Goal: Task Accomplishment & Management: Manage account settings

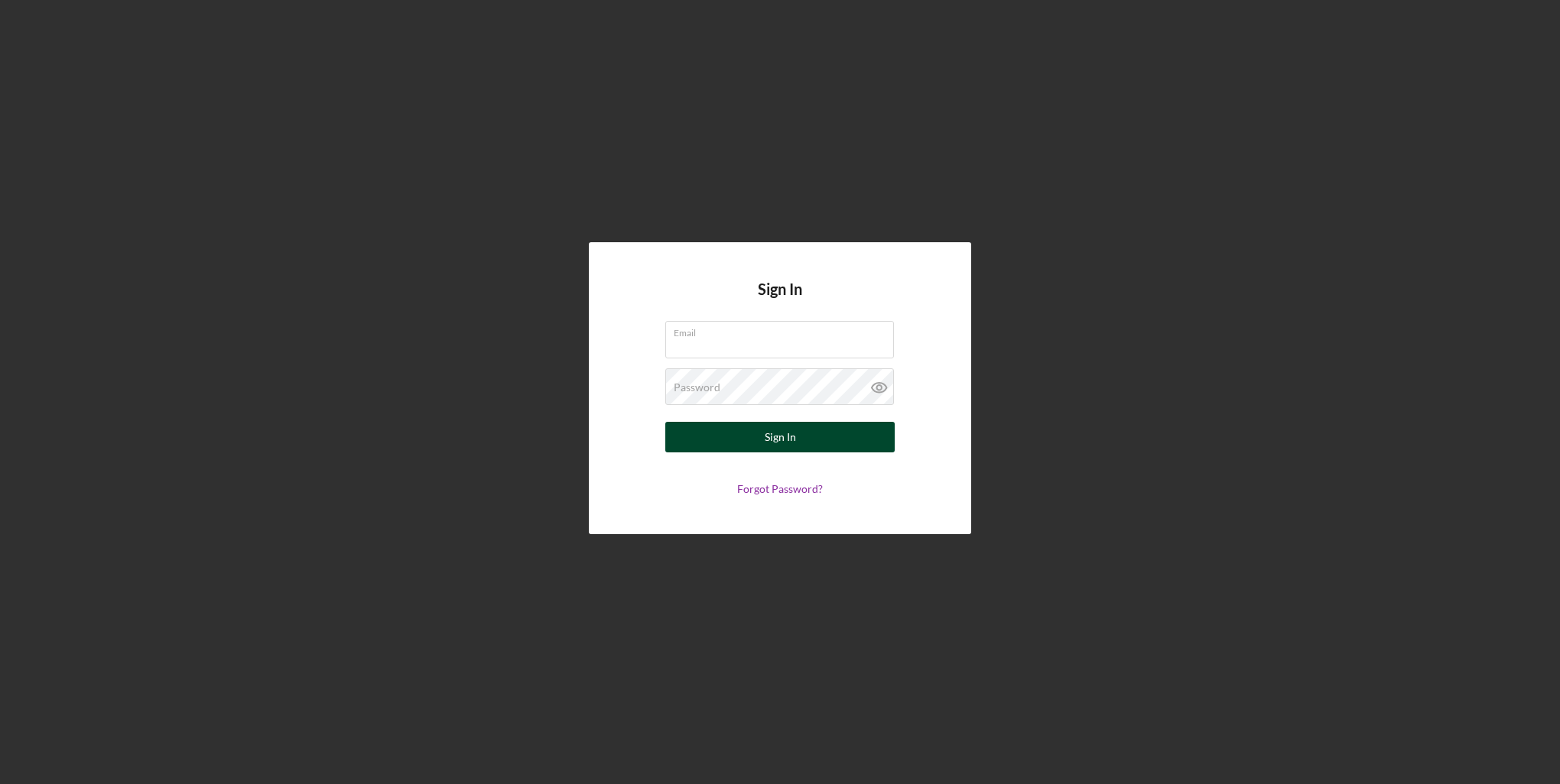
type input "[EMAIL_ADDRESS][DOMAIN_NAME]"
click at [803, 443] on button "Sign In" at bounding box center [780, 437] width 229 height 31
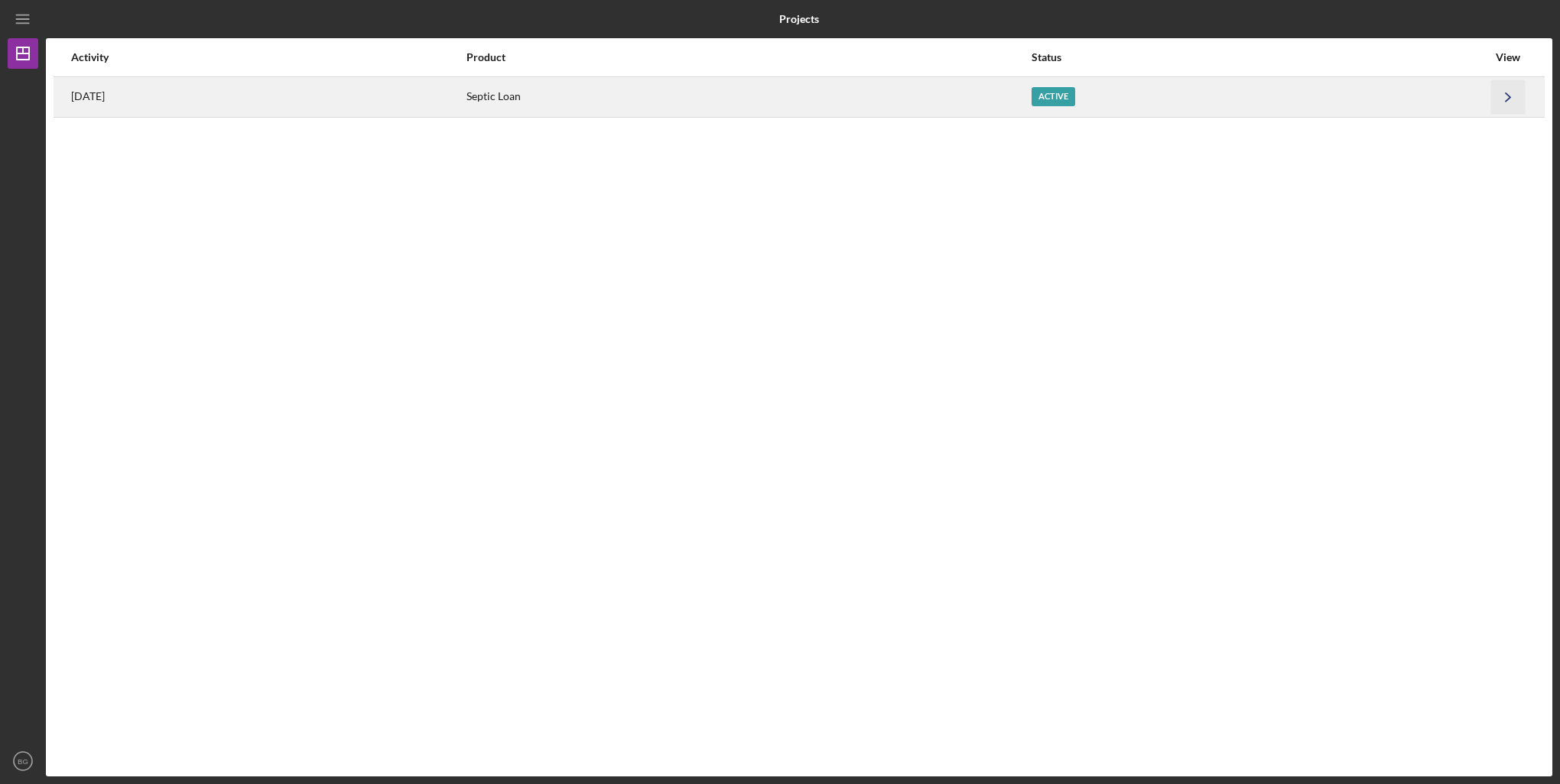
click at [1514, 94] on icon "Icon/Navigate" at bounding box center [1508, 96] width 35 height 35
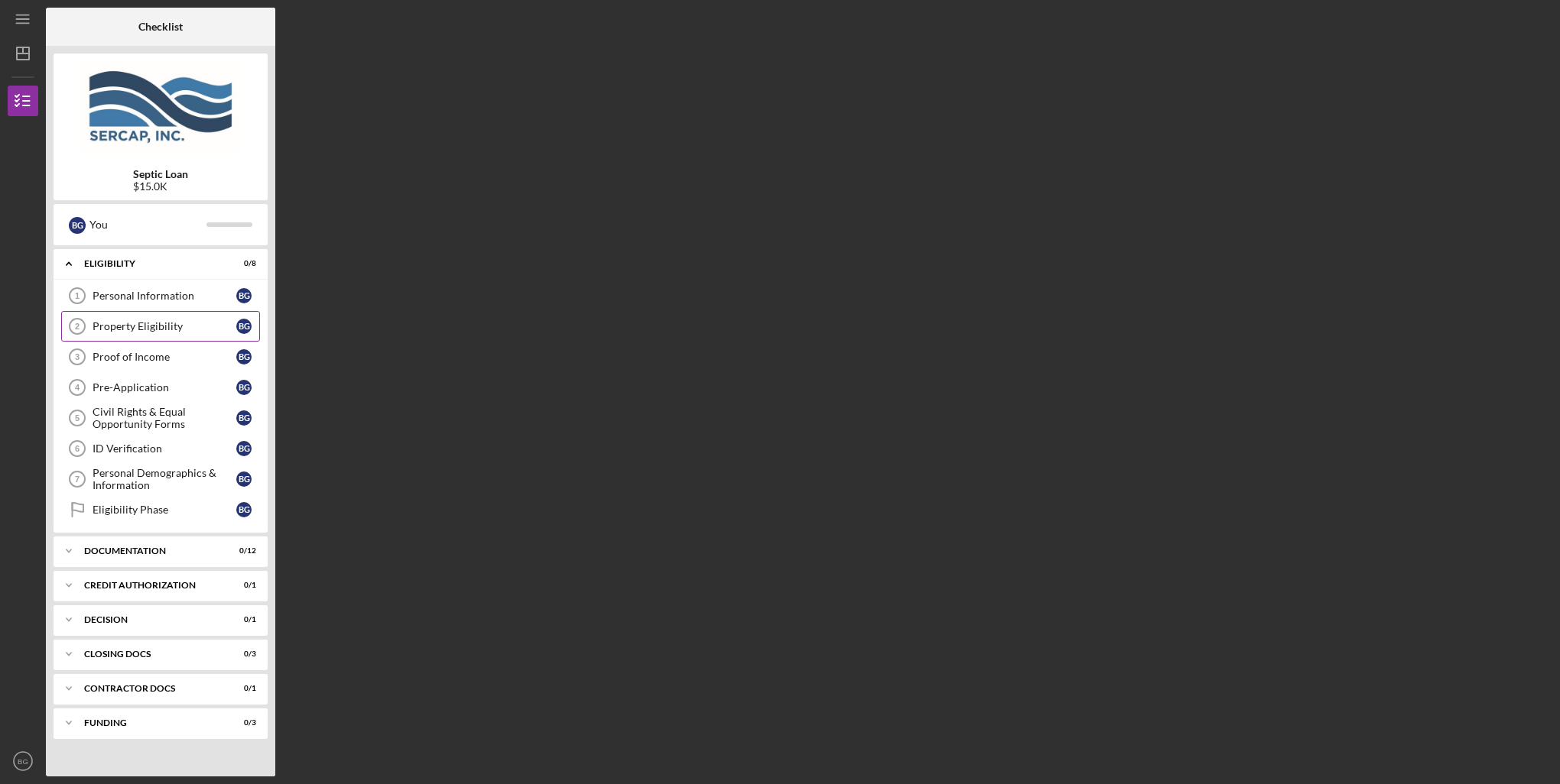
click at [166, 322] on div "Property Eligibility" at bounding box center [164, 326] width 144 height 12
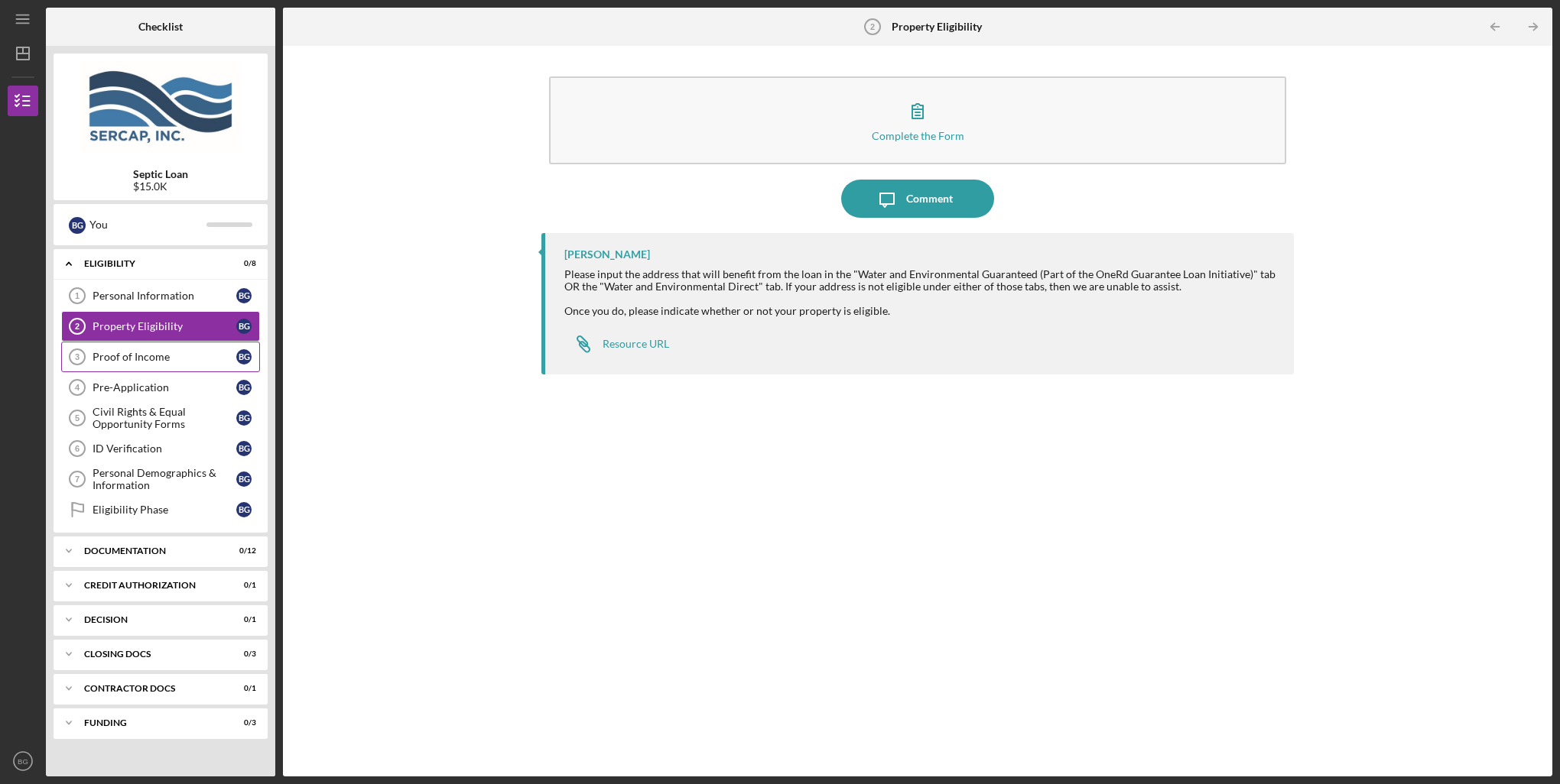
click at [150, 361] on div "Proof of Income" at bounding box center [164, 357] width 144 height 12
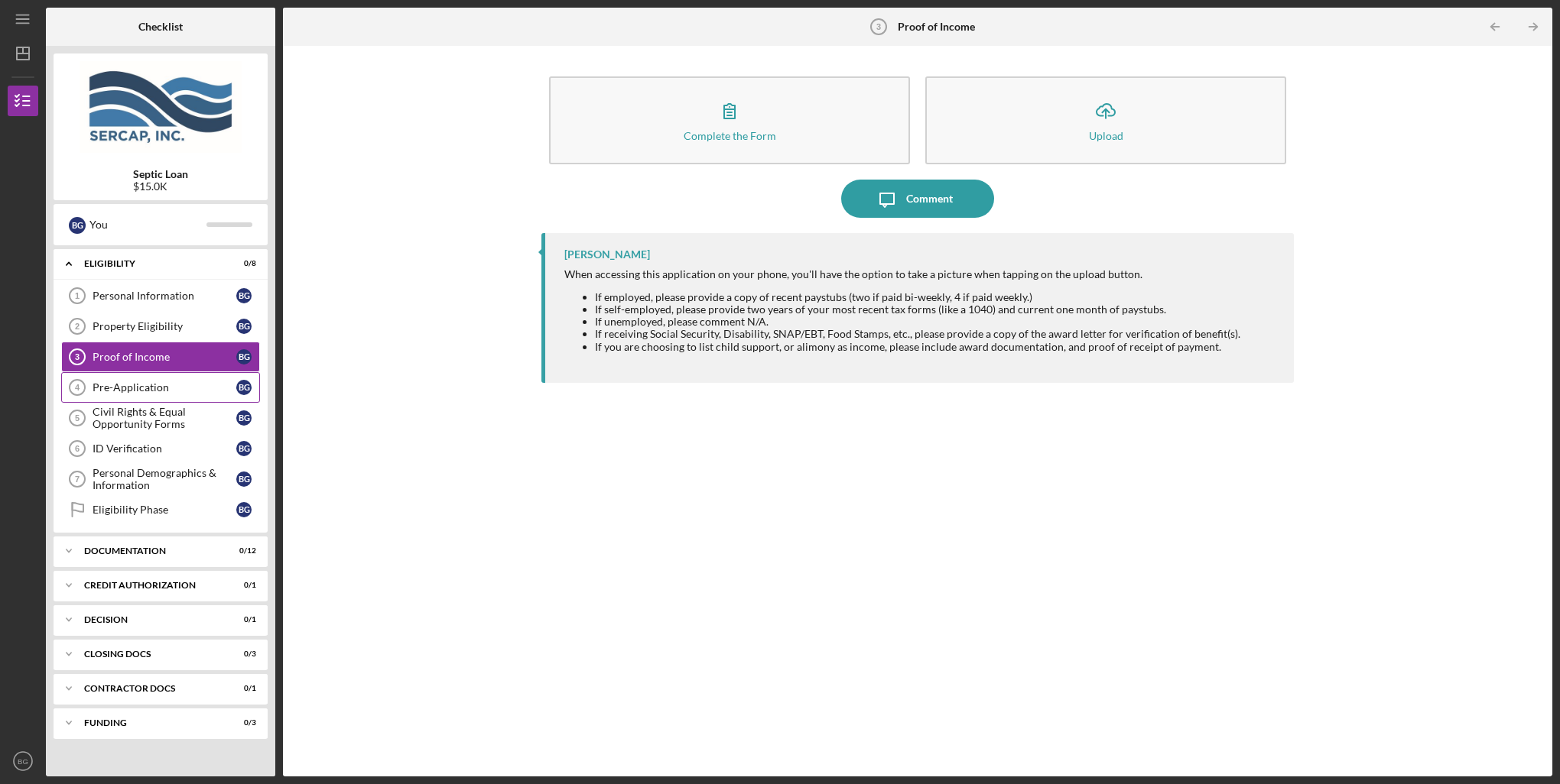
click at [147, 386] on div "Pre-Application" at bounding box center [164, 388] width 144 height 12
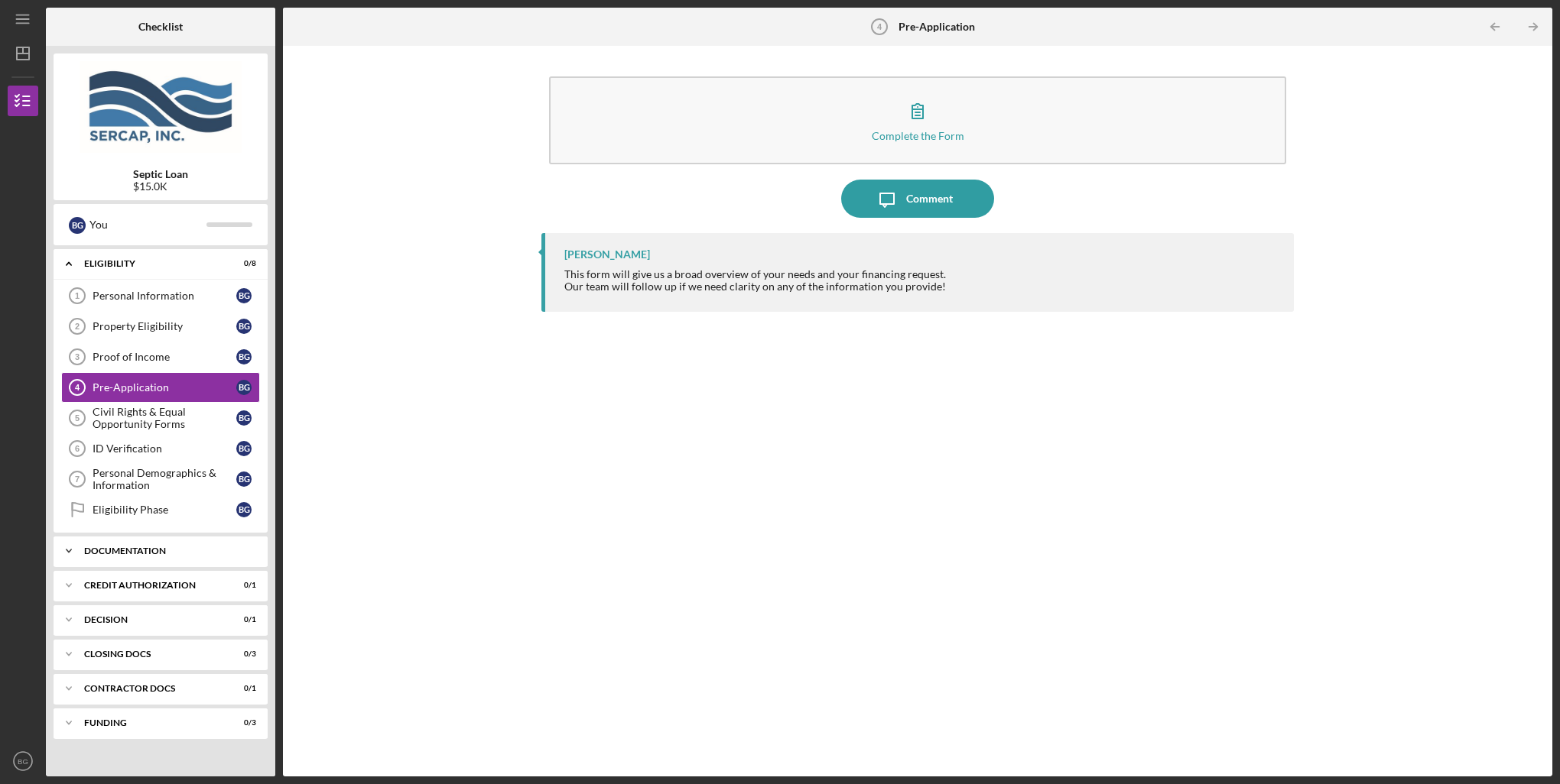
click at [150, 549] on div "Documentation" at bounding box center [167, 550] width 165 height 9
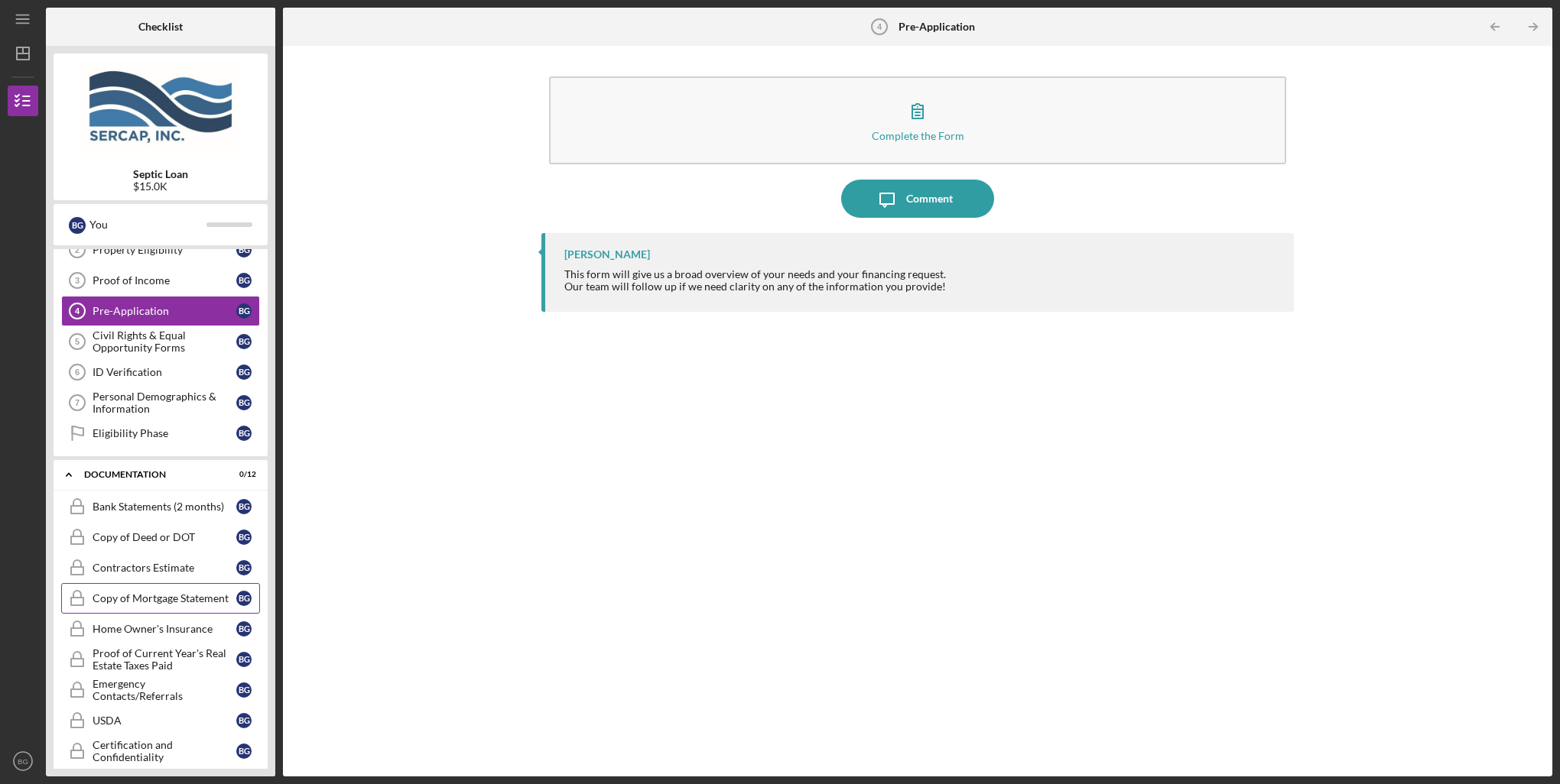
scroll to position [153, 0]
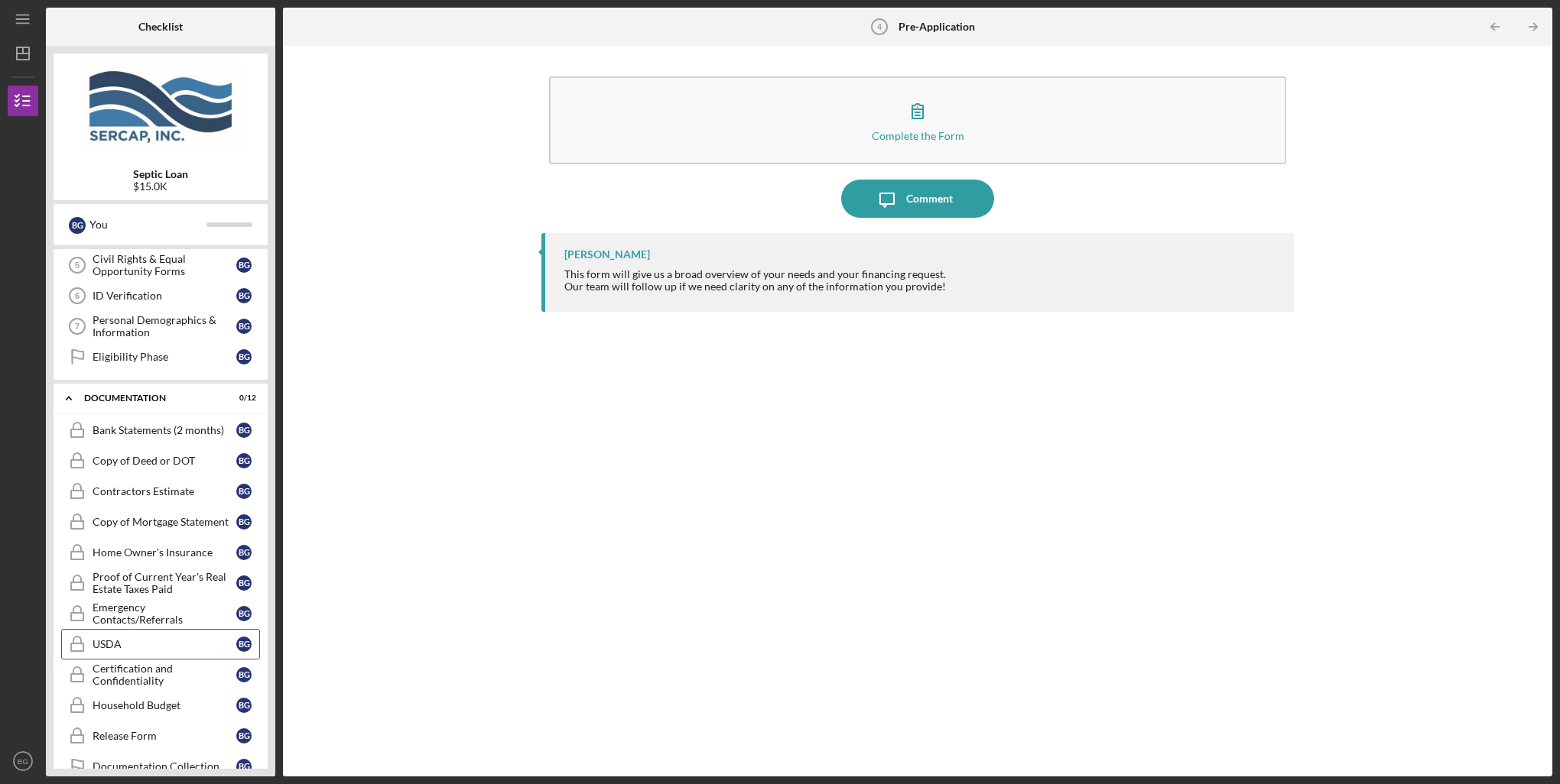
click at [112, 638] on div "USDA" at bounding box center [164, 644] width 144 height 12
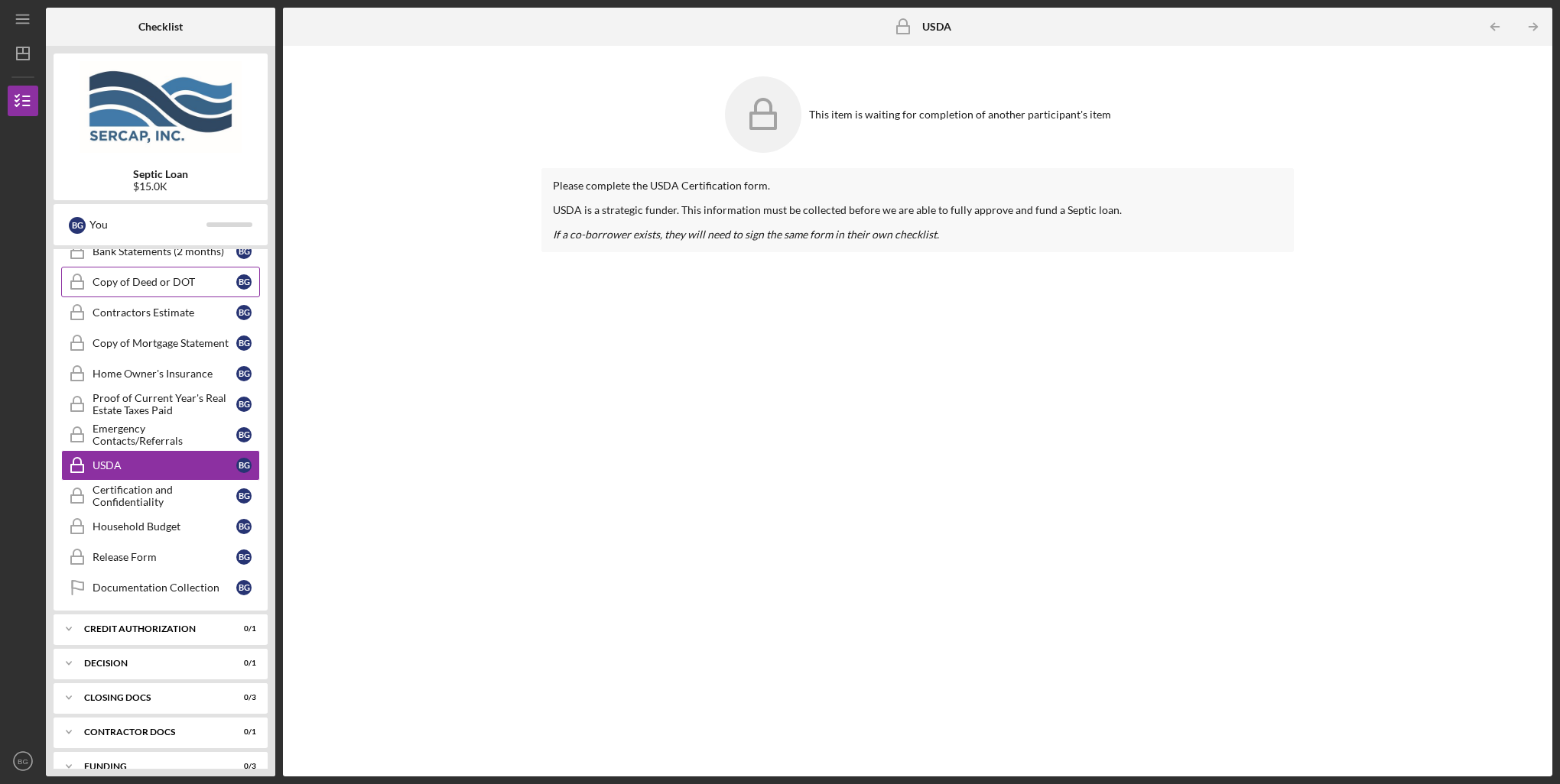
scroll to position [346, 0]
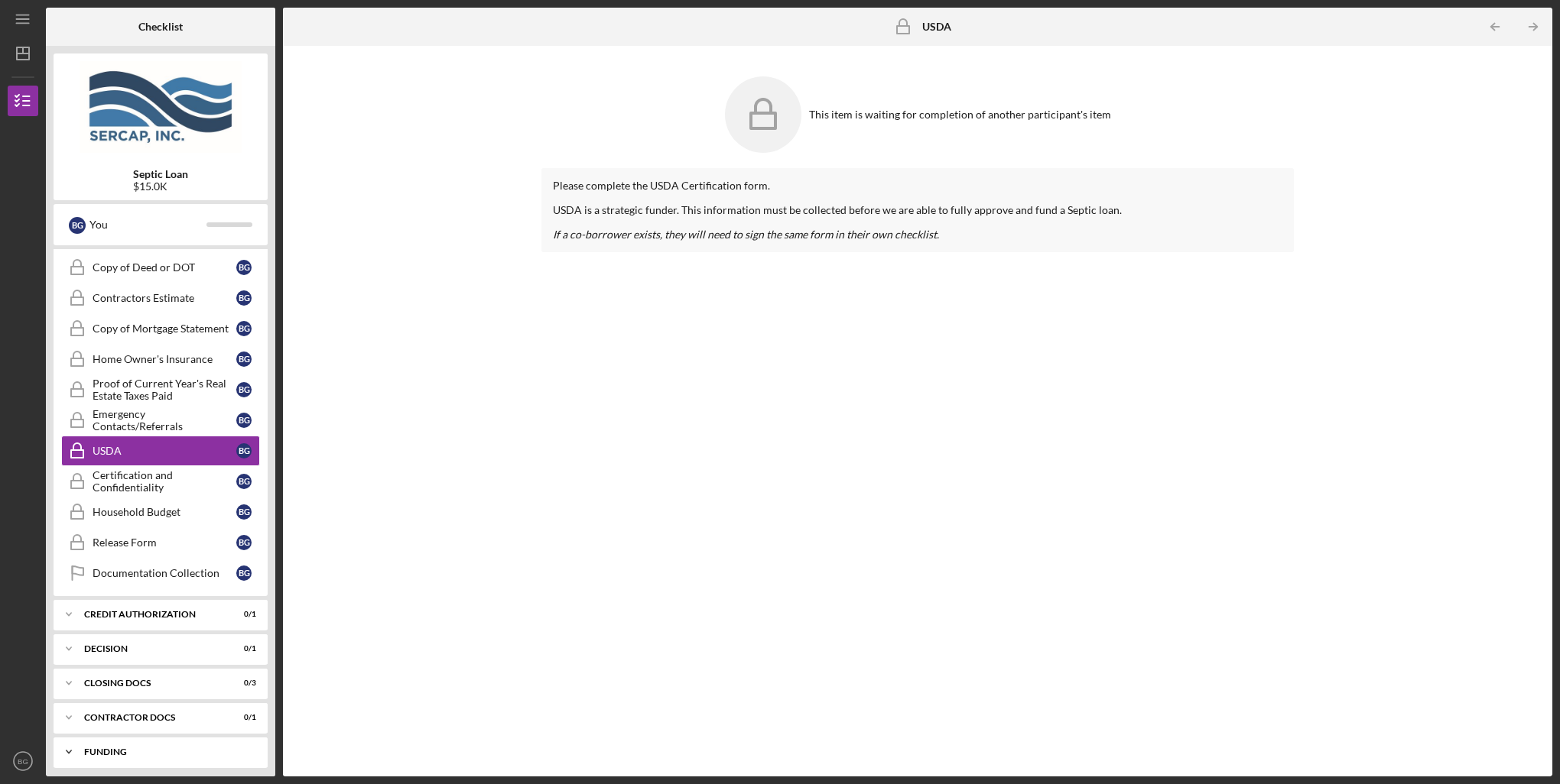
click at [120, 747] on div "Funding" at bounding box center [167, 751] width 165 height 9
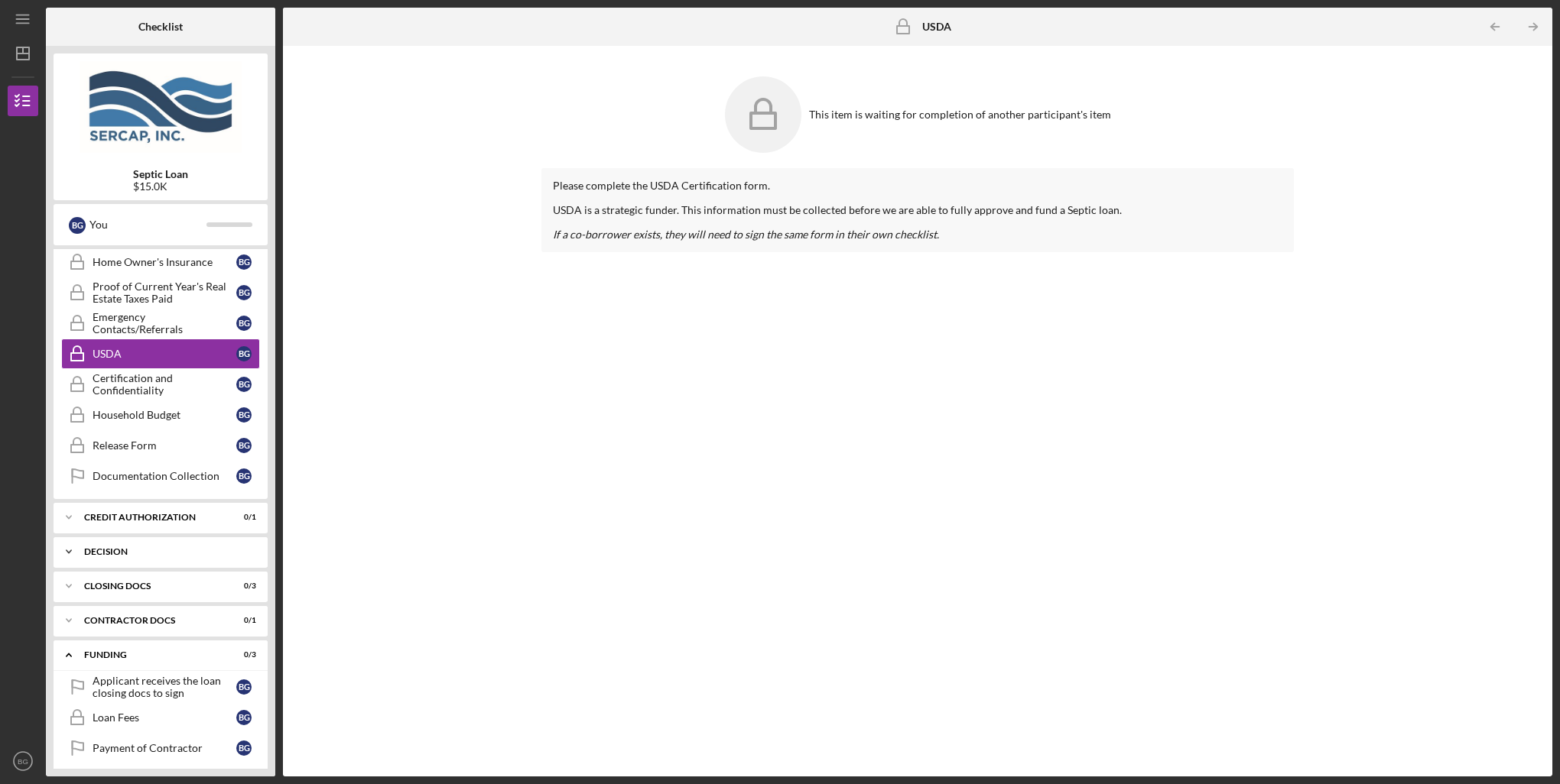
scroll to position [446, 0]
click at [135, 710] on div "Loan Fees" at bounding box center [164, 716] width 144 height 12
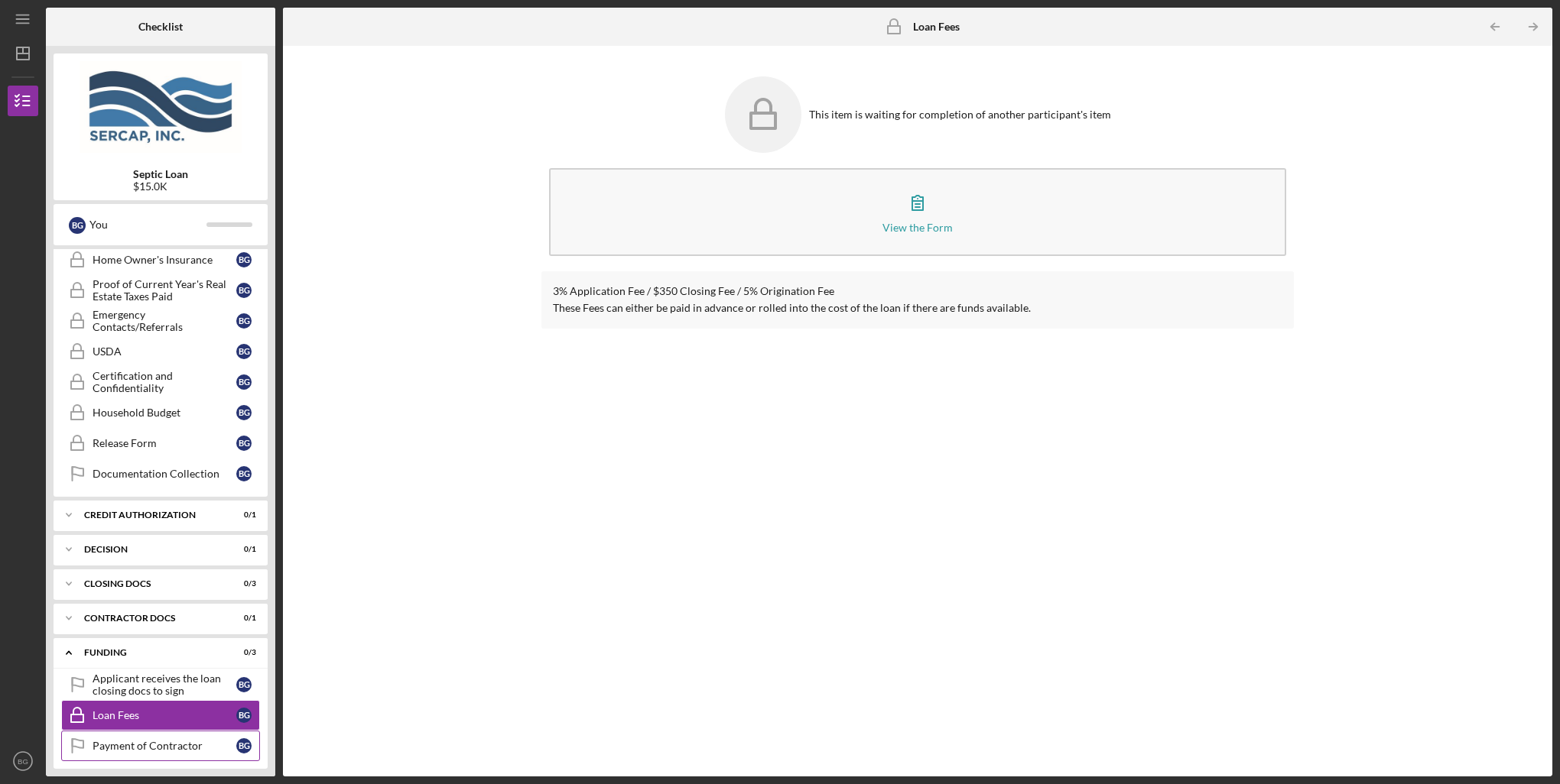
click at [132, 740] on div "Payment of Contractor" at bounding box center [164, 746] width 144 height 12
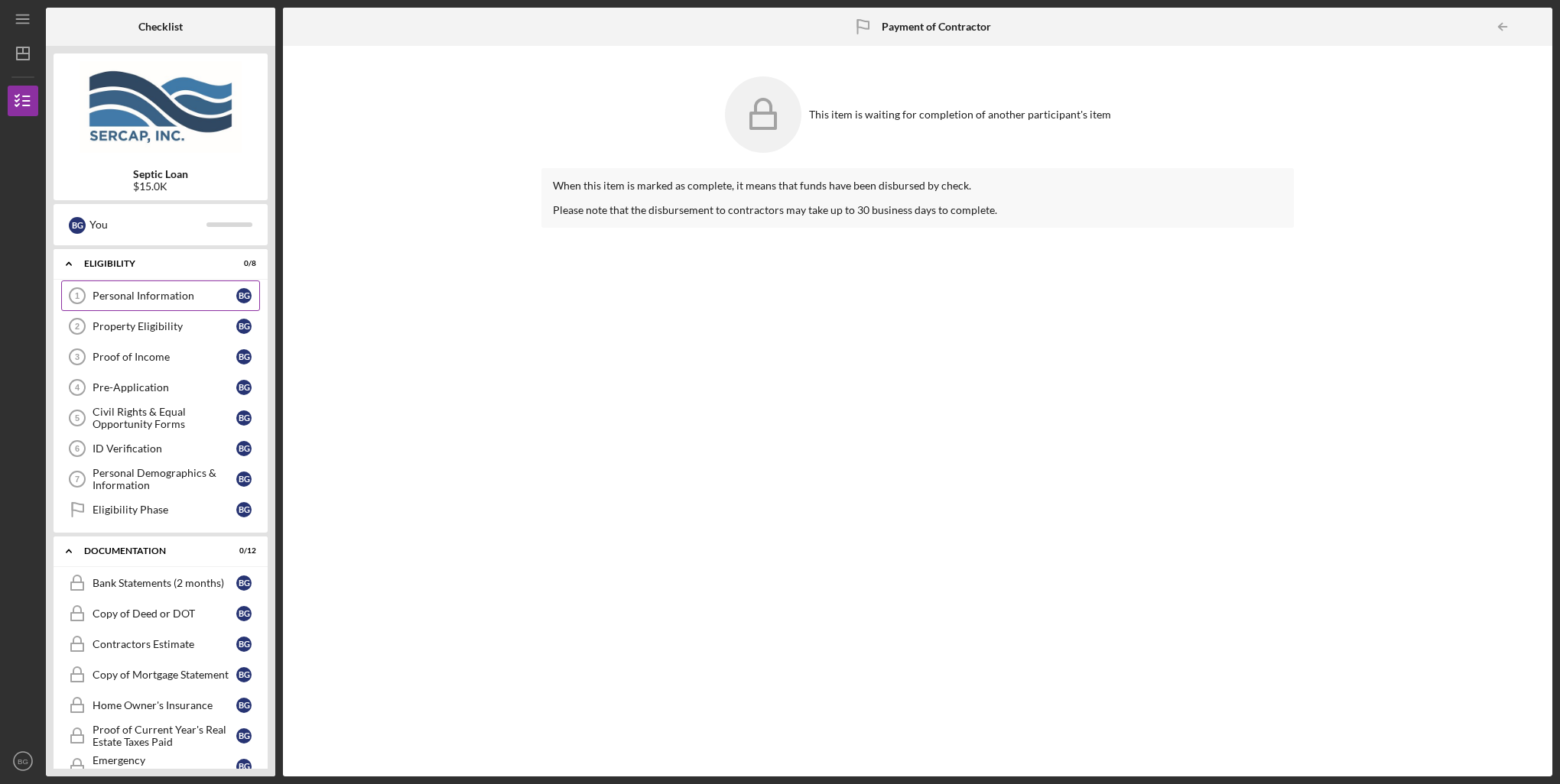
click at [151, 291] on div "Personal Information" at bounding box center [164, 295] width 144 height 12
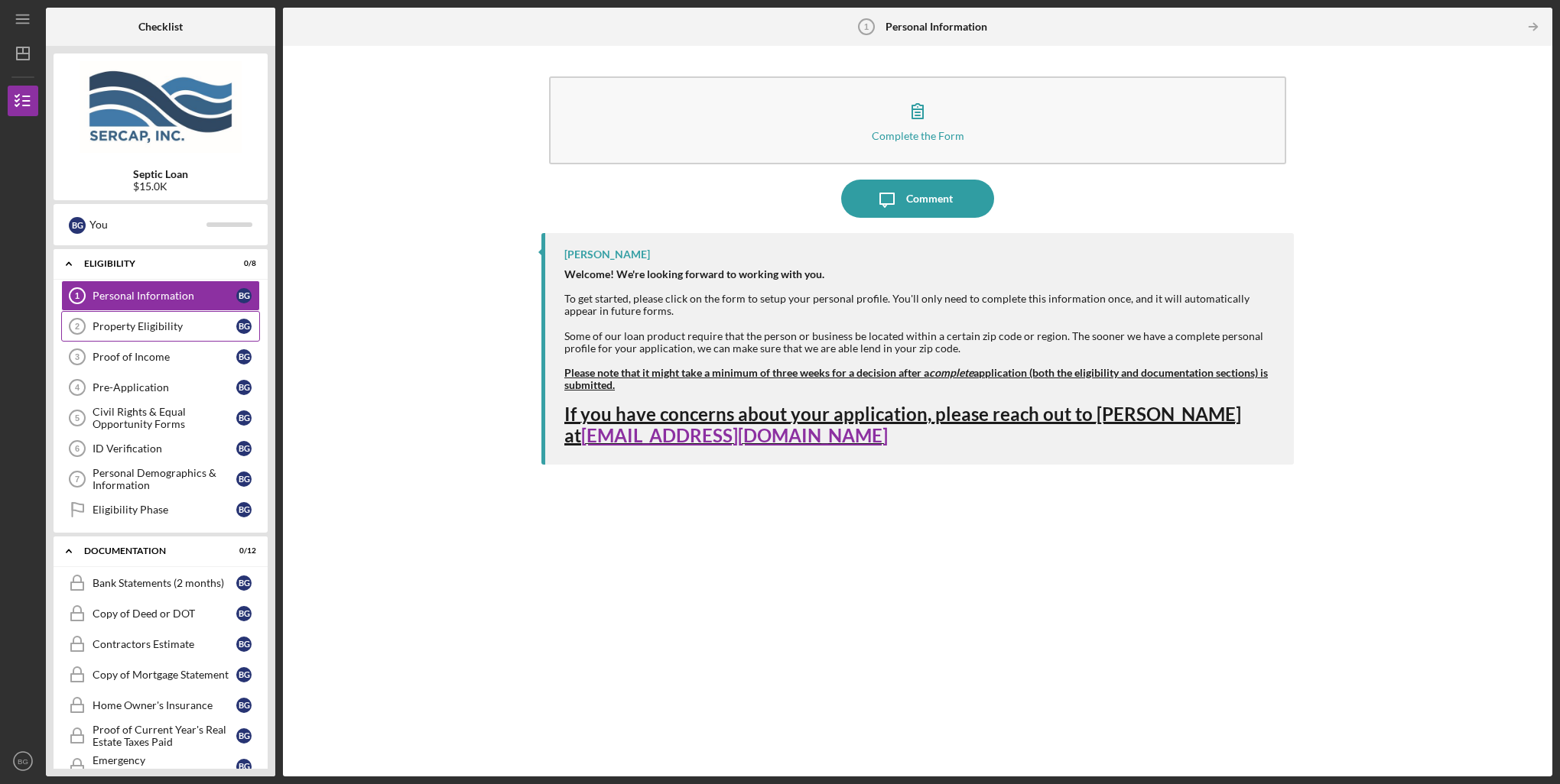
click at [171, 322] on div "Property Eligibility" at bounding box center [164, 326] width 144 height 12
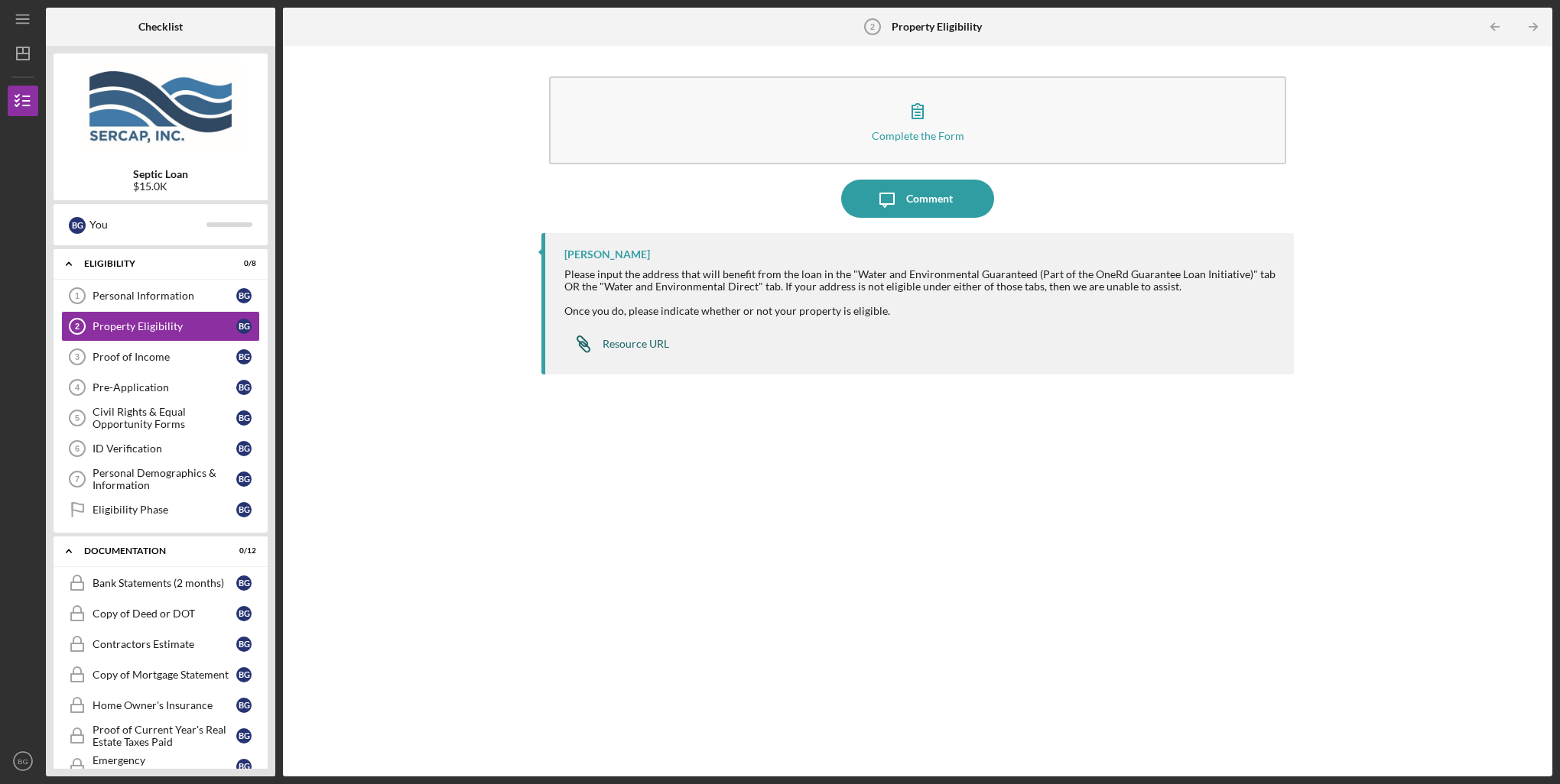
click at [647, 344] on div "Resource URL" at bounding box center [636, 344] width 66 height 12
click at [98, 351] on div "Proof of Income" at bounding box center [164, 357] width 144 height 12
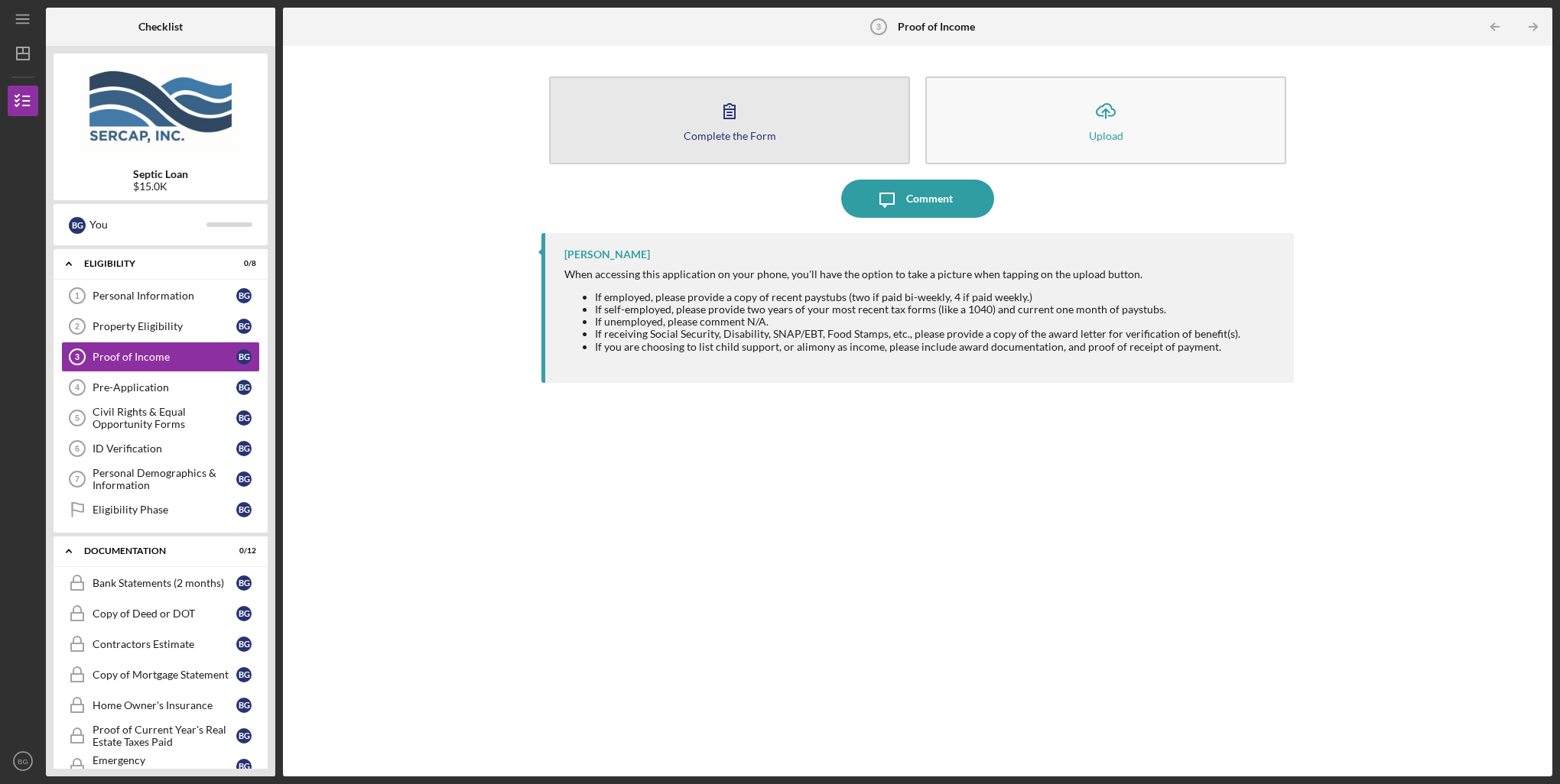
click at [703, 133] on div "Complete the Form" at bounding box center [730, 136] width 92 height 12
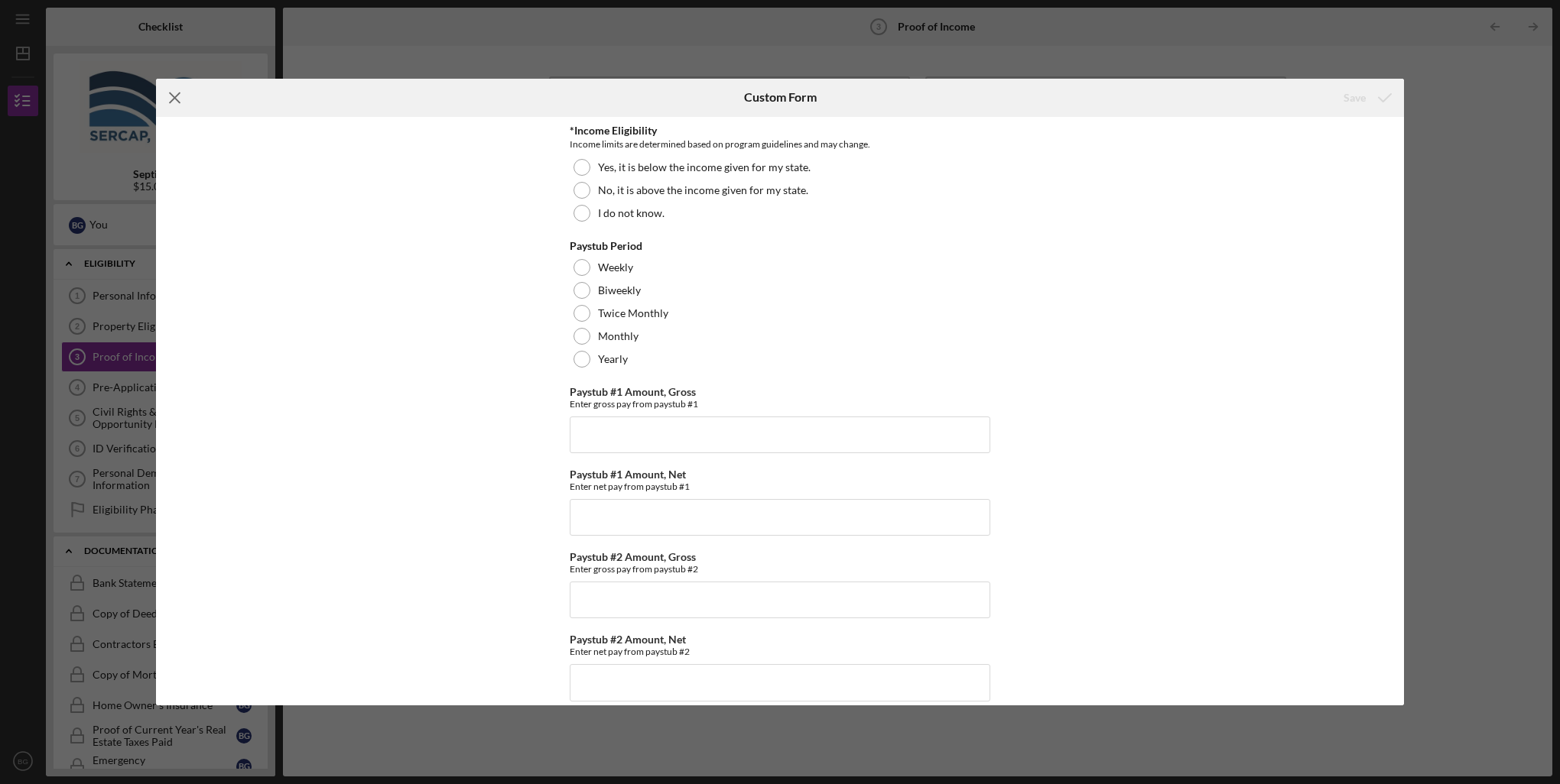
click at [175, 99] on icon "Icon/Menu Close" at bounding box center [175, 97] width 39 height 39
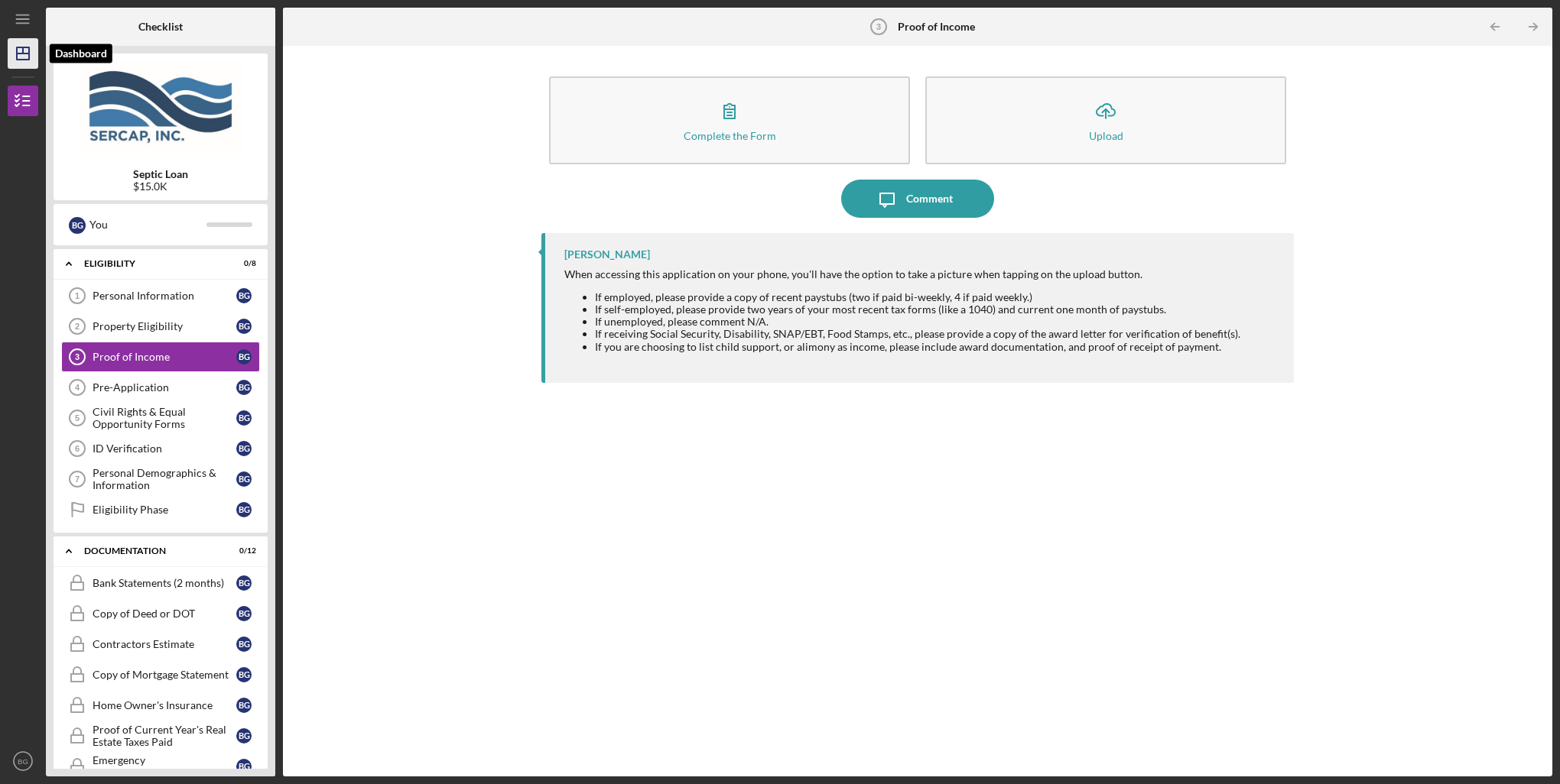
click at [34, 57] on icon "Icon/Dashboard" at bounding box center [23, 54] width 39 height 39
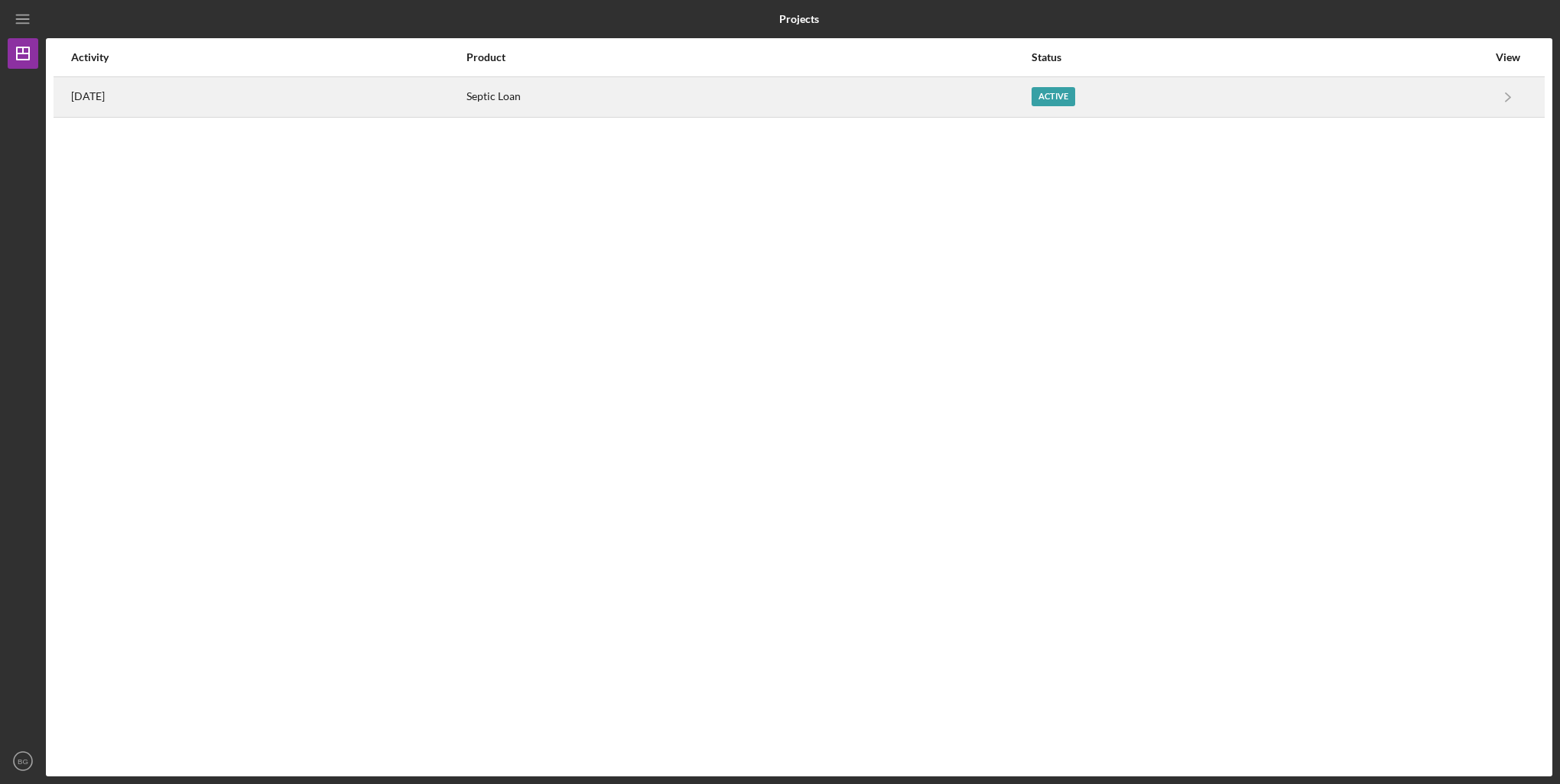
click at [83, 92] on time "[DATE]" at bounding box center [88, 96] width 34 height 12
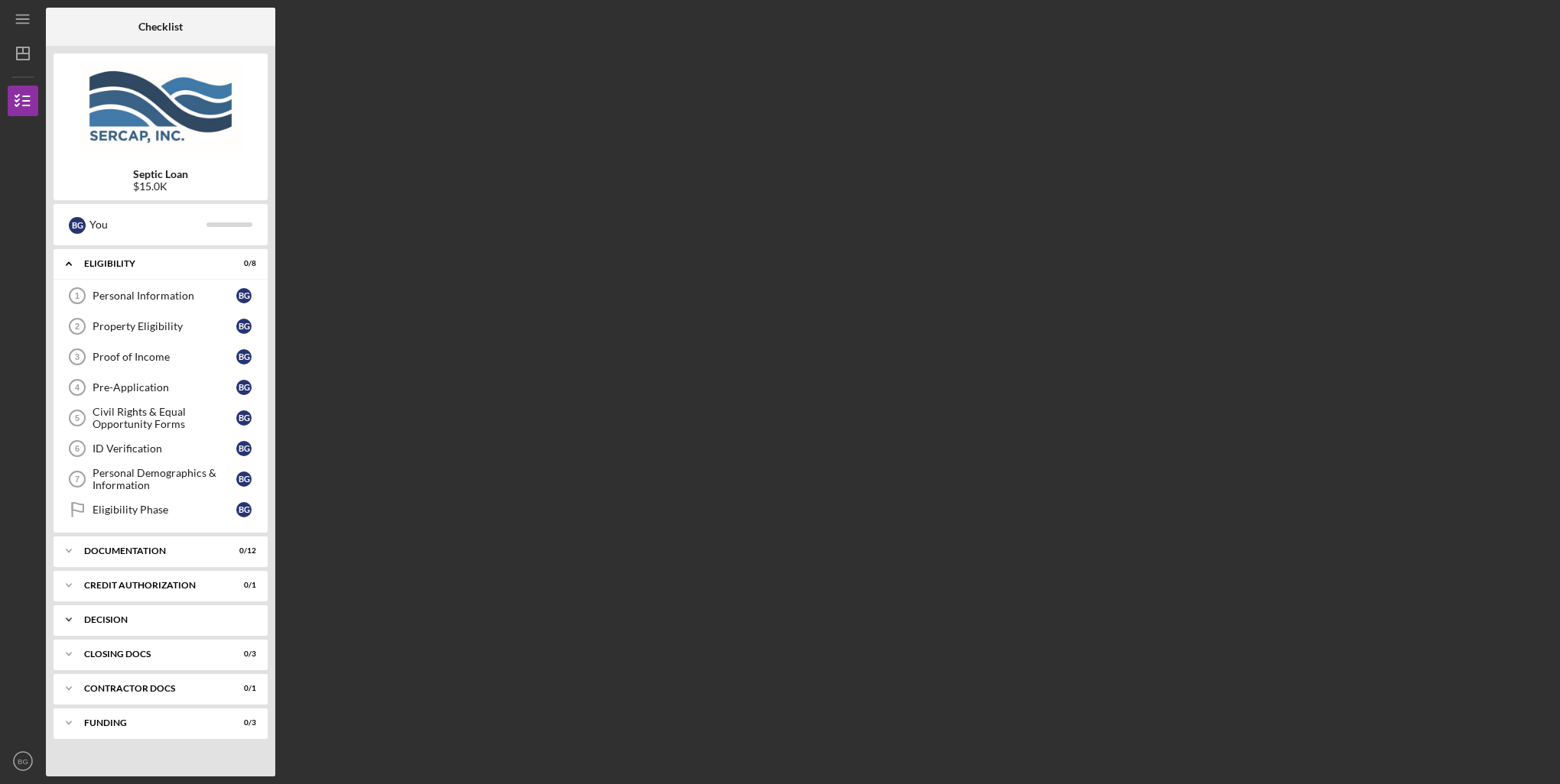
click at [106, 617] on div "Decision" at bounding box center [167, 619] width 165 height 9
click at [106, 646] on div "Decision" at bounding box center [164, 652] width 144 height 12
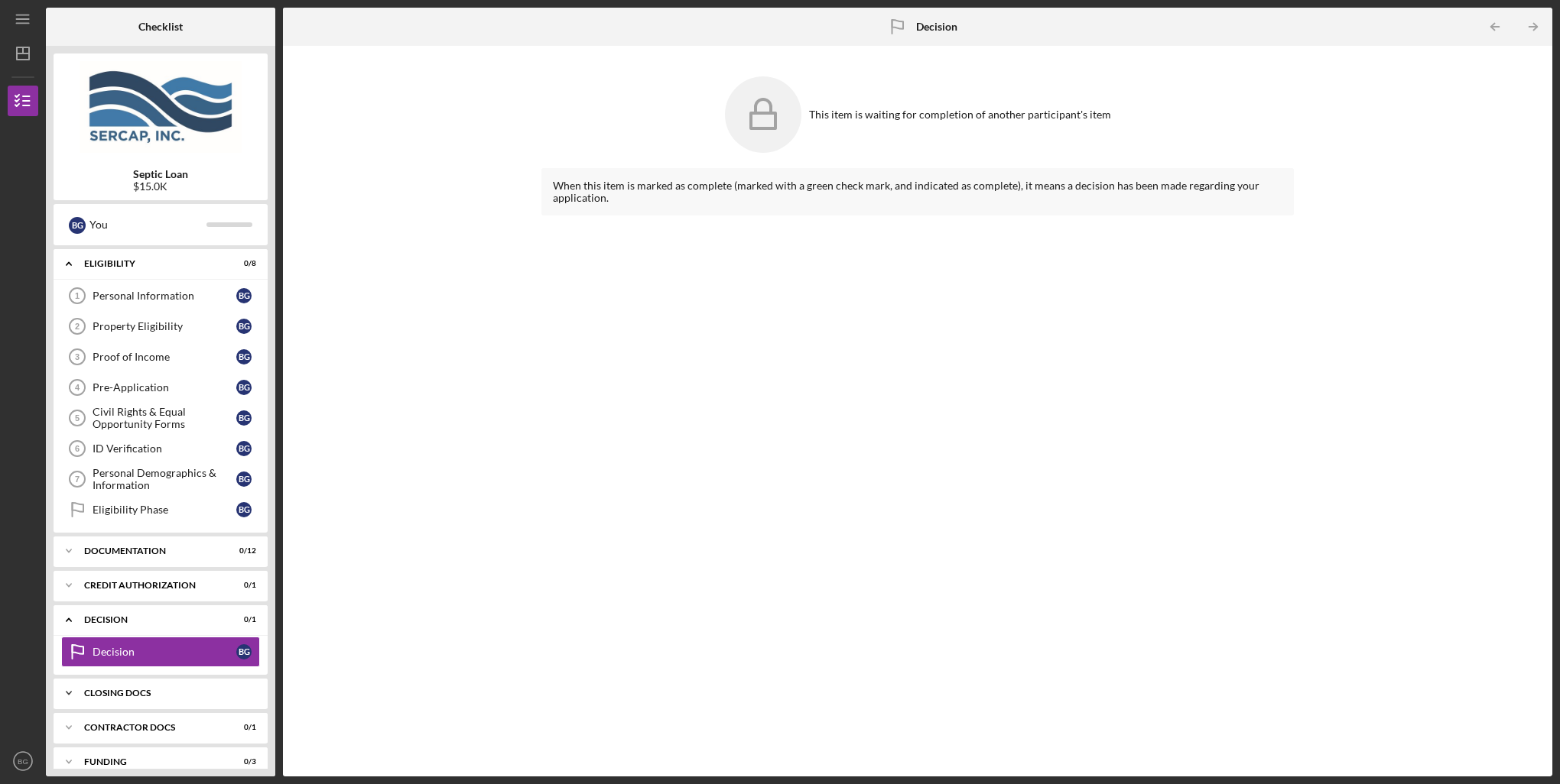
click at [122, 692] on div "CLOSING DOCS" at bounding box center [167, 693] width 165 height 9
click at [122, 546] on div "Documentation" at bounding box center [167, 550] width 165 height 9
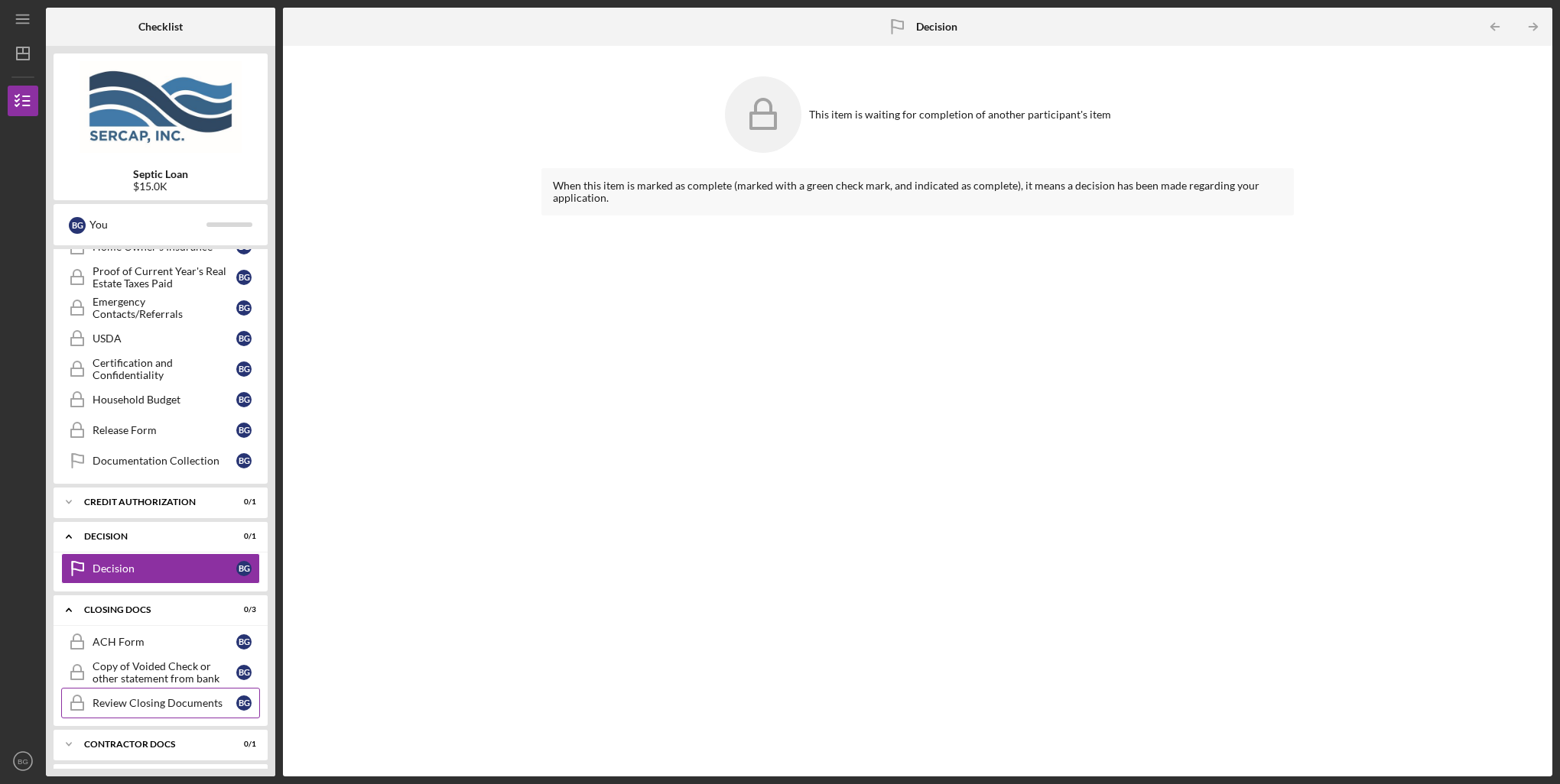
scroll to position [484, 0]
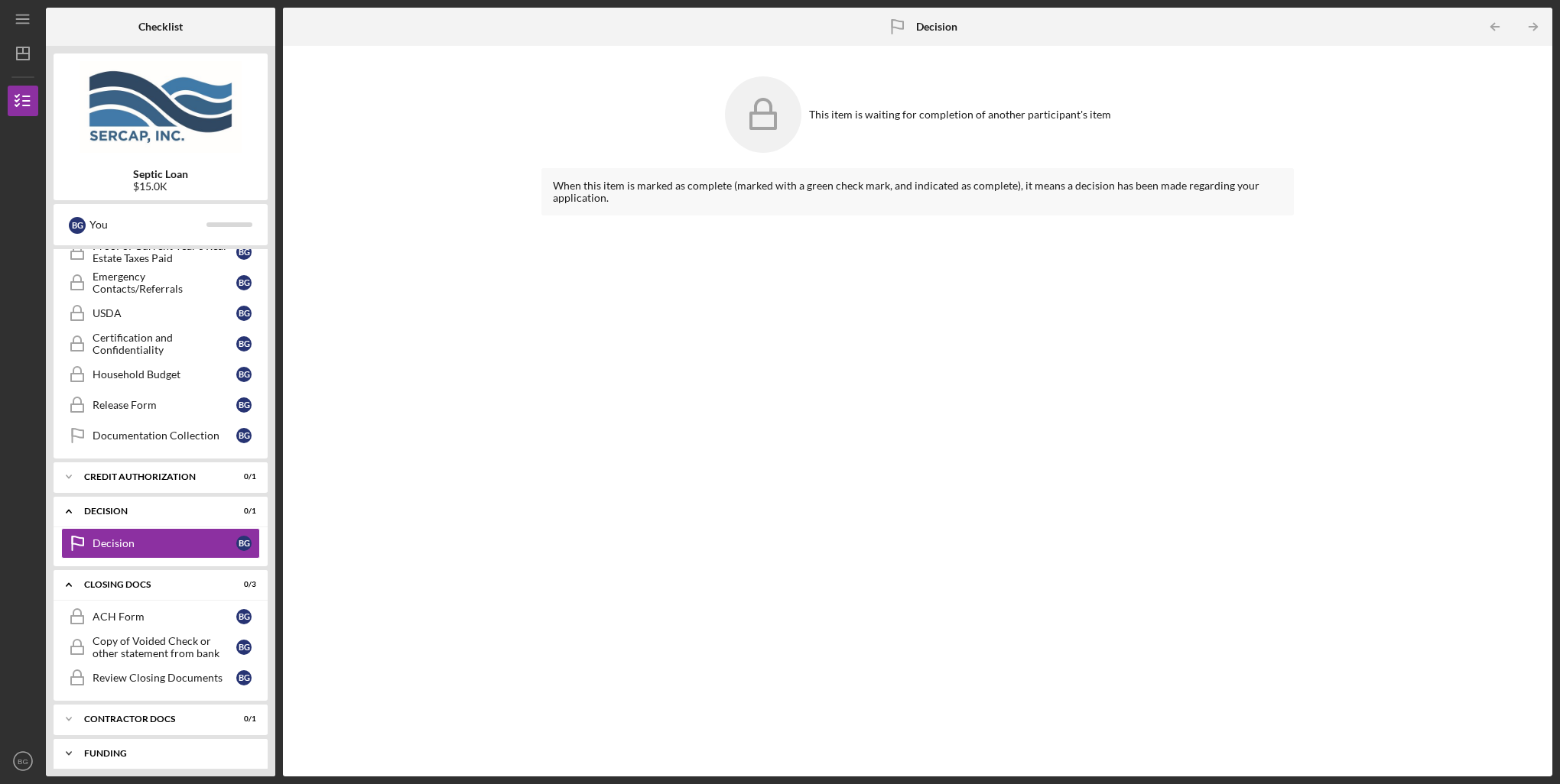
click at [95, 749] on div "Funding" at bounding box center [167, 753] width 165 height 9
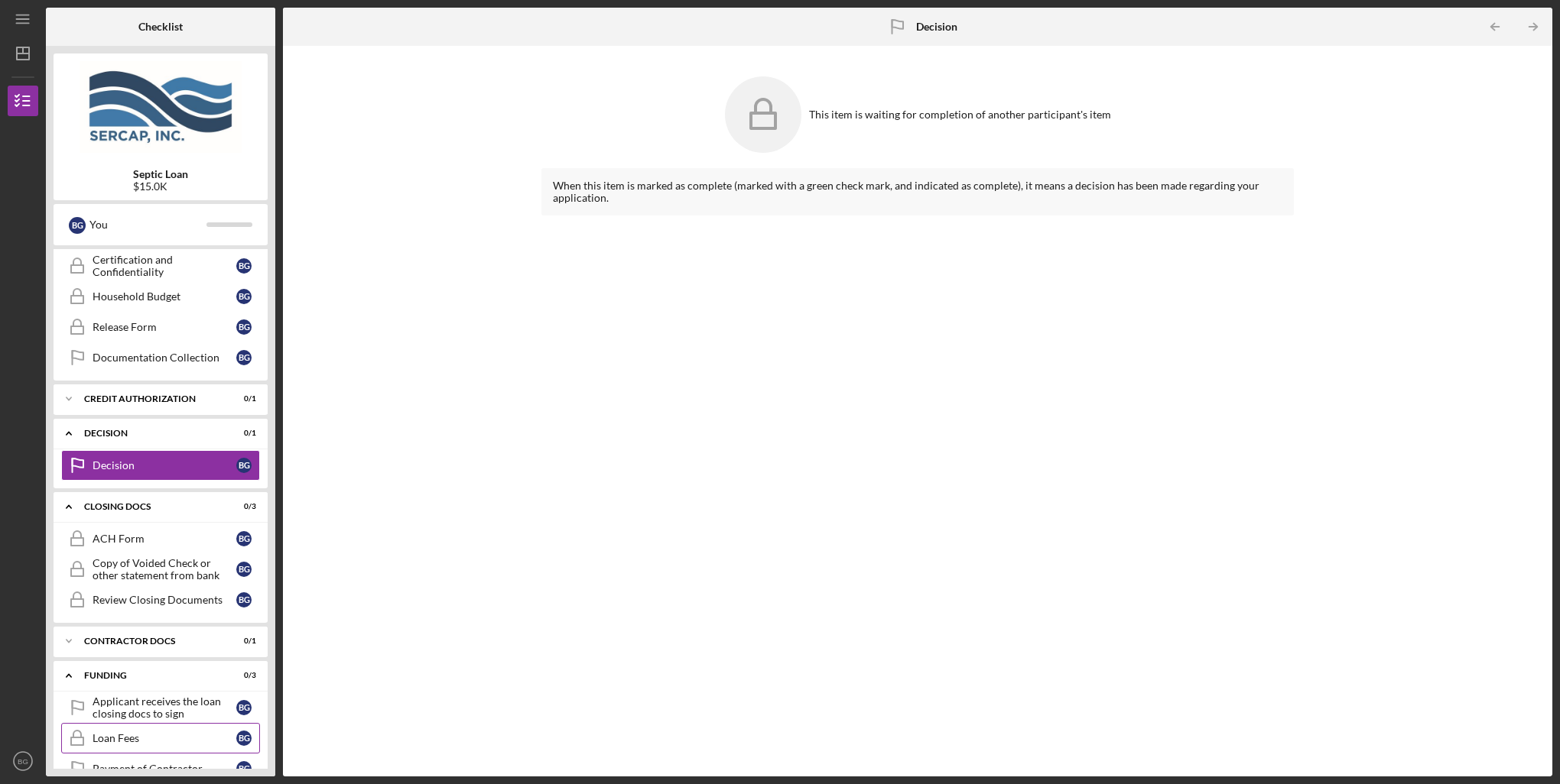
scroll to position [583, 0]
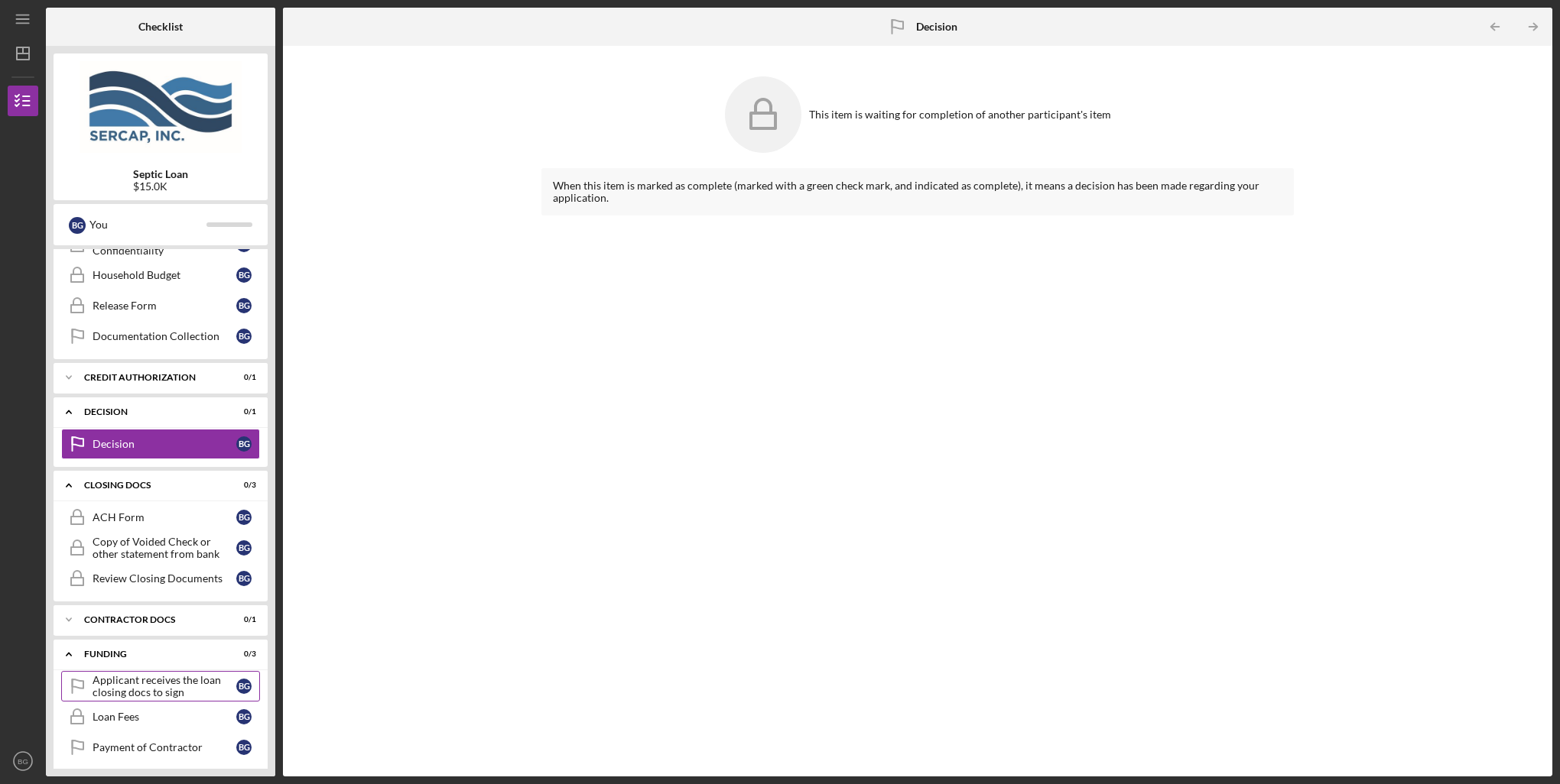
click at [166, 685] on div "Applicant receives the loan closing docs to sign" at bounding box center [164, 686] width 144 height 25
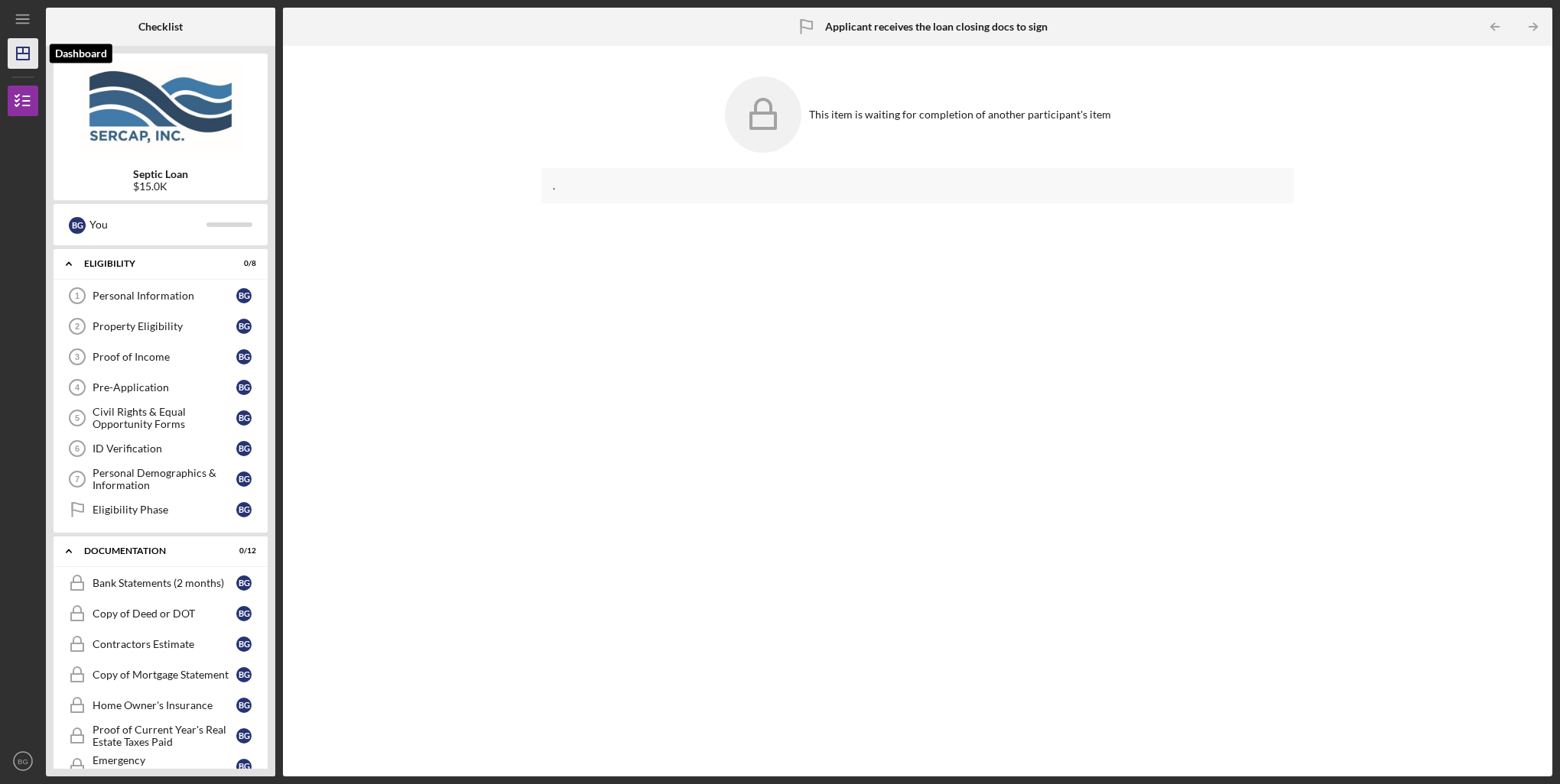
click at [32, 59] on icon "Icon/Dashboard" at bounding box center [23, 54] width 39 height 39
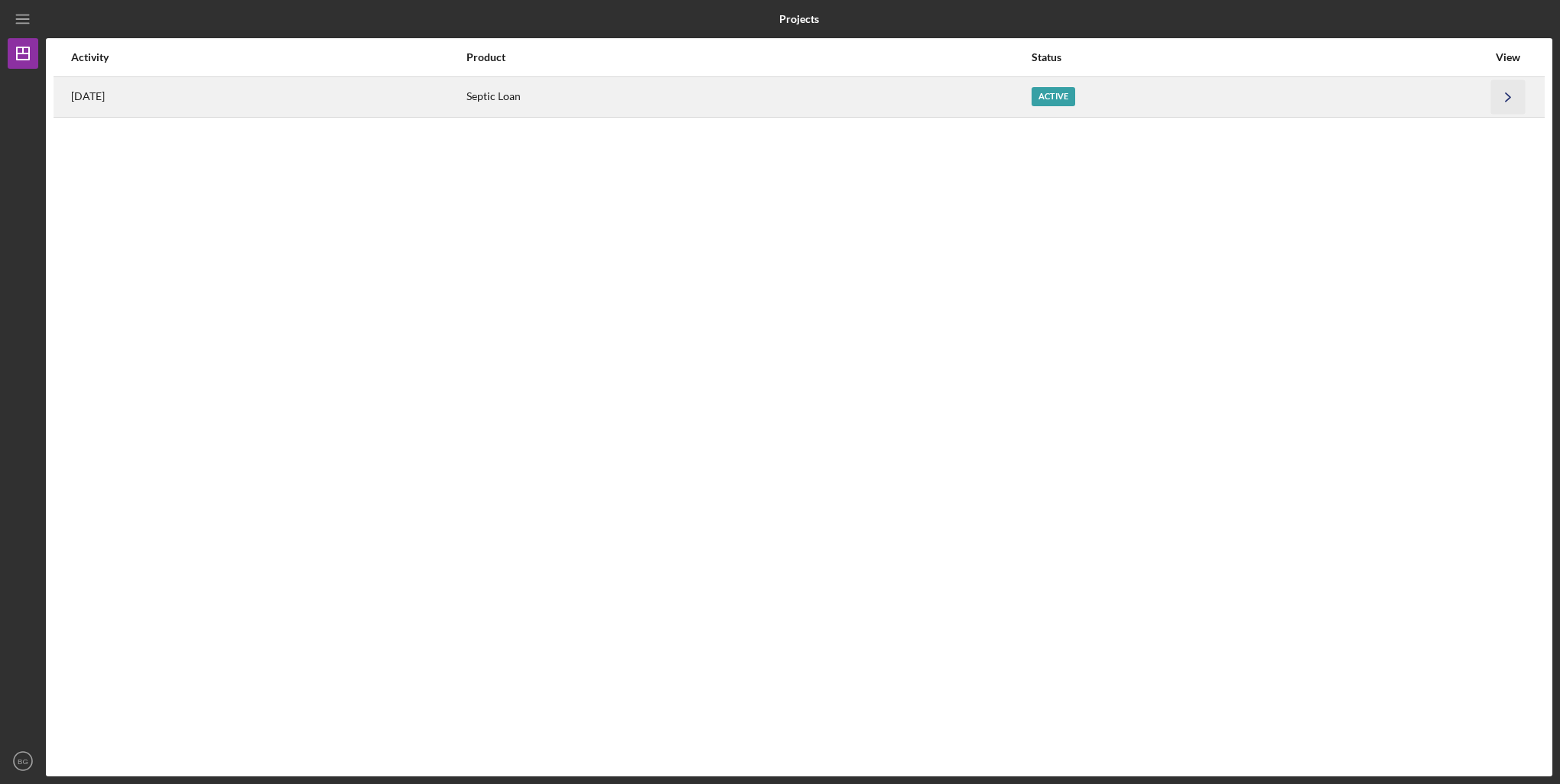
click at [1510, 93] on icon "Icon/Navigate" at bounding box center [1508, 96] width 35 height 35
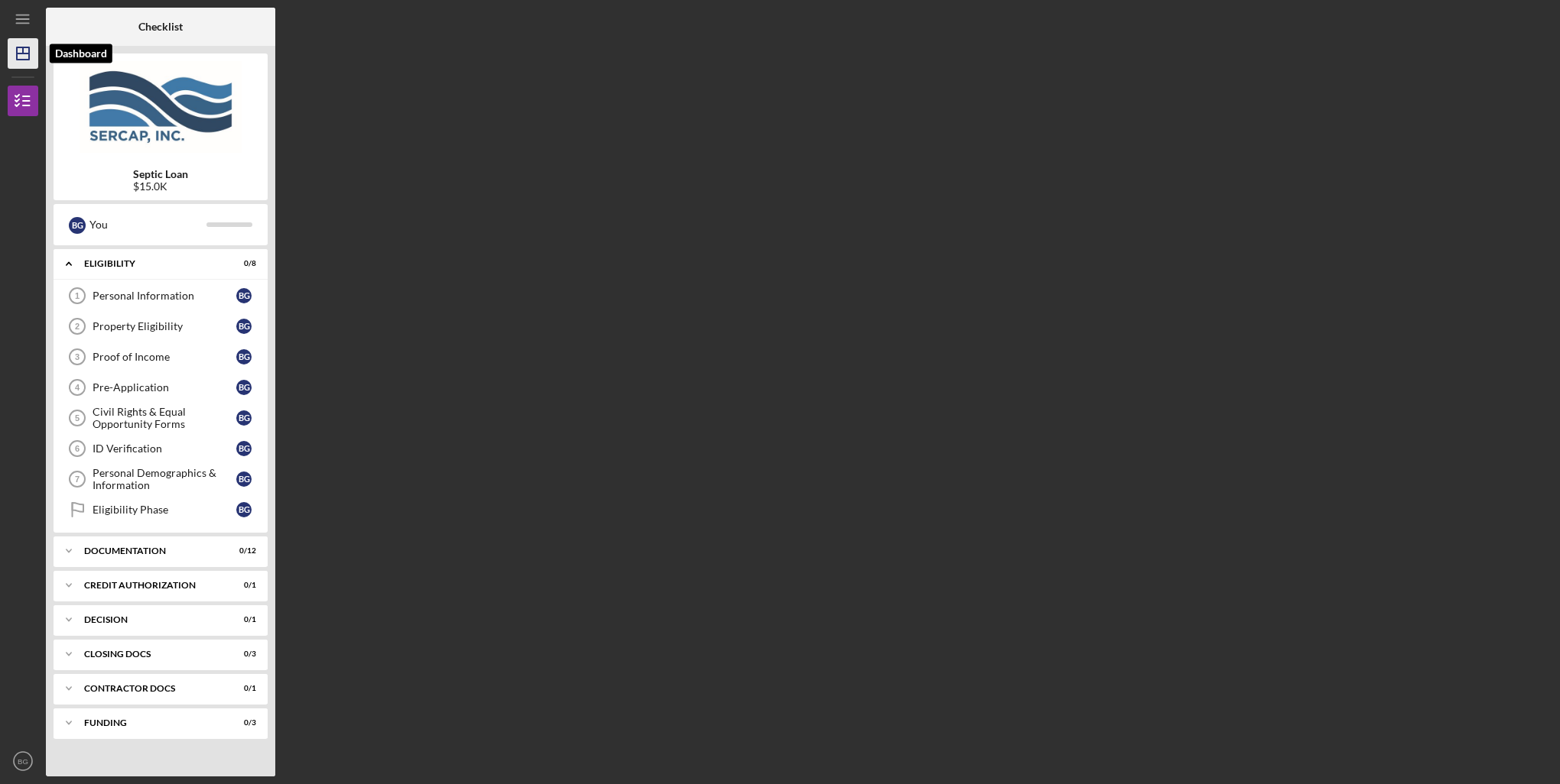
click at [14, 54] on icon "Icon/Dashboard" at bounding box center [23, 54] width 39 height 39
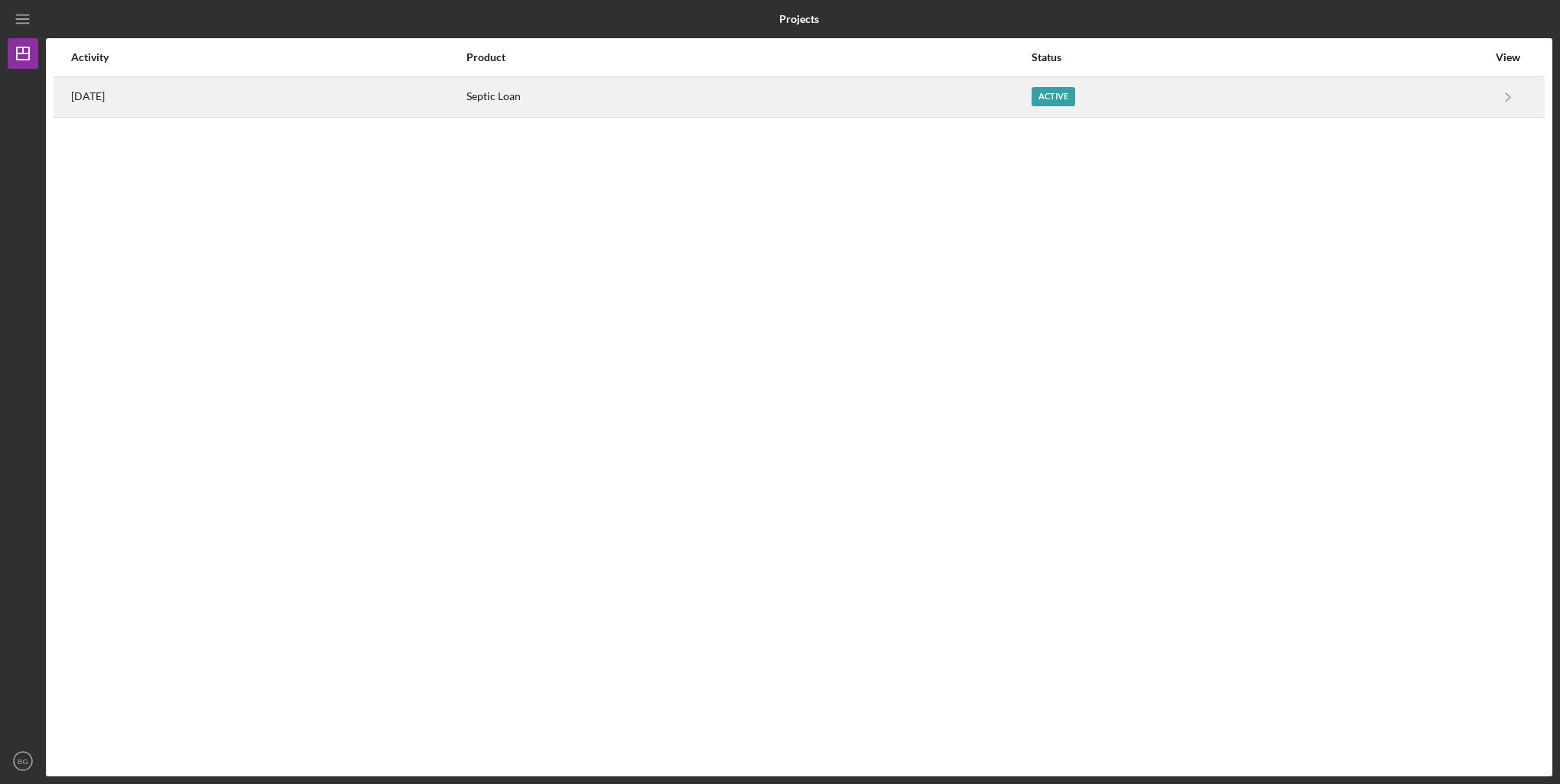
click at [79, 91] on time "[DATE]" at bounding box center [88, 96] width 34 height 12
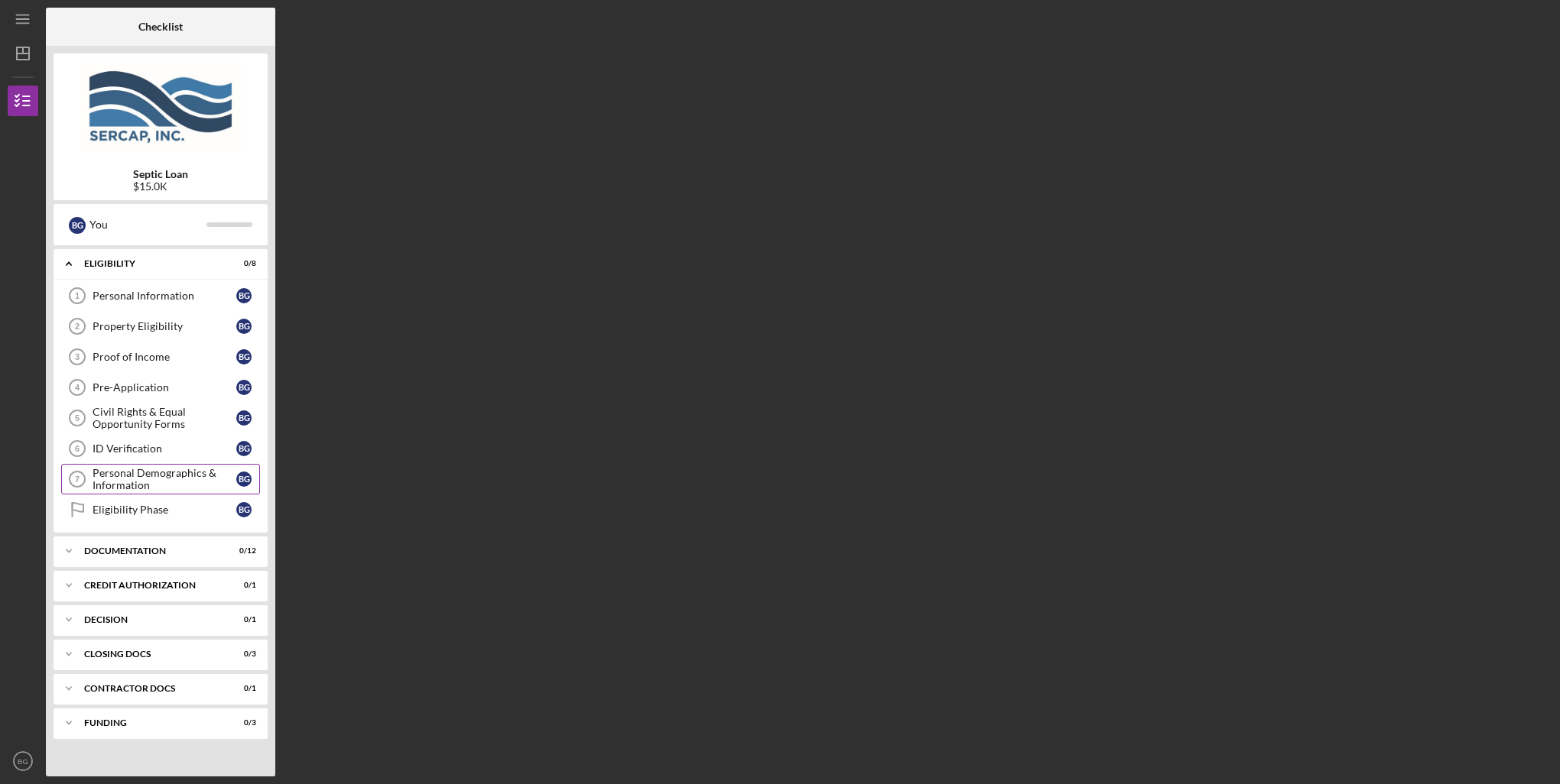
click at [158, 479] on div "Personal Demographics & Information" at bounding box center [164, 479] width 144 height 25
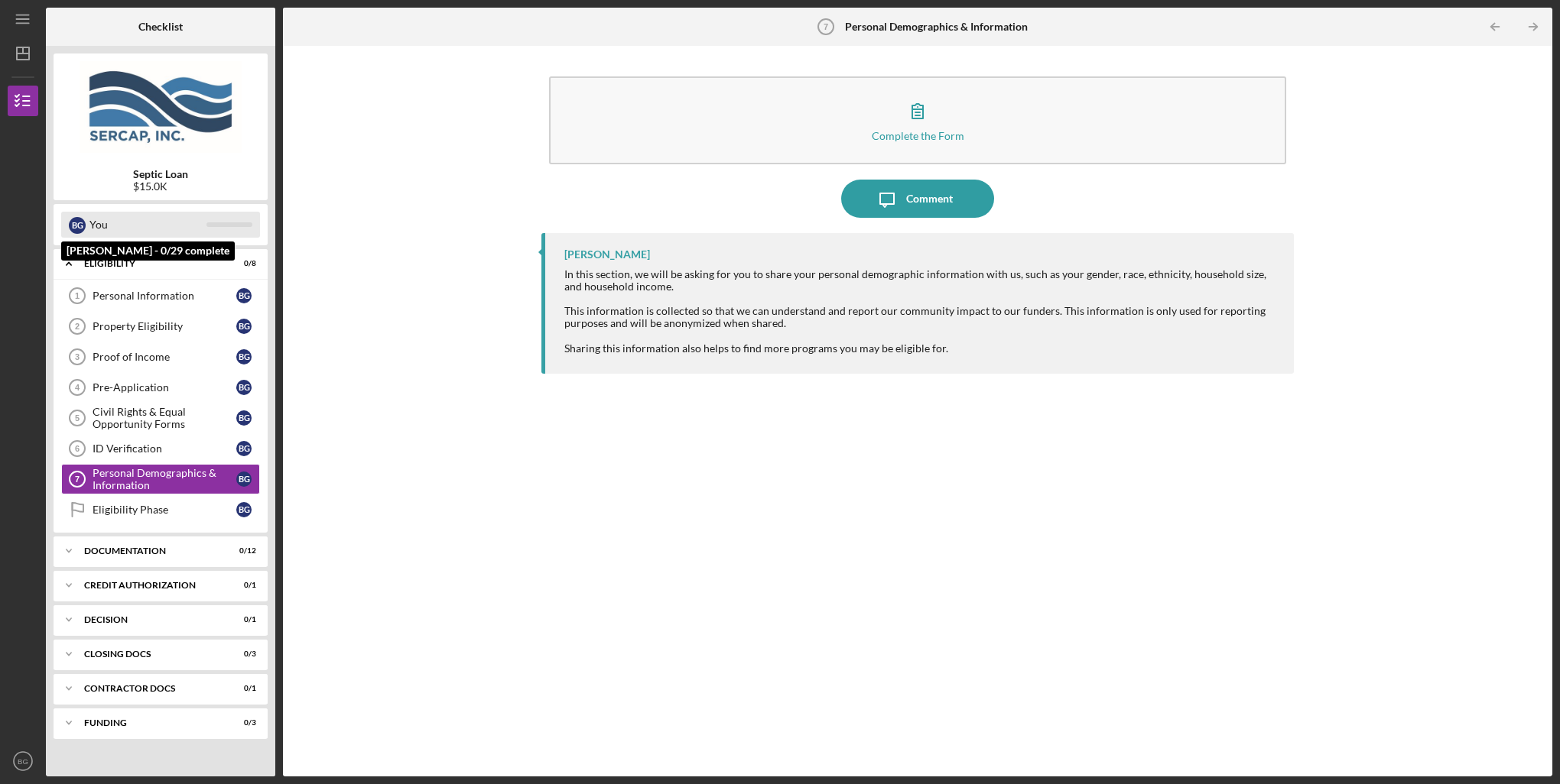
click at [76, 219] on div "B G" at bounding box center [76, 225] width 17 height 17
click at [10, 14] on icon "Icon/Menu" at bounding box center [23, 19] width 35 height 35
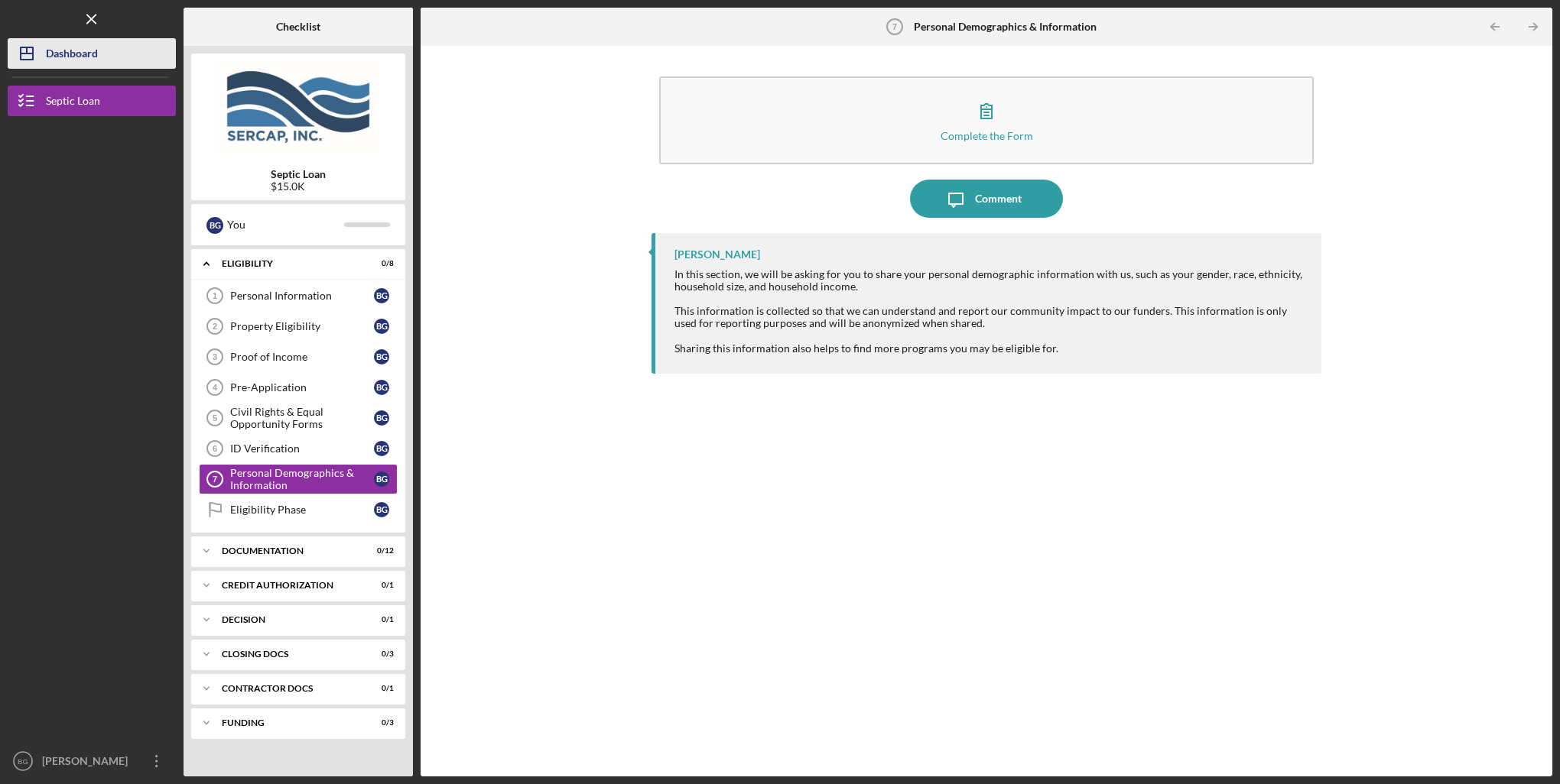
click at [30, 60] on icon "Icon/Dashboard" at bounding box center [27, 54] width 39 height 39
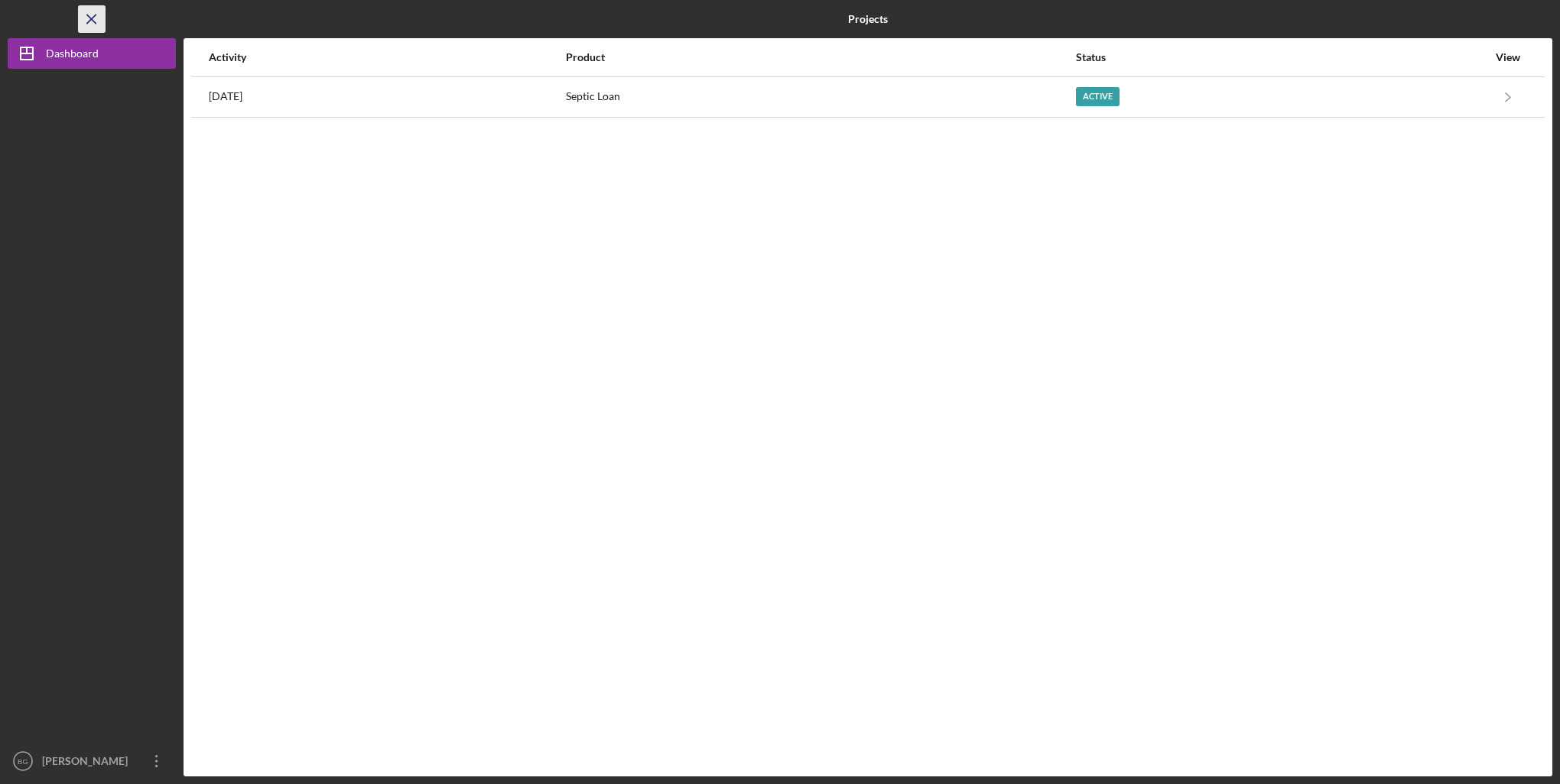
click at [86, 17] on icon "Icon/Menu Close" at bounding box center [92, 19] width 35 height 35
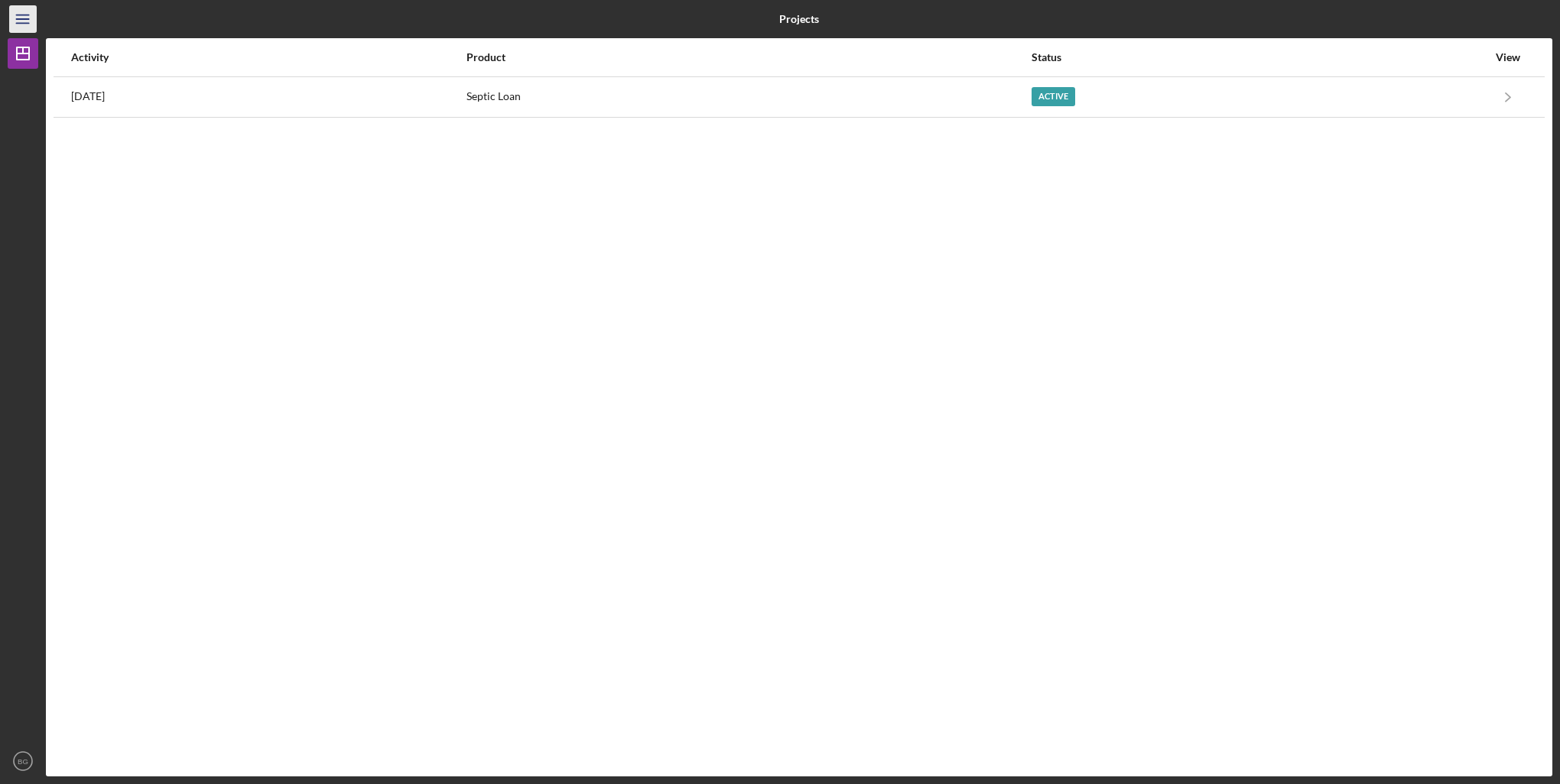
click at [26, 17] on icon "Icon/Menu" at bounding box center [23, 19] width 35 height 35
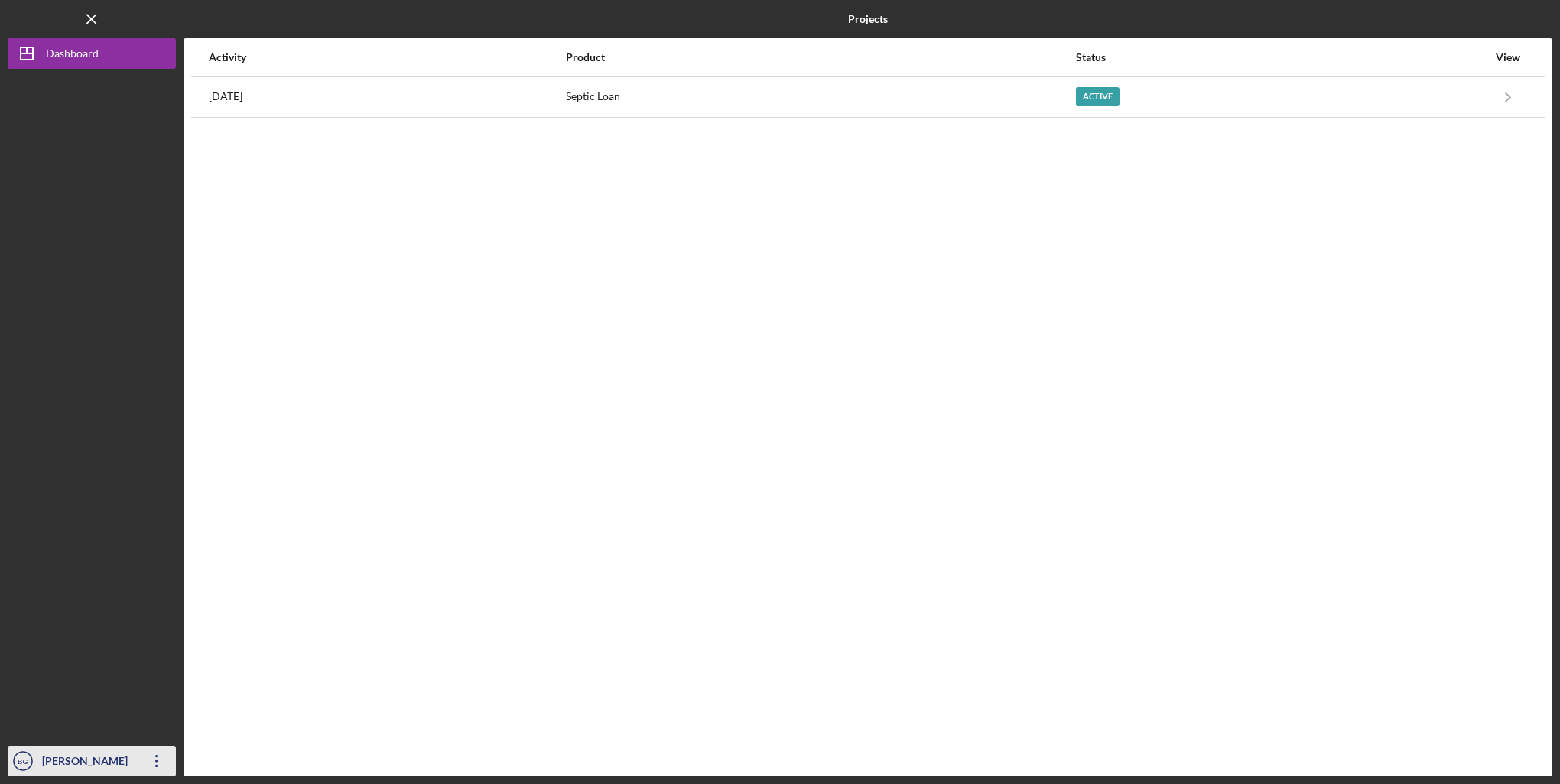
click at [142, 763] on icon "Icon/Overflow" at bounding box center [157, 761] width 39 height 39
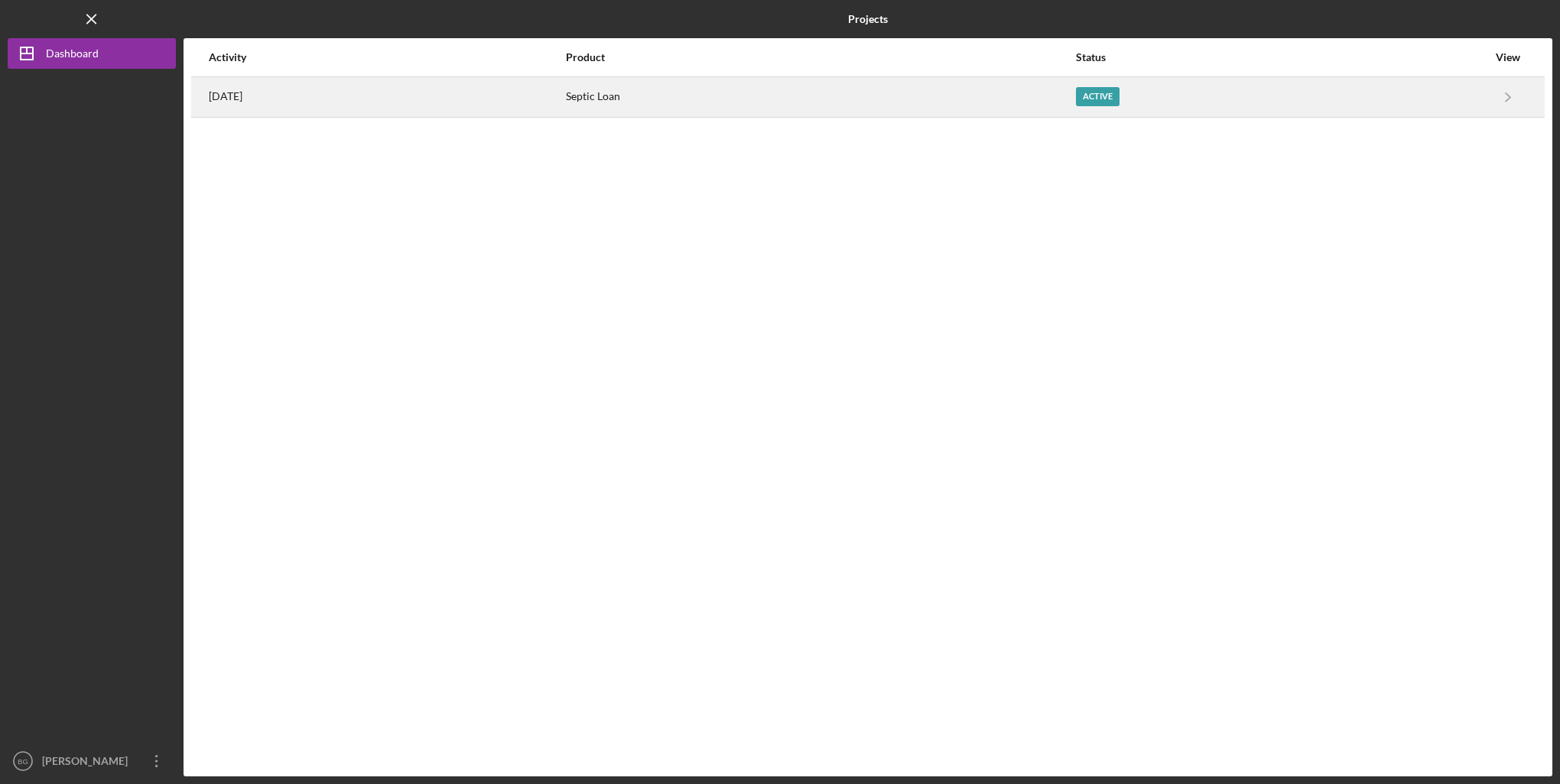
click at [254, 111] on div "[DATE]" at bounding box center [387, 97] width 356 height 39
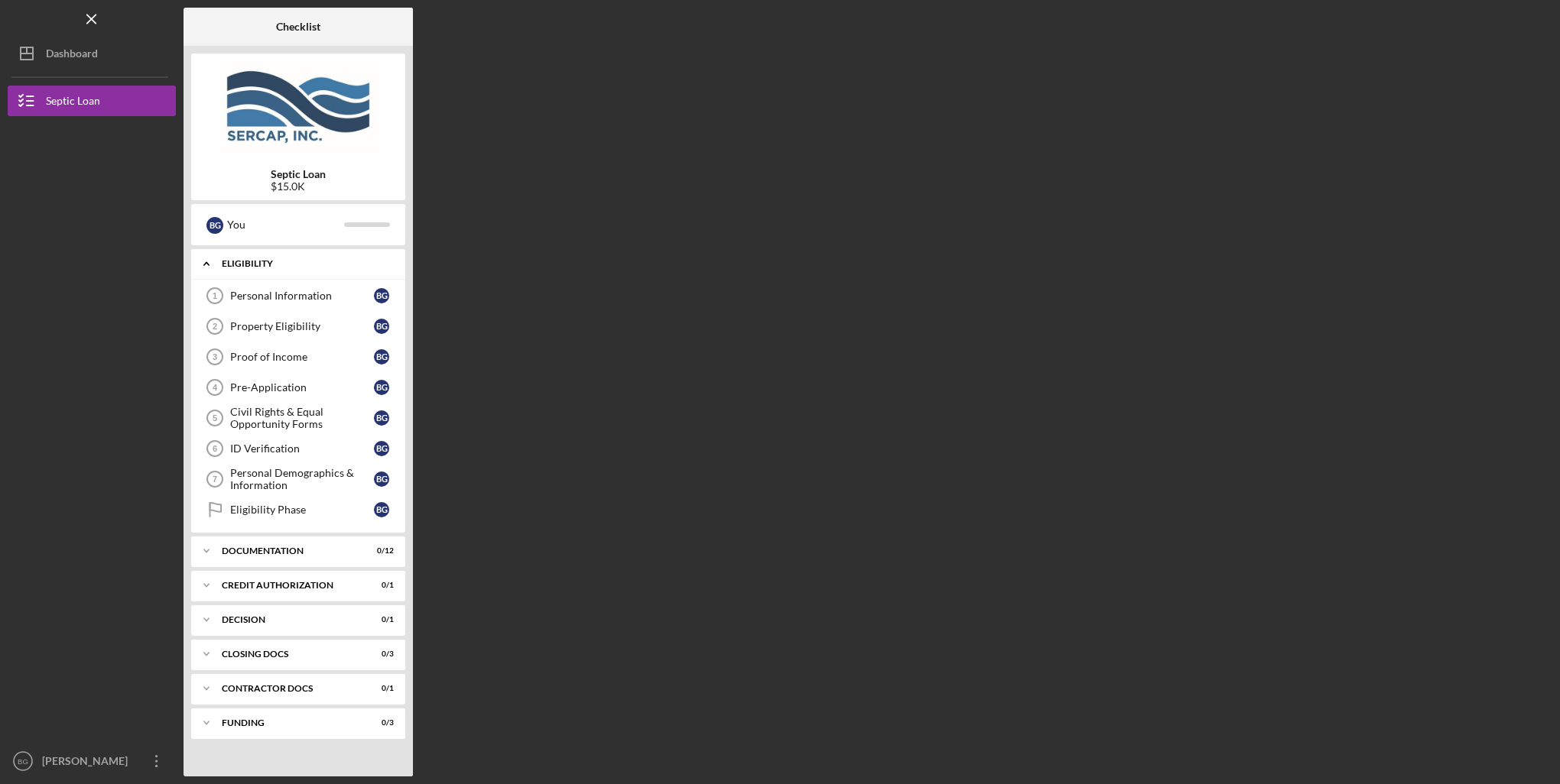
click at [251, 266] on div "Eligibility" at bounding box center [304, 263] width 165 height 9
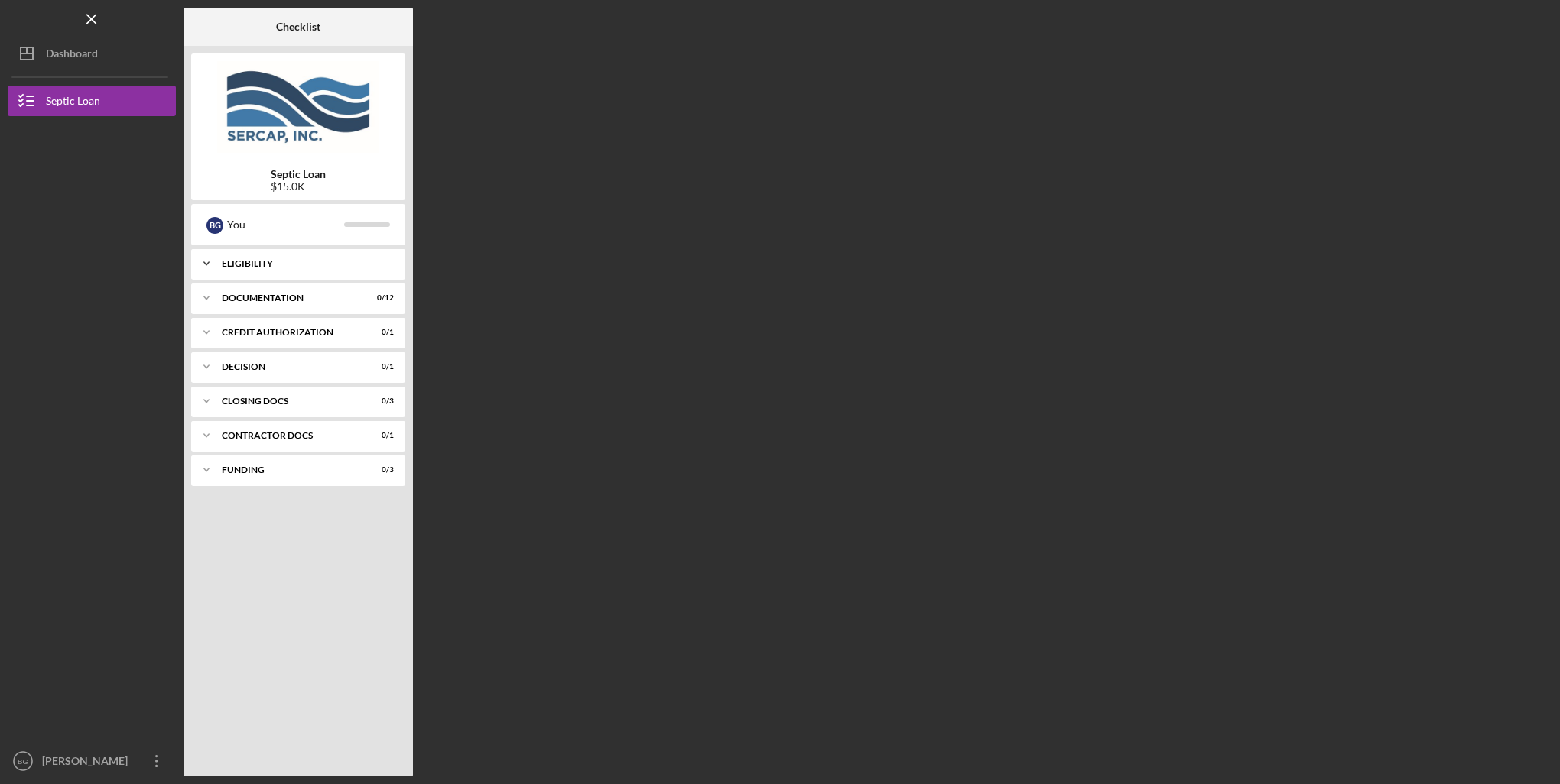
click at [251, 266] on div "Eligibility" at bounding box center [304, 263] width 165 height 9
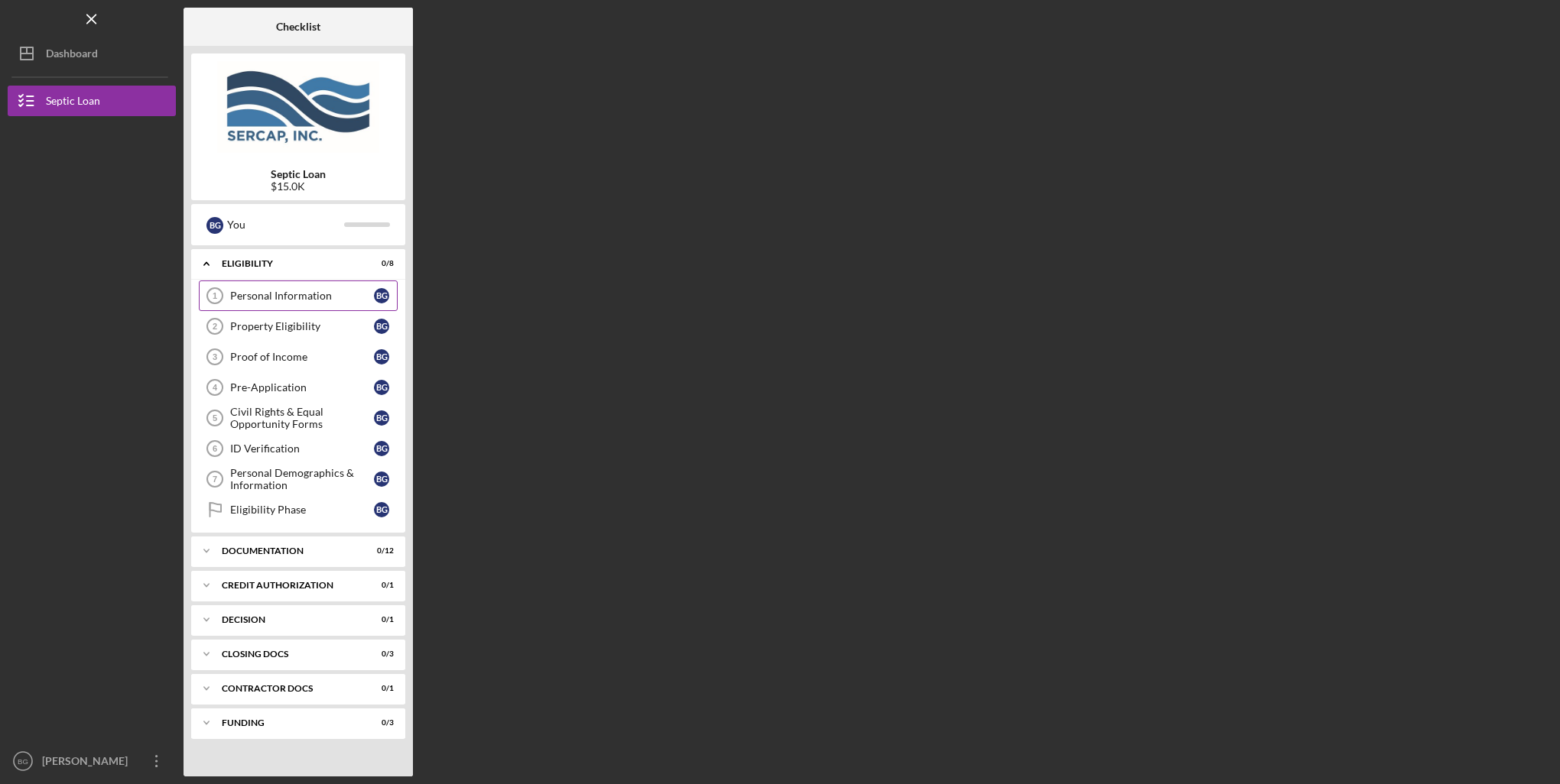
click at [253, 296] on div "Personal Information" at bounding box center [301, 295] width 144 height 12
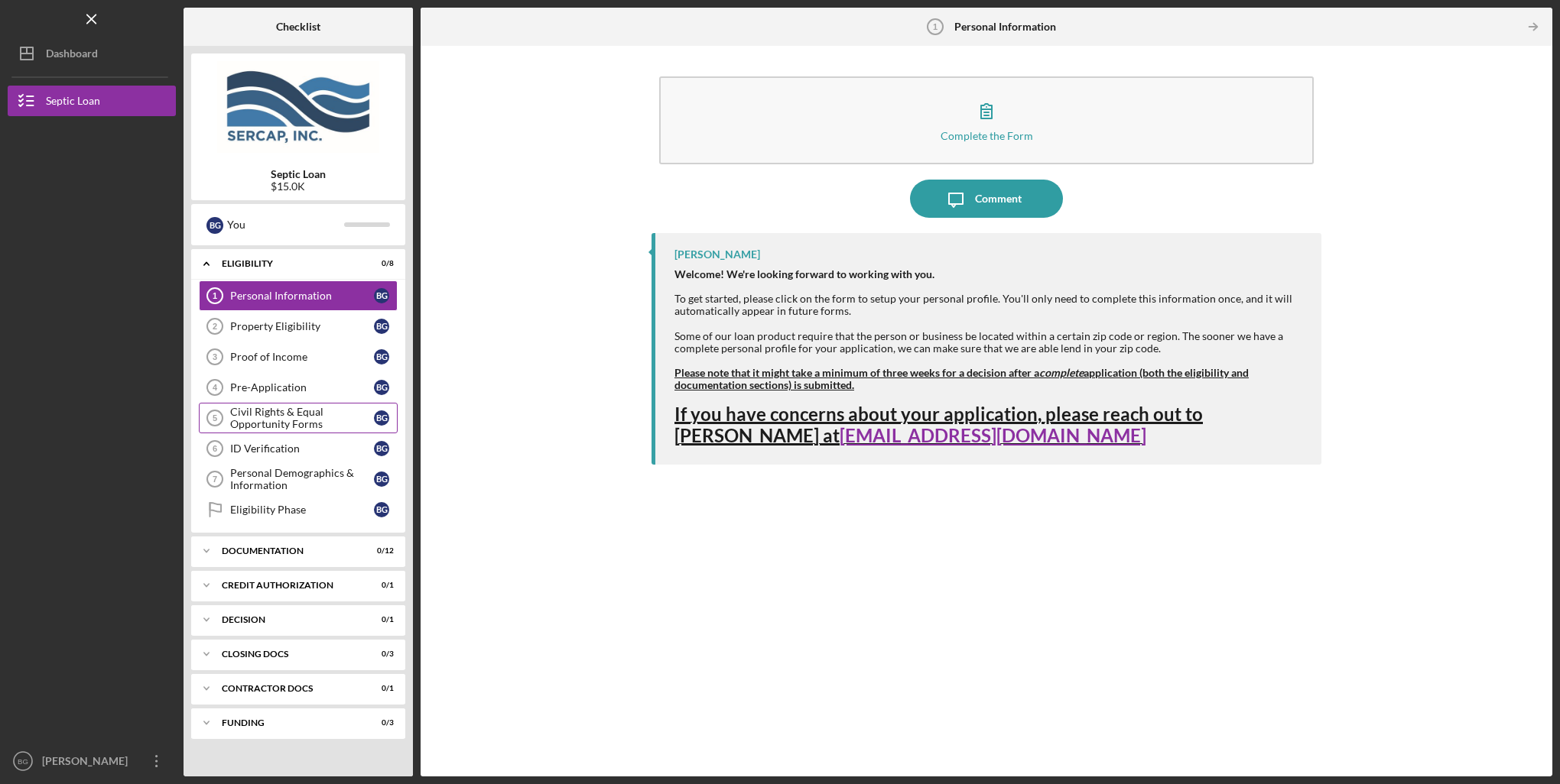
click at [283, 422] on div "Civil Rights & Equal Opportunity Forms" at bounding box center [301, 418] width 144 height 25
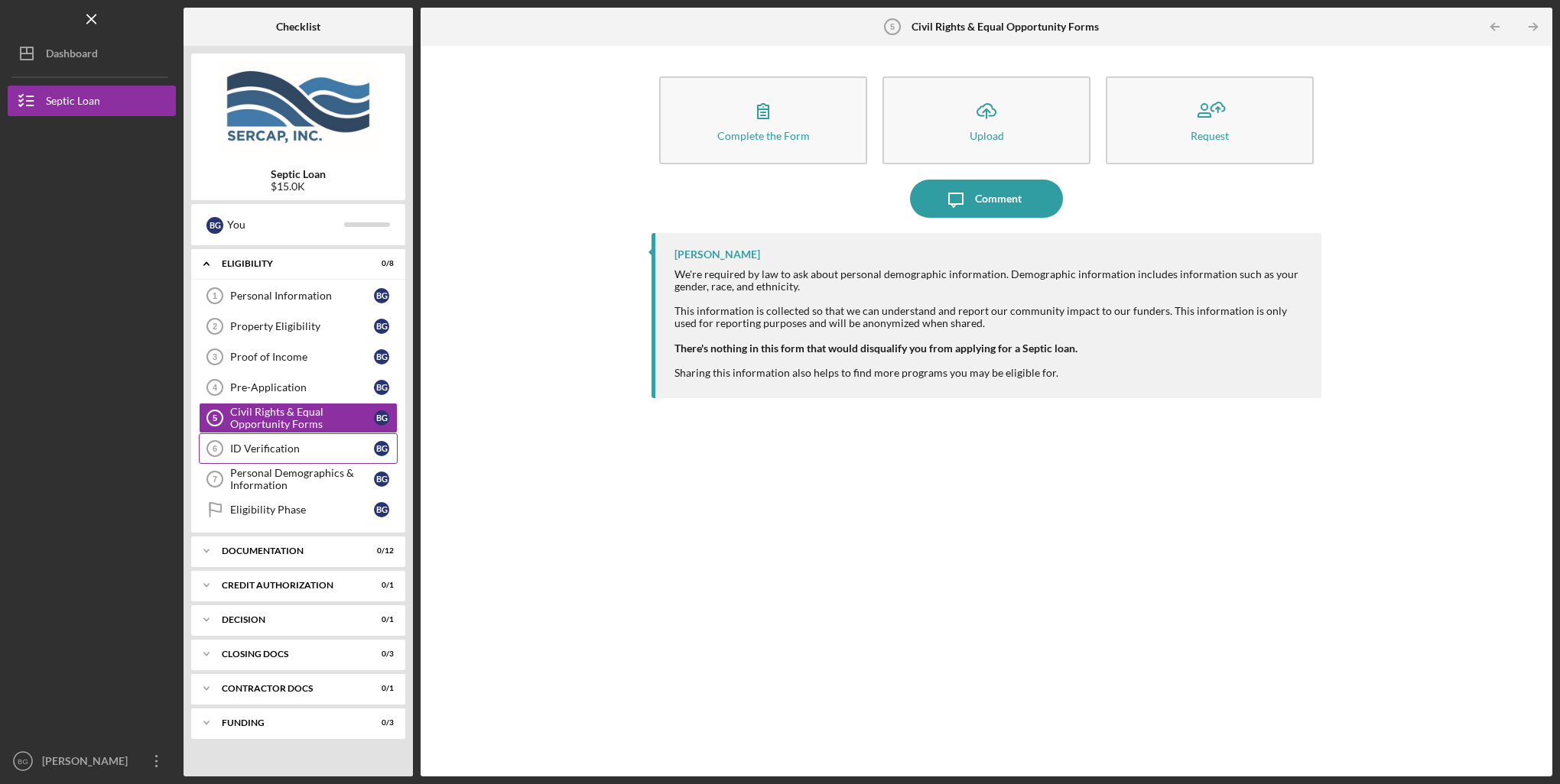
click at [298, 446] on div "ID Verification" at bounding box center [301, 449] width 144 height 12
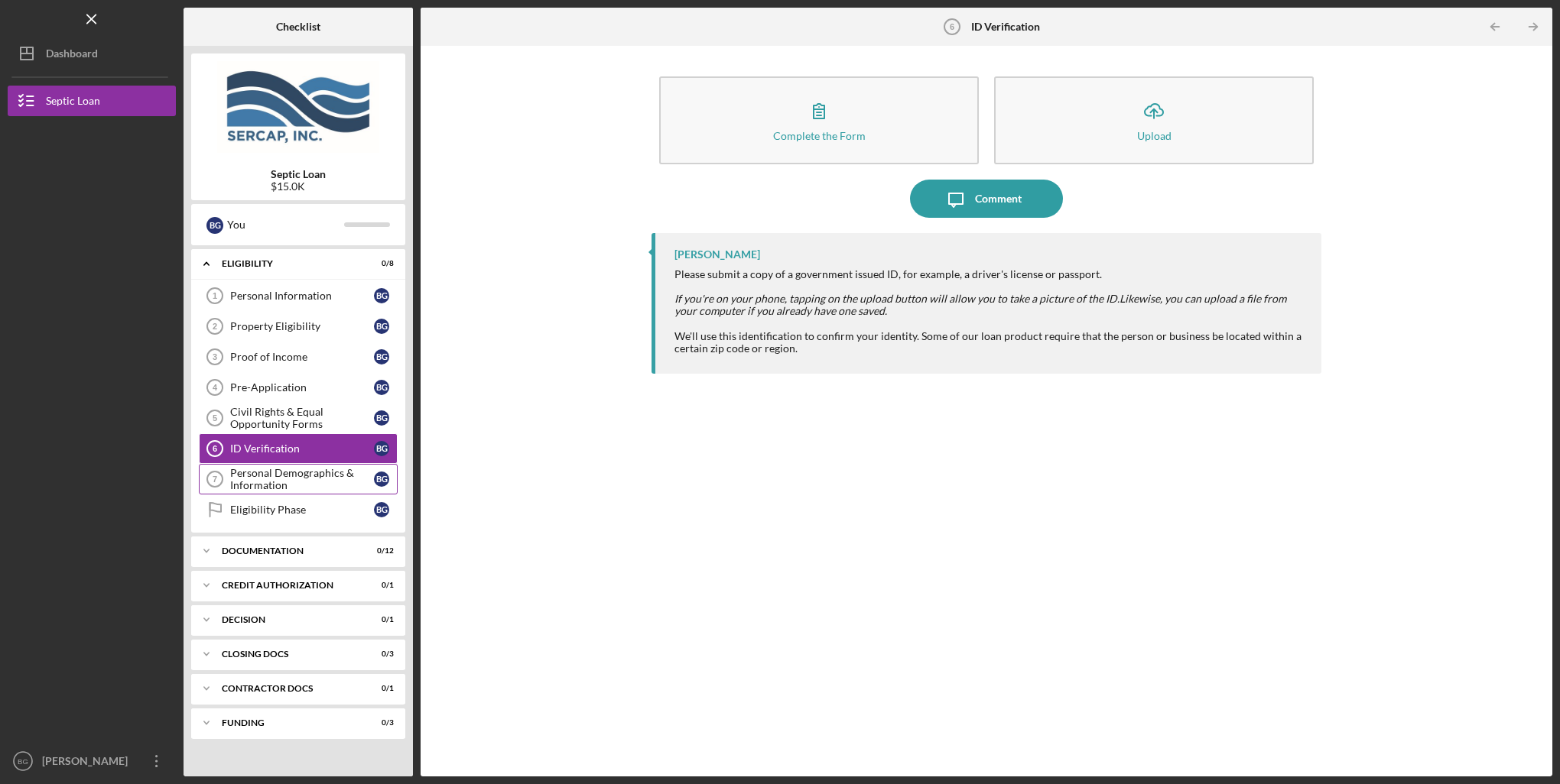
click at [285, 476] on div "Personal Demographics & Information" at bounding box center [301, 479] width 144 height 25
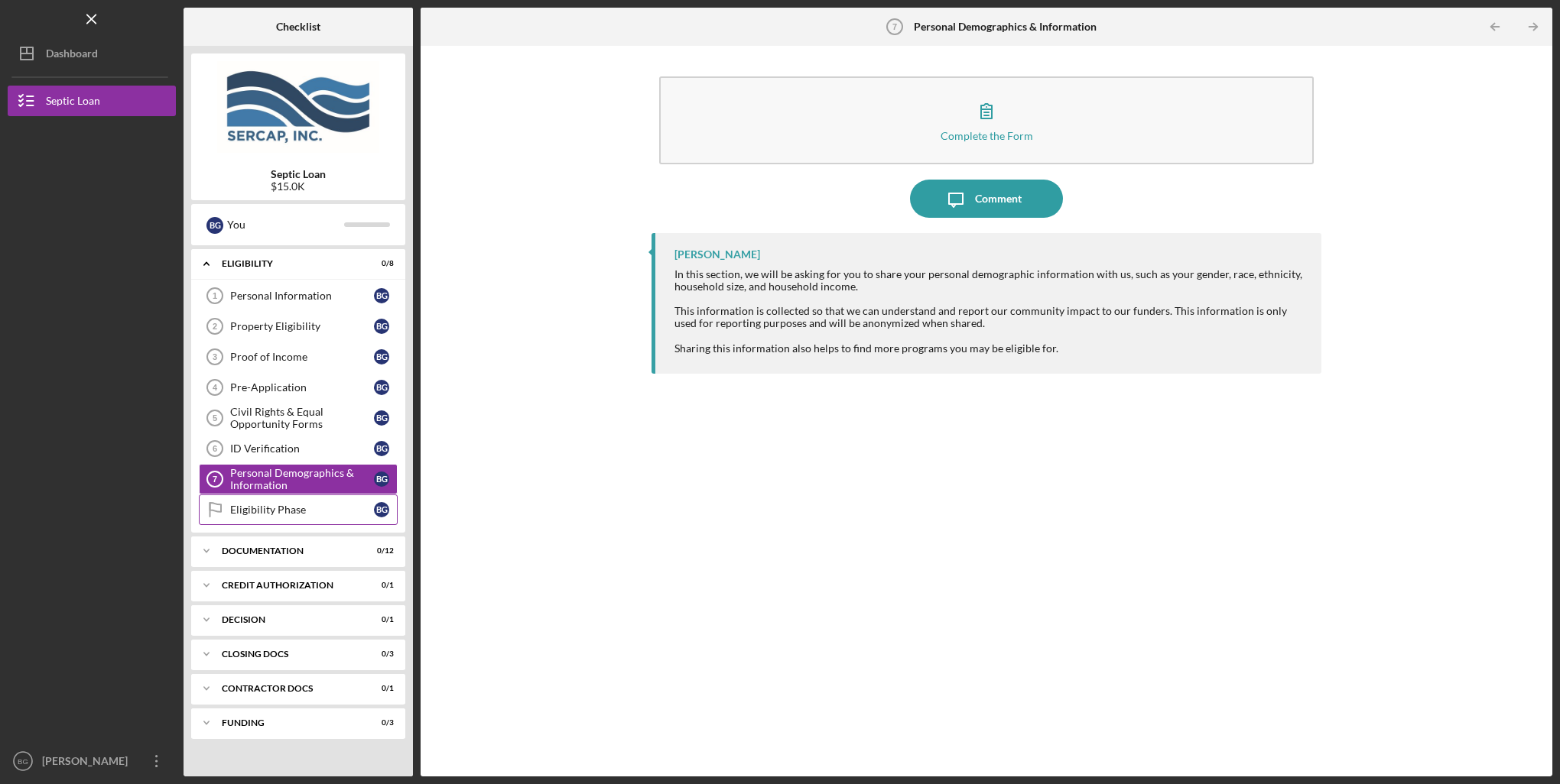
click at [283, 504] on div "Eligibility Phase" at bounding box center [301, 509] width 144 height 12
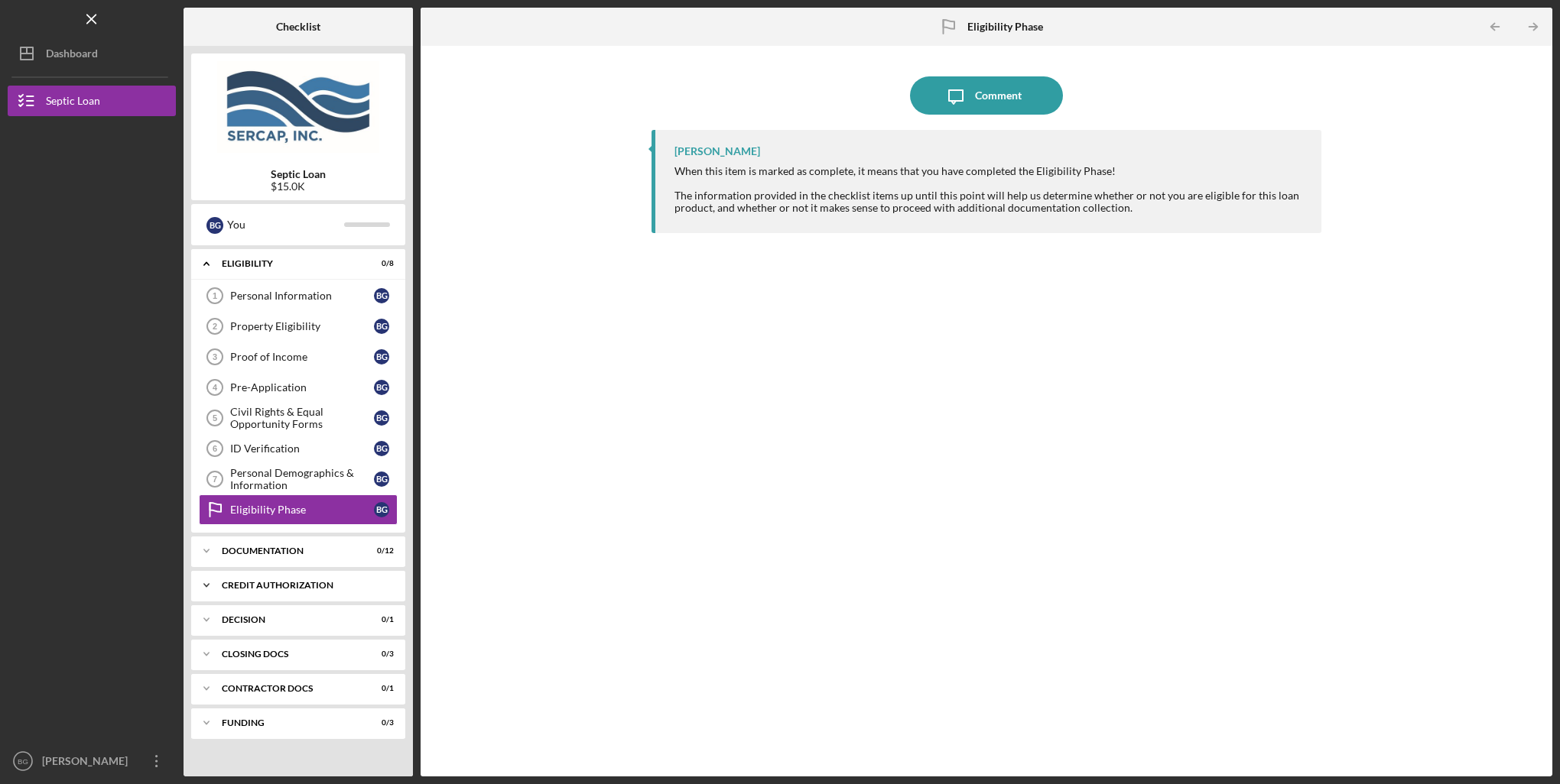
click at [248, 587] on div "CREDIT AUTHORIZATION" at bounding box center [304, 585] width 165 height 9
click at [266, 613] on div "Credit Authorization" at bounding box center [301, 617] width 144 height 12
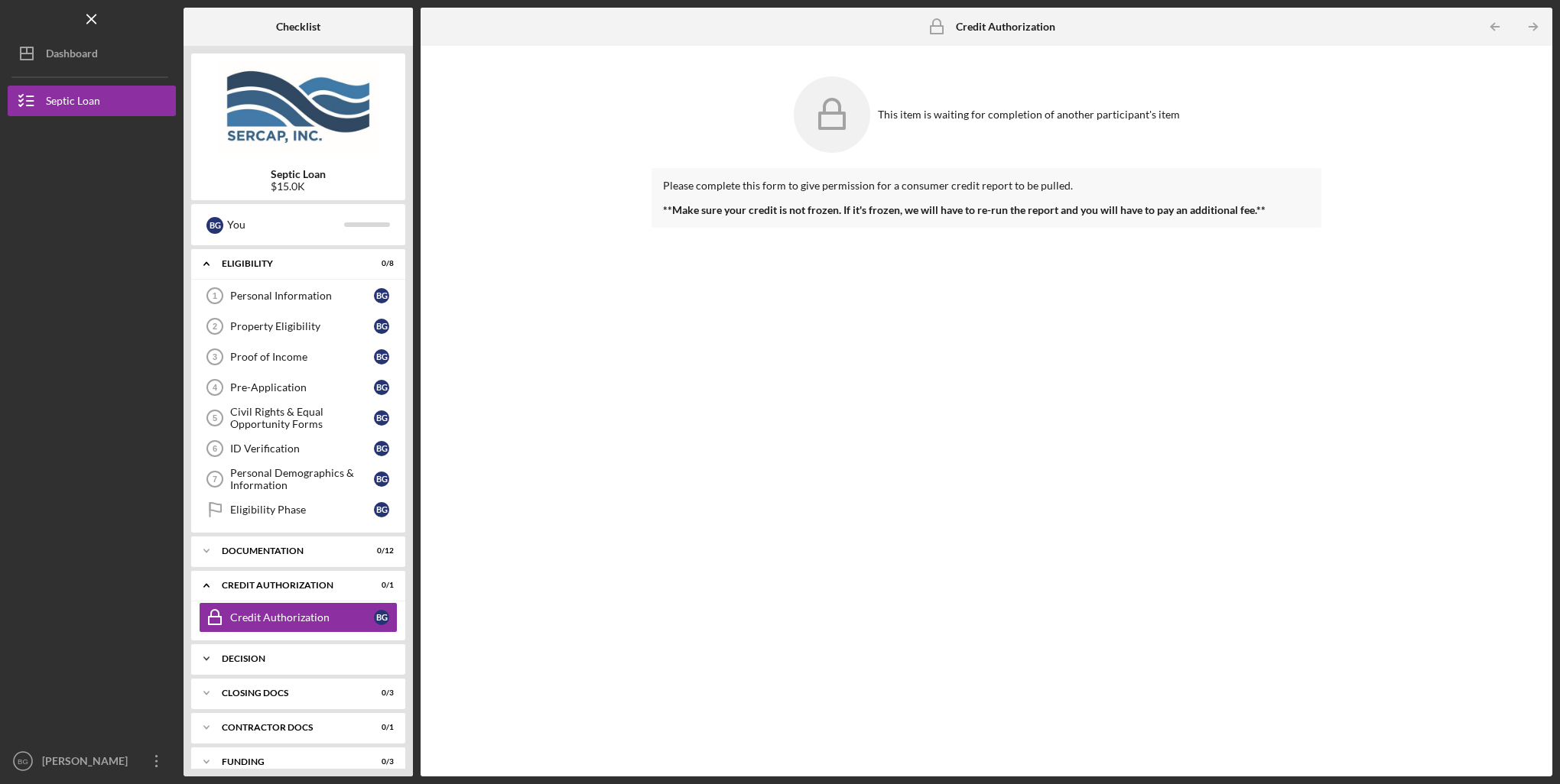
click at [257, 656] on div "Decision" at bounding box center [304, 658] width 165 height 9
click at [236, 685] on div "Decision" at bounding box center [301, 691] width 144 height 12
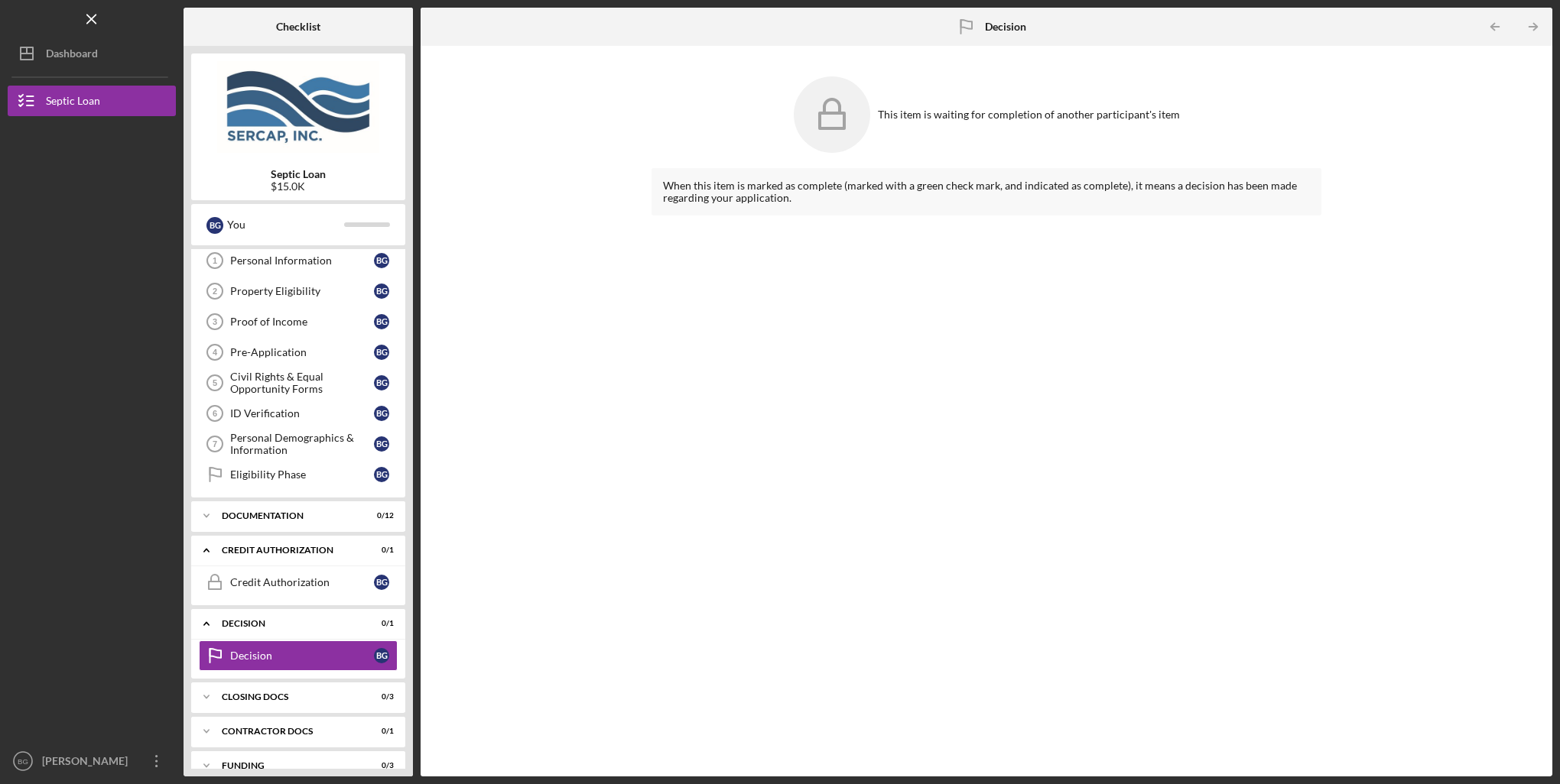
scroll to position [52, 0]
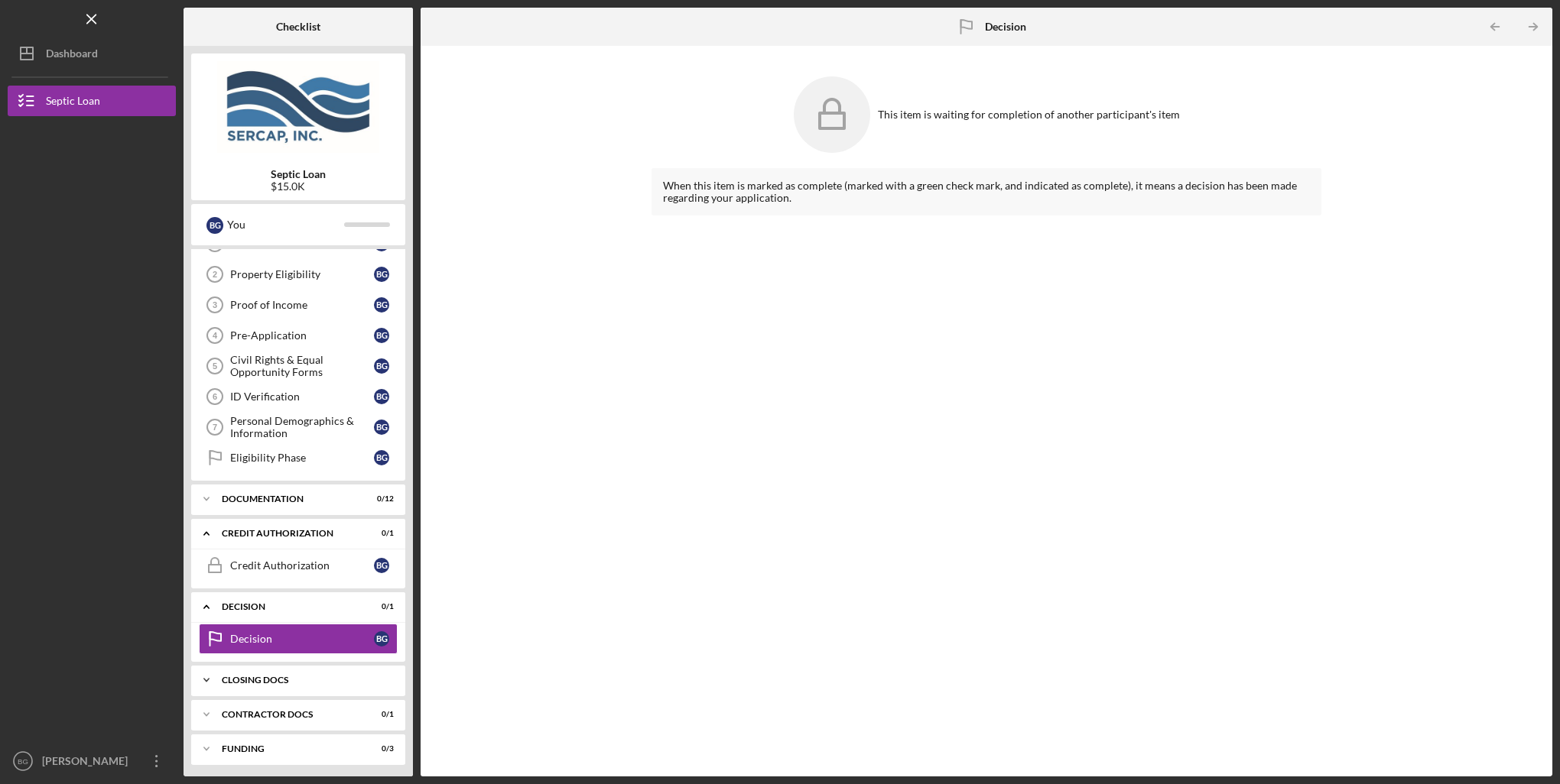
click at [249, 678] on div "CLOSING DOCS" at bounding box center [304, 680] width 165 height 9
click at [258, 708] on div "ACH Form" at bounding box center [301, 713] width 144 height 12
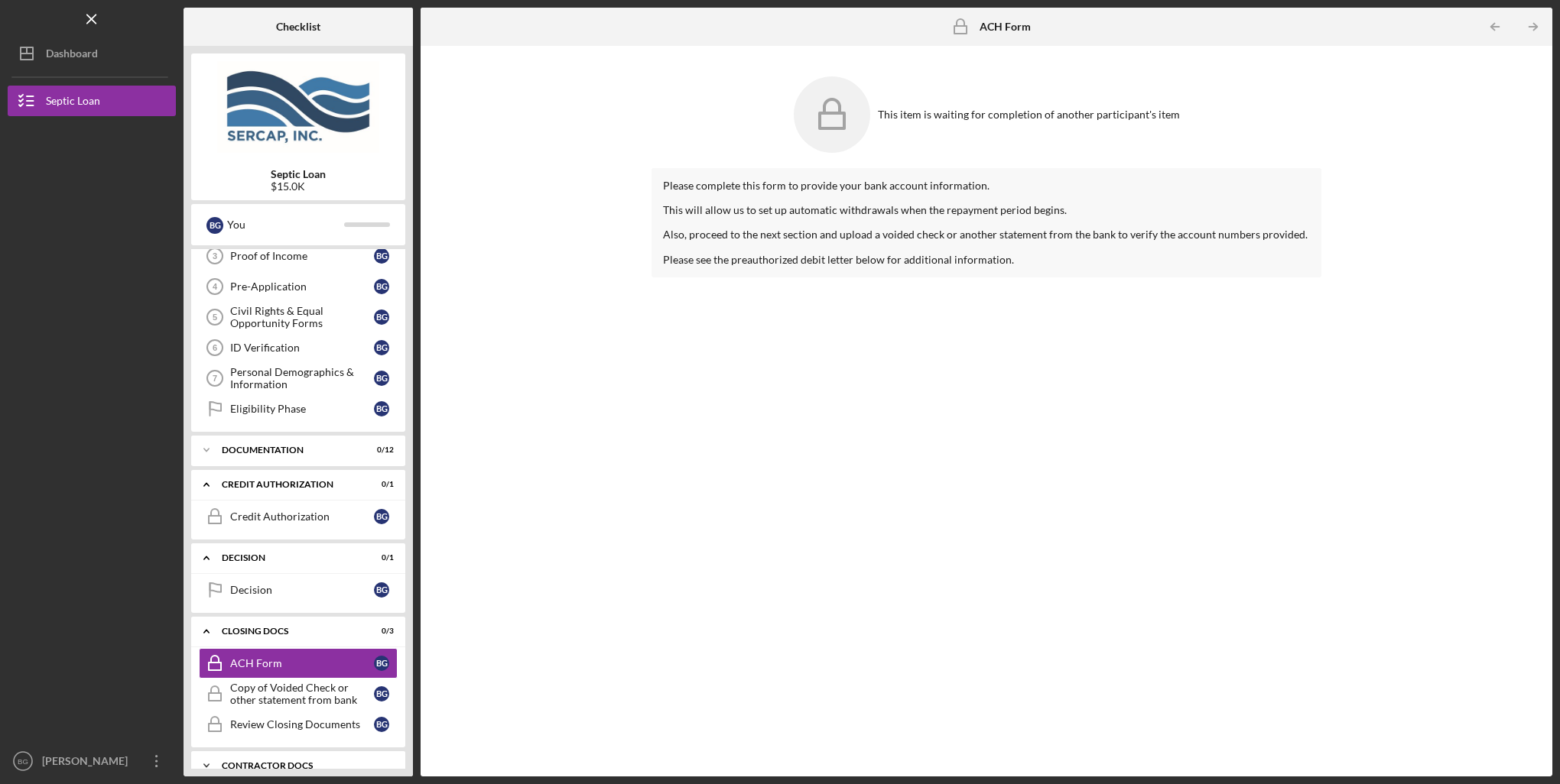
scroll to position [129, 0]
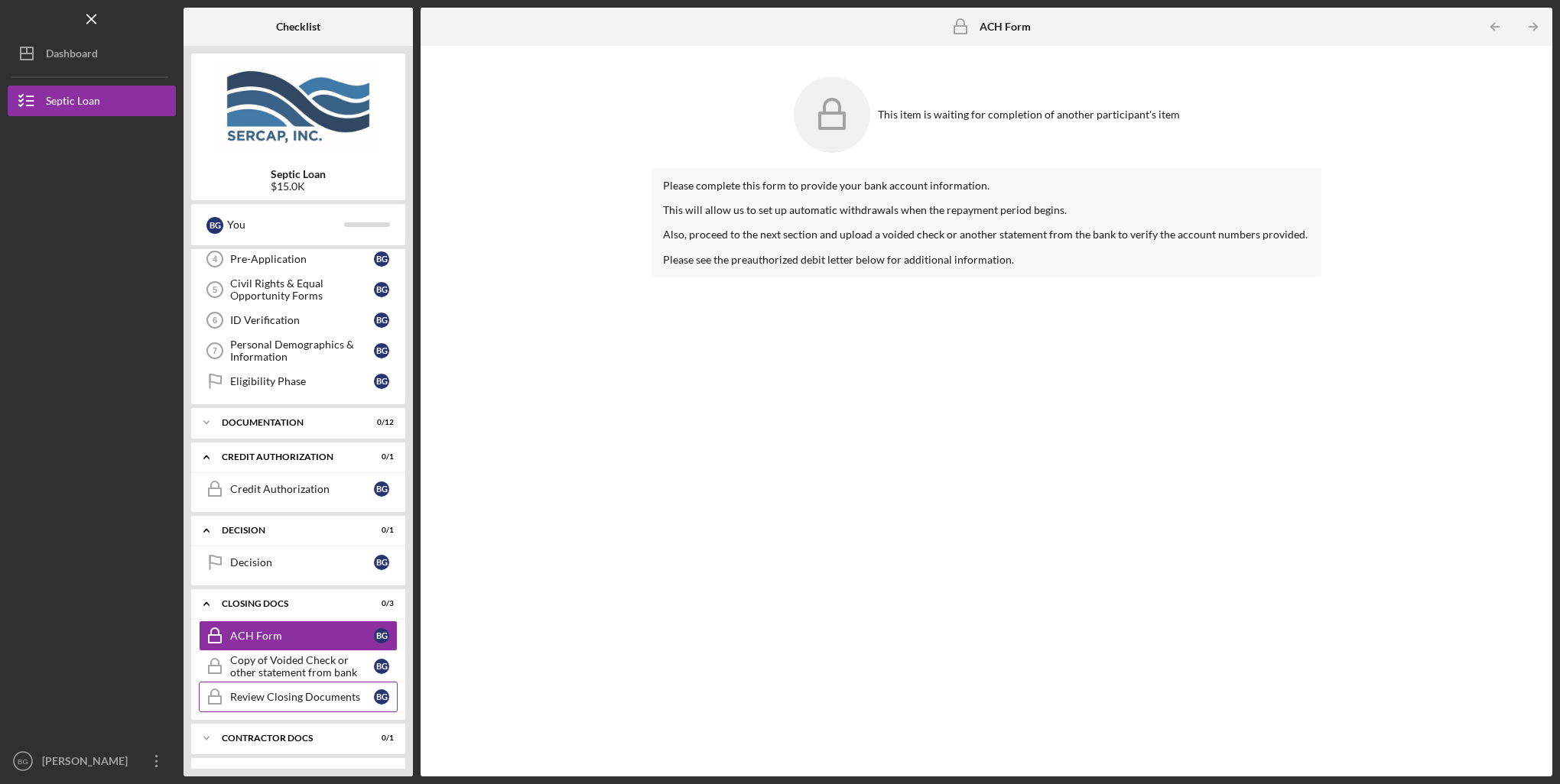
click at [251, 700] on link "Review Closing Documents Review Closing Documents B G" at bounding box center [299, 697] width 199 height 31
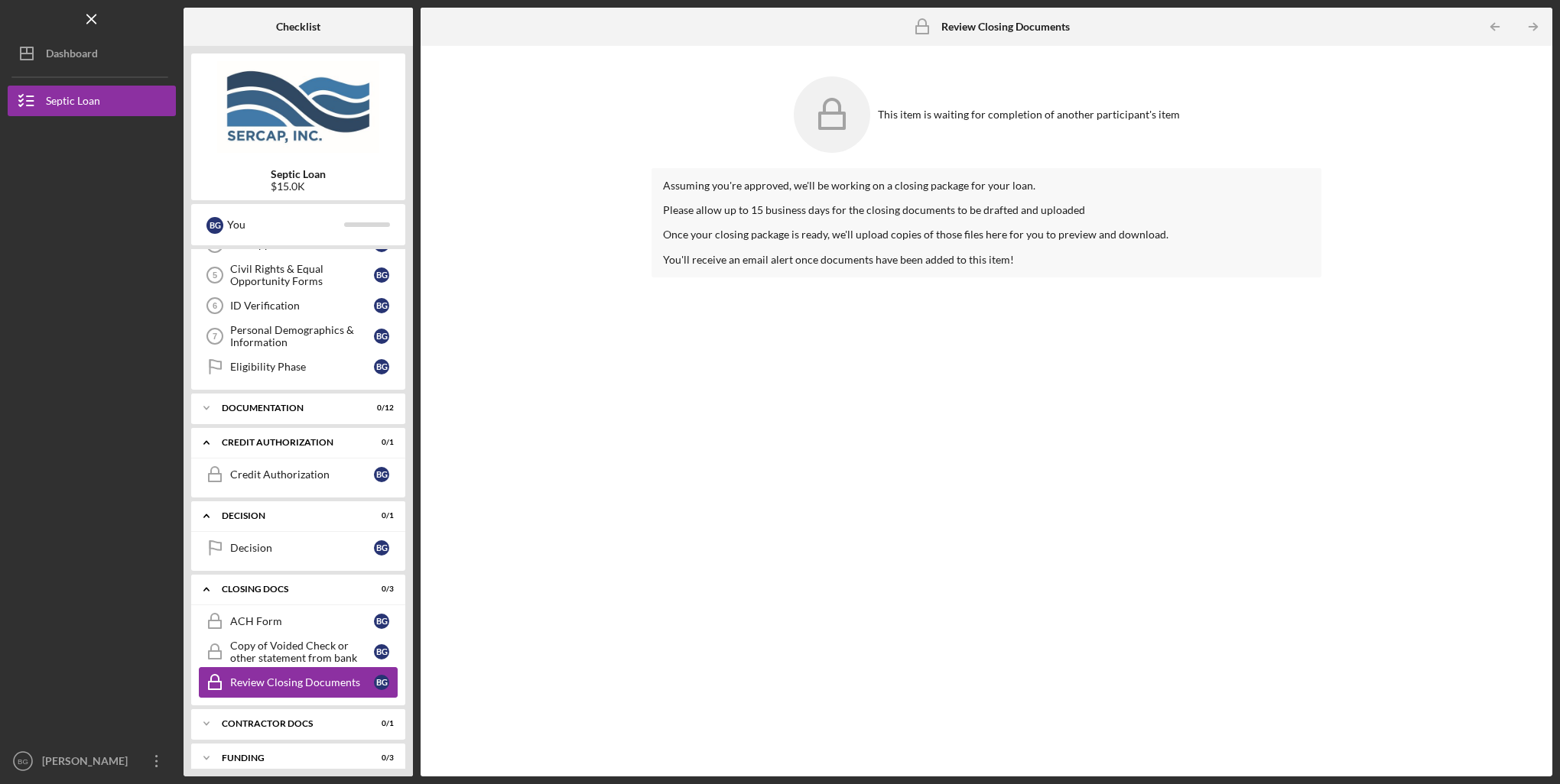
scroll to position [151, 0]
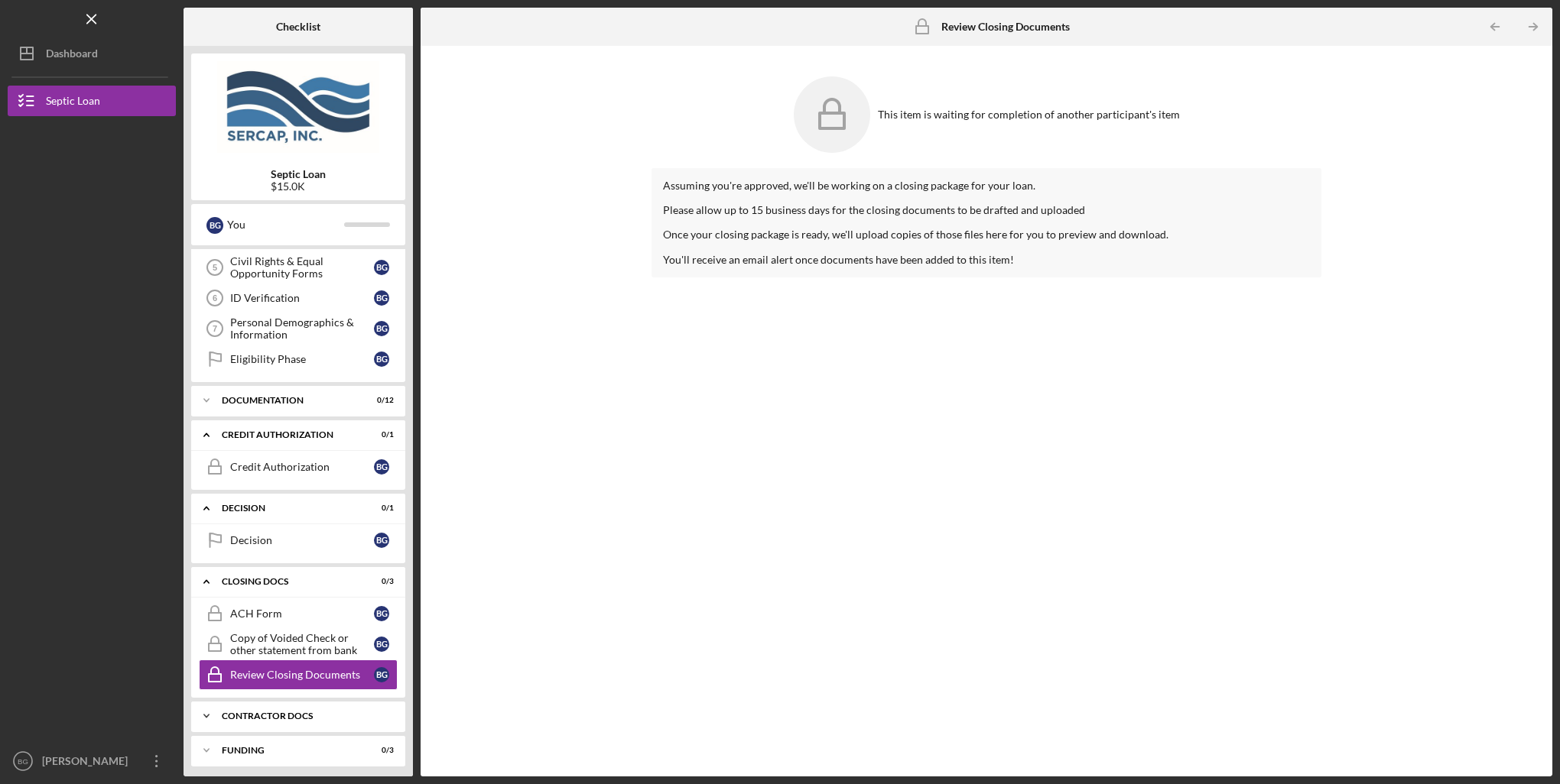
click at [247, 714] on div "Contractor Docs" at bounding box center [304, 716] width 165 height 9
click at [245, 742] on div "Invoice for SERCAP Fees" at bounding box center [301, 748] width 144 height 12
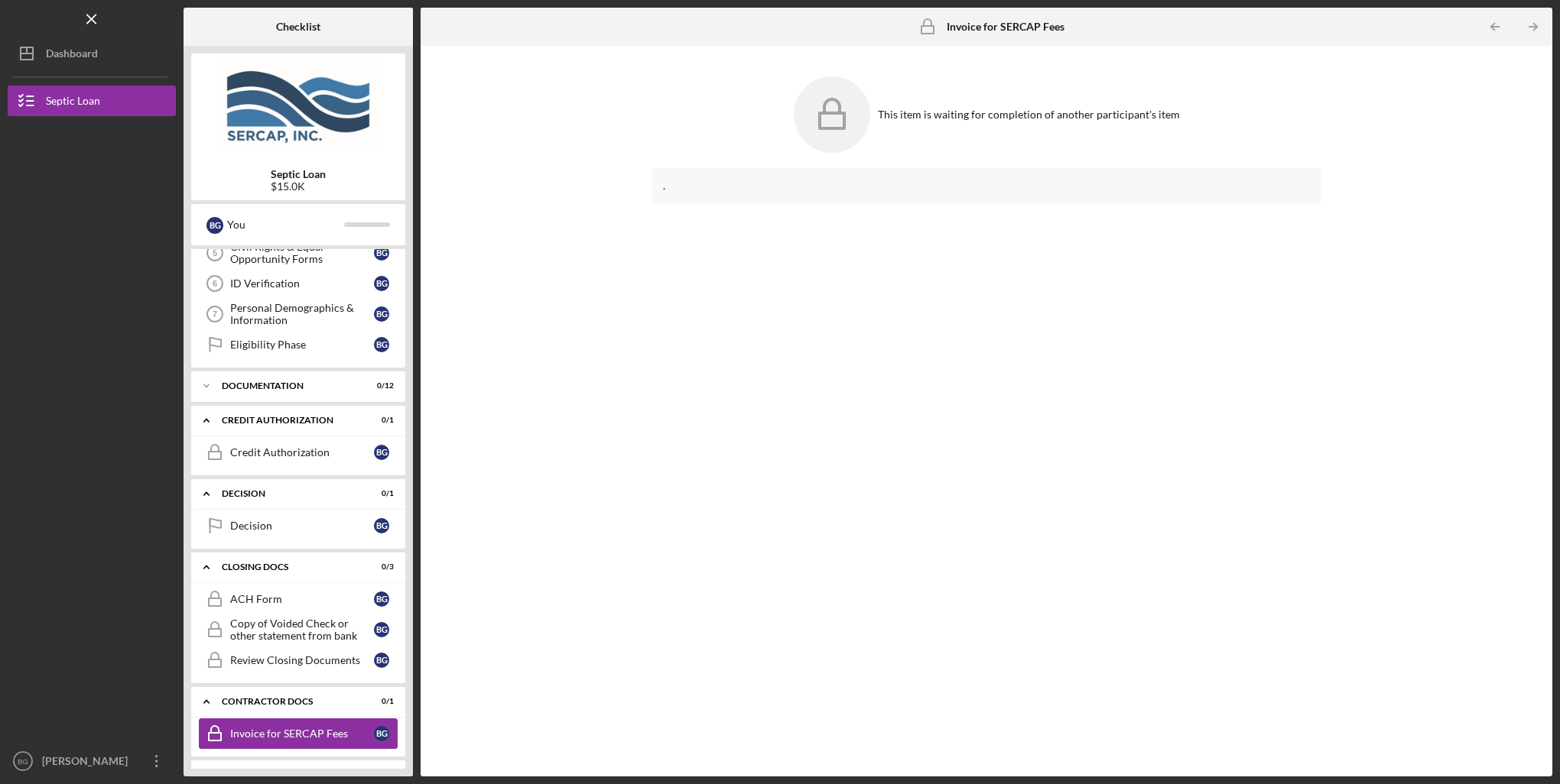
scroll to position [189, 0]
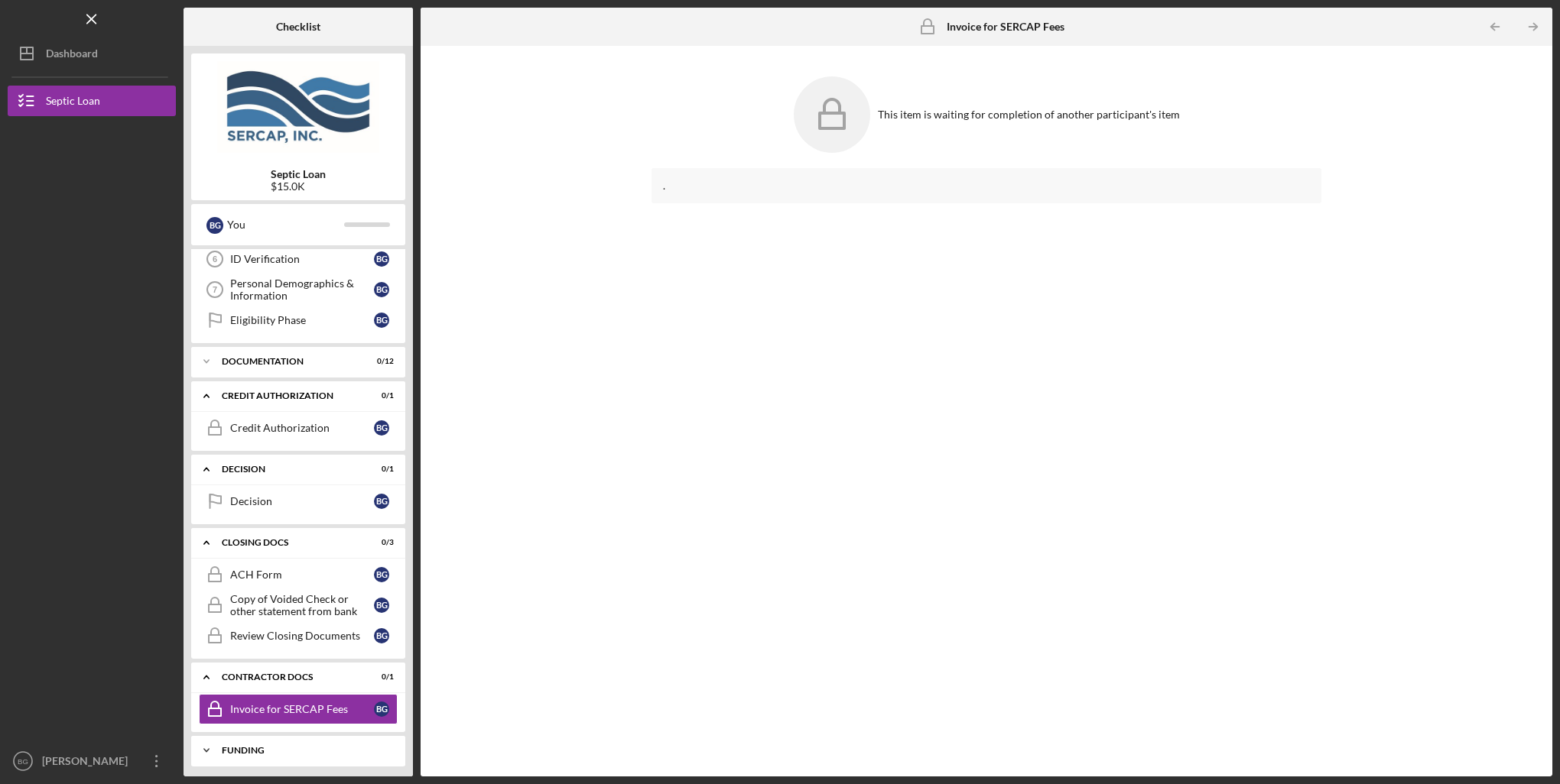
click at [236, 746] on div "Funding" at bounding box center [304, 750] width 165 height 9
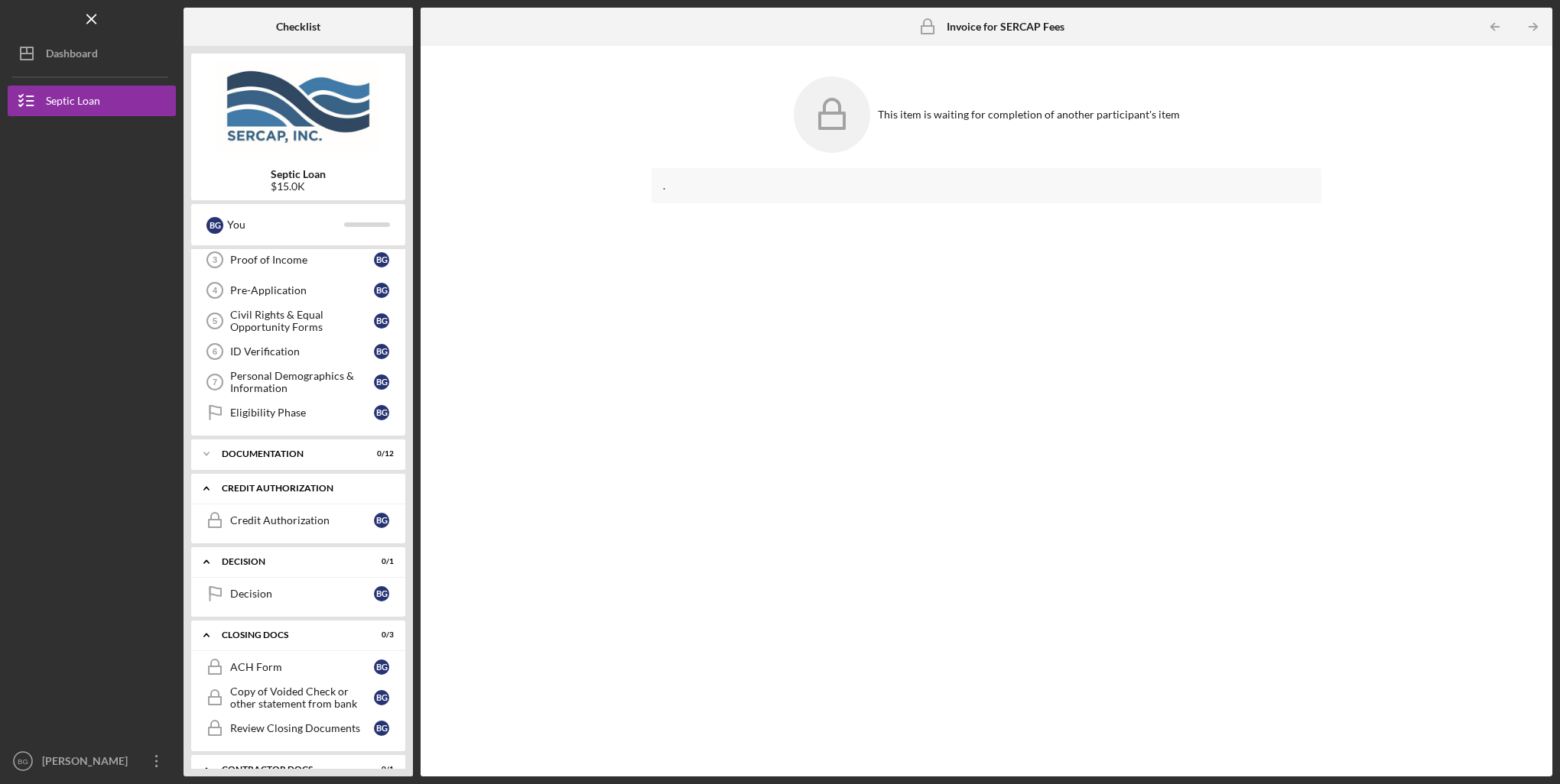
scroll to position [0, 0]
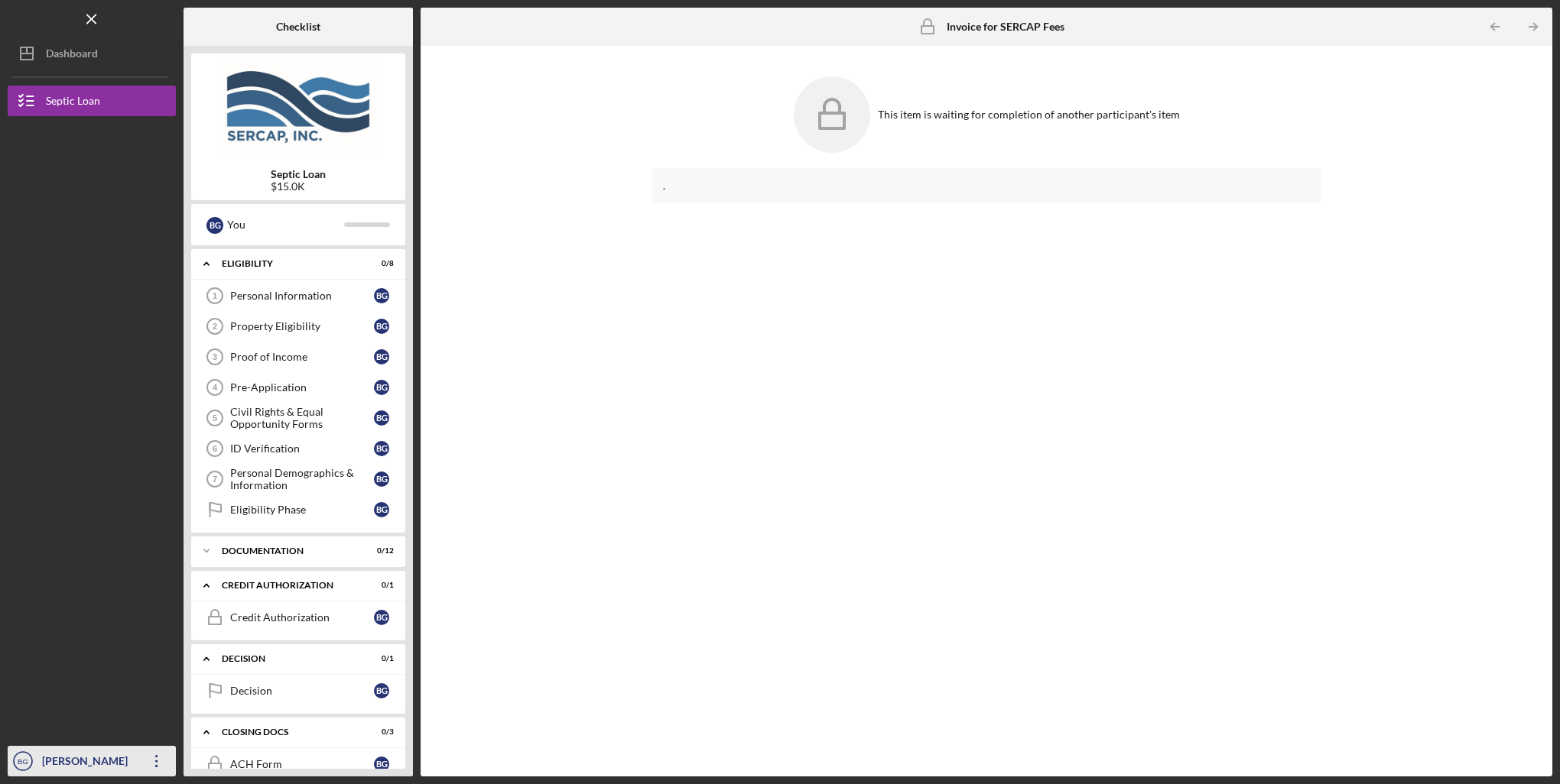
click at [160, 762] on icon "Icon/Overflow" at bounding box center [157, 761] width 39 height 39
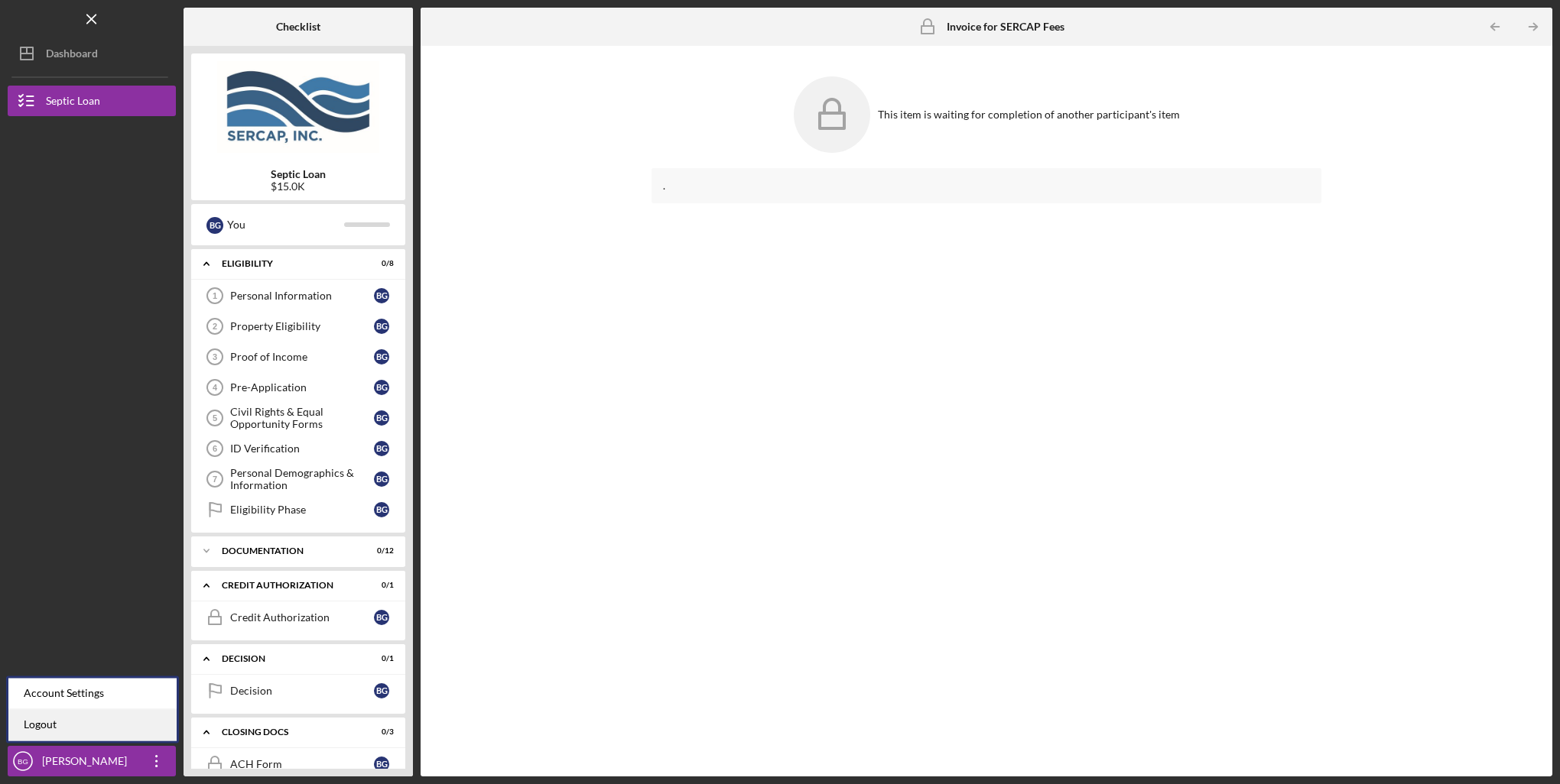
click at [55, 724] on link "Logout" at bounding box center [92, 726] width 169 height 32
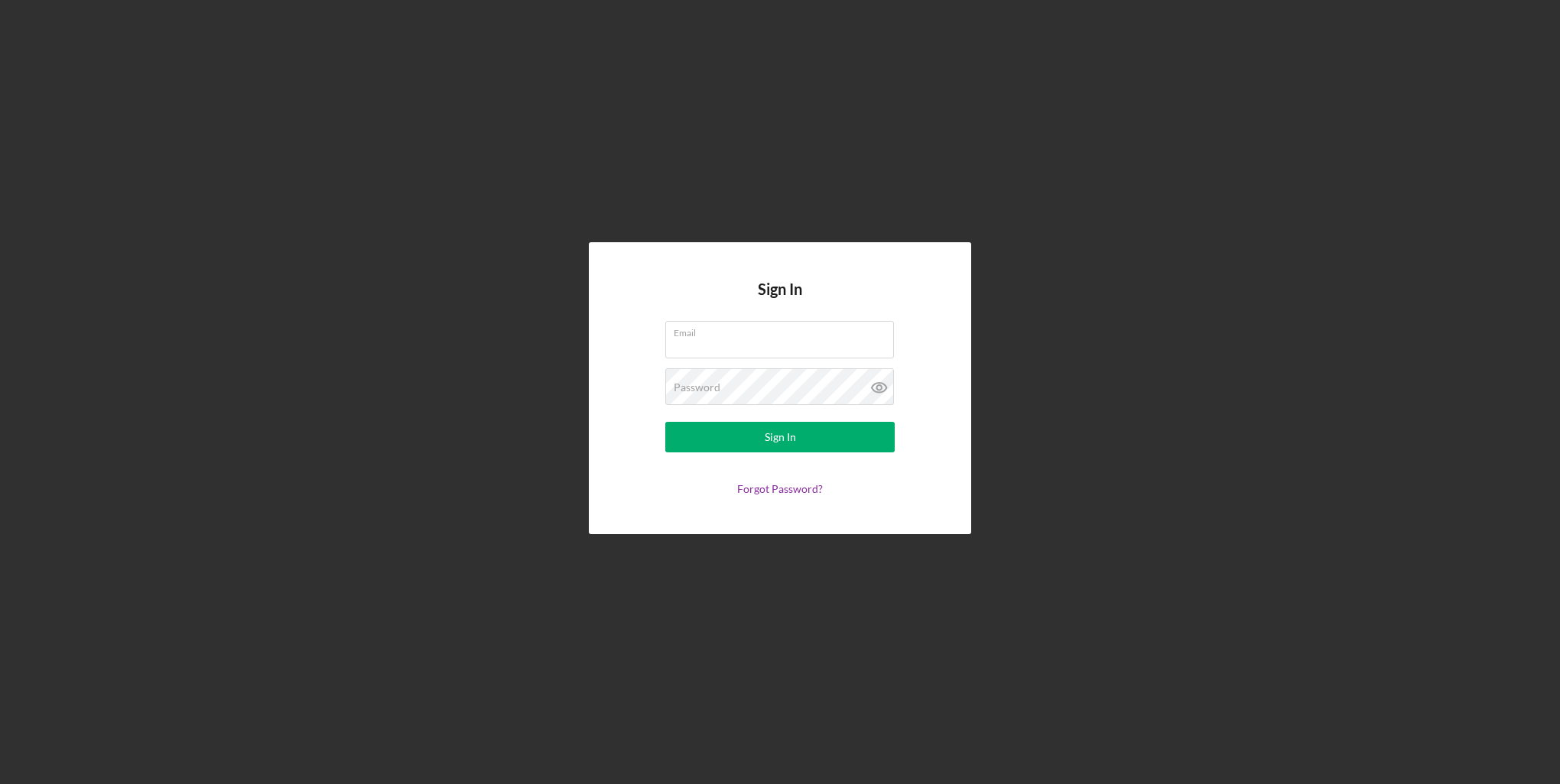
type input "[EMAIL_ADDRESS][DOMAIN_NAME]"
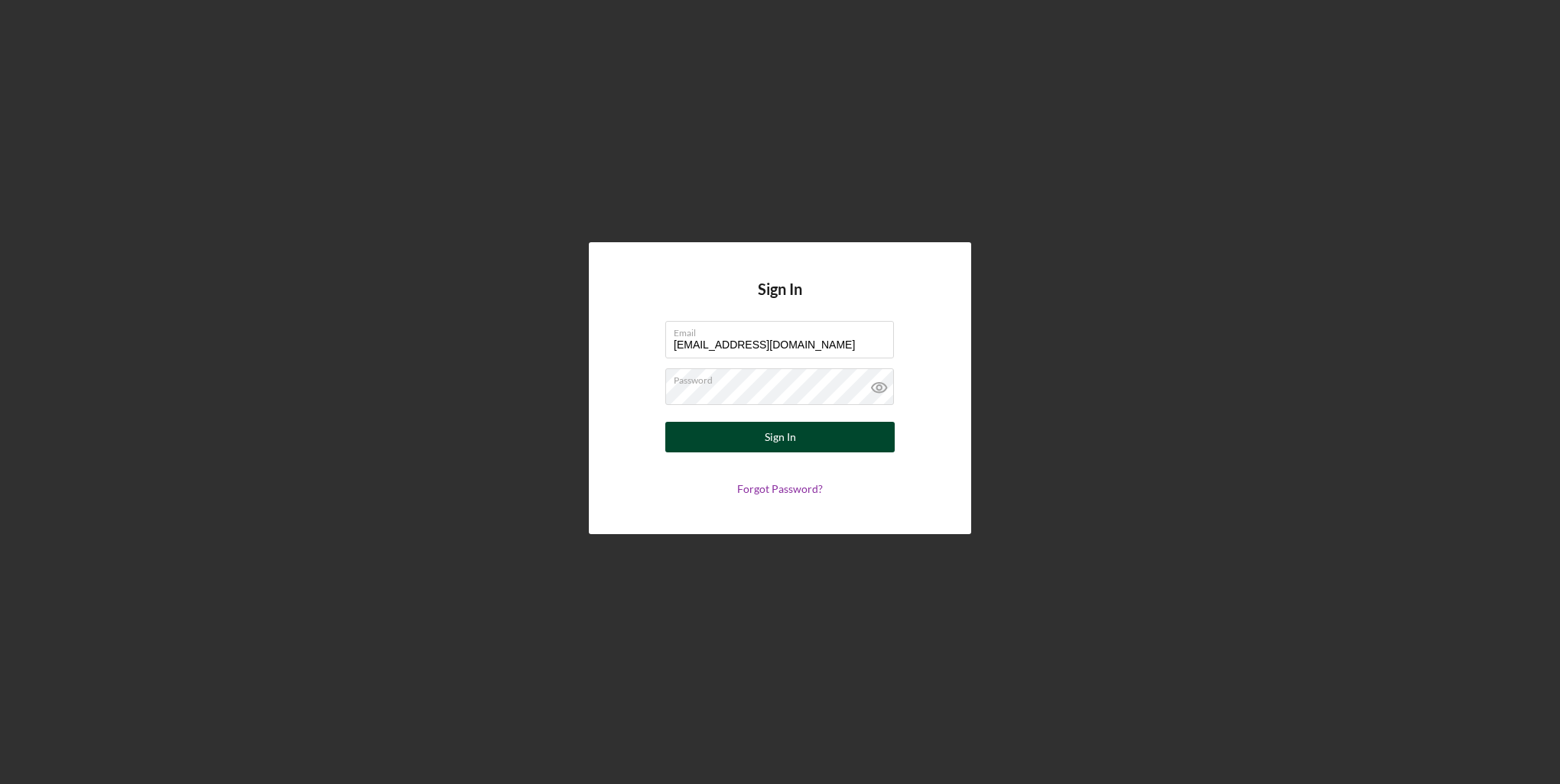
click at [809, 439] on button "Sign In" at bounding box center [780, 437] width 229 height 31
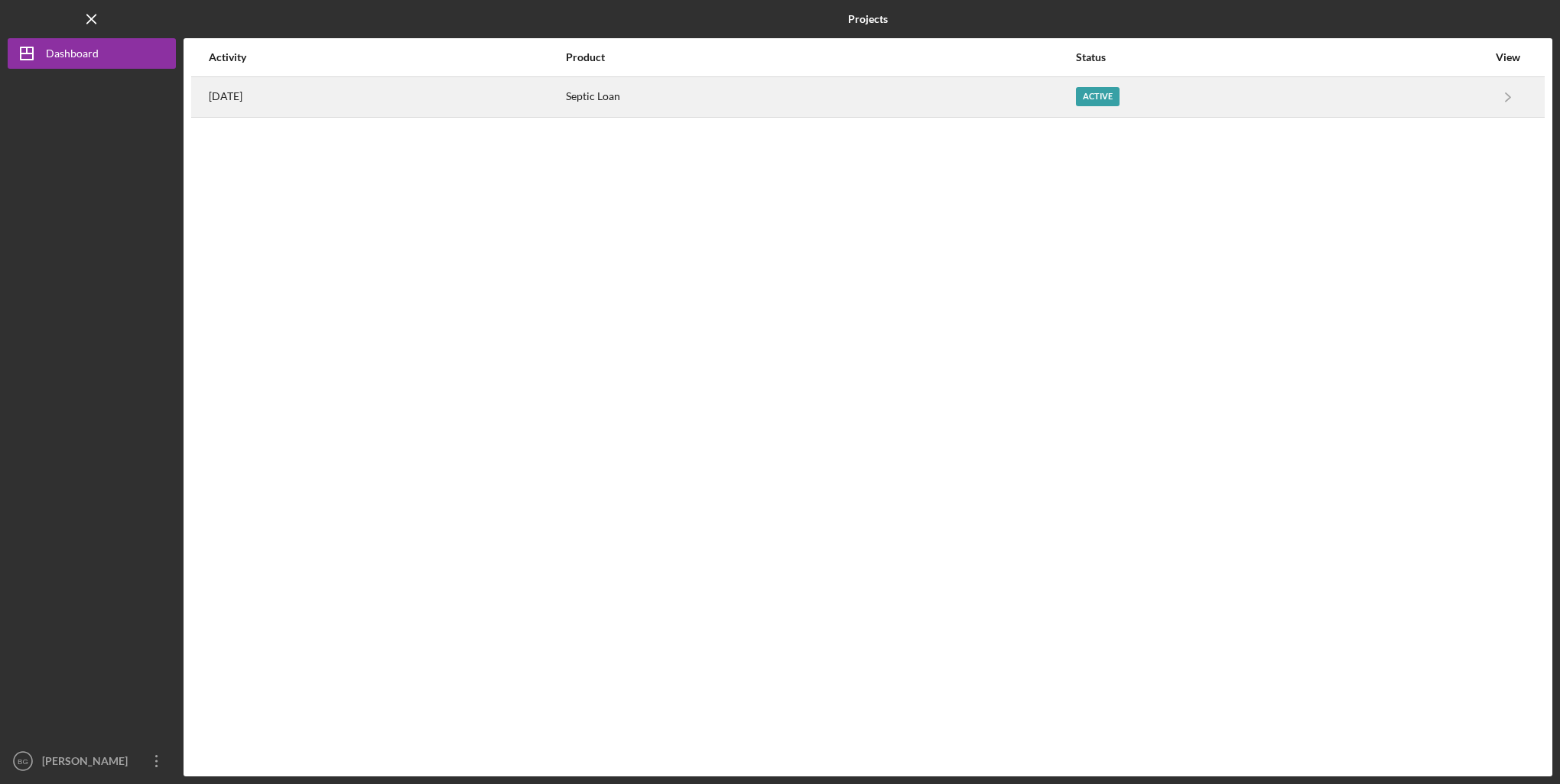
click at [218, 95] on time "[DATE]" at bounding box center [226, 96] width 34 height 12
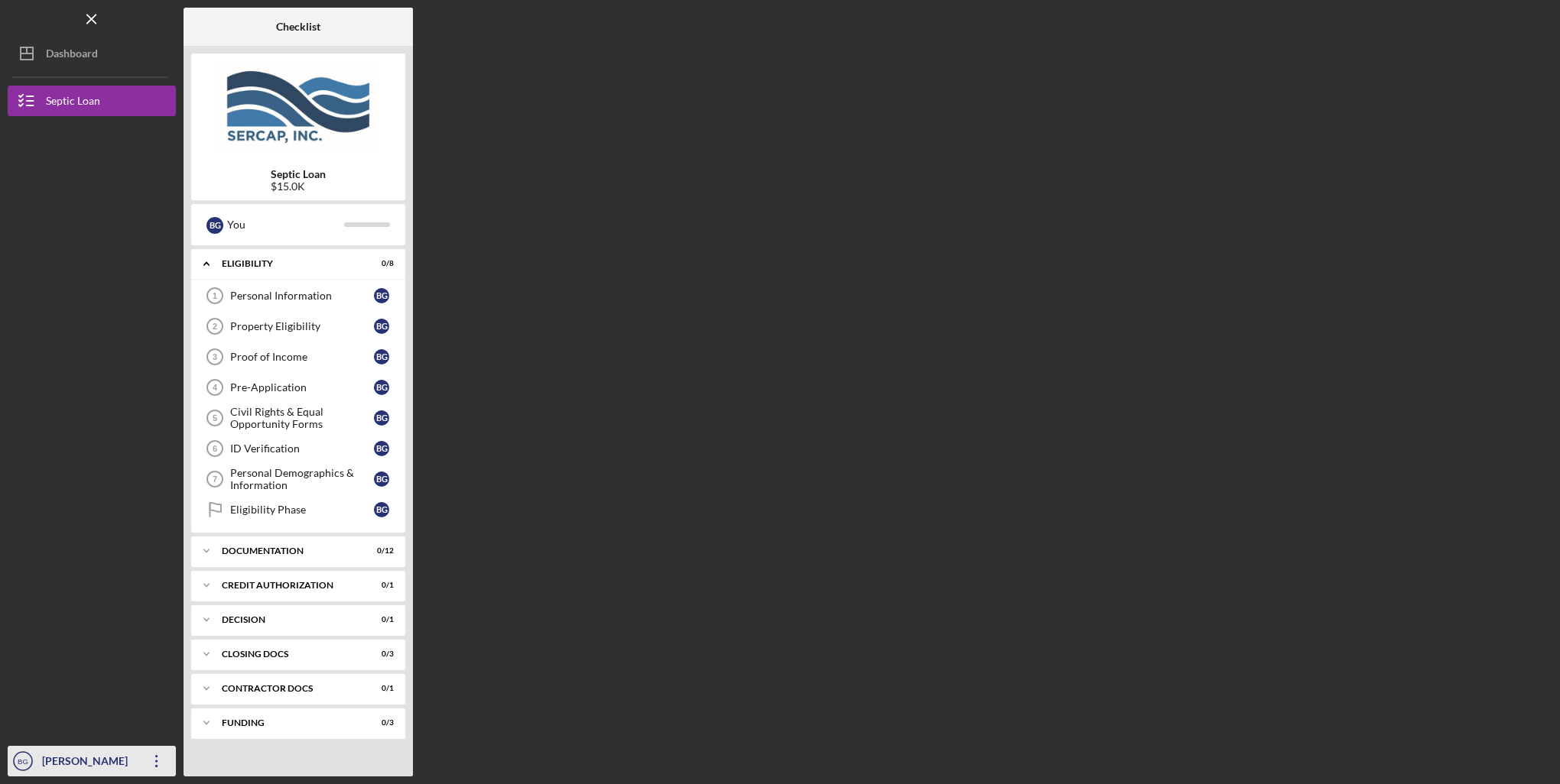
click at [163, 767] on icon "Icon/Overflow" at bounding box center [157, 761] width 39 height 39
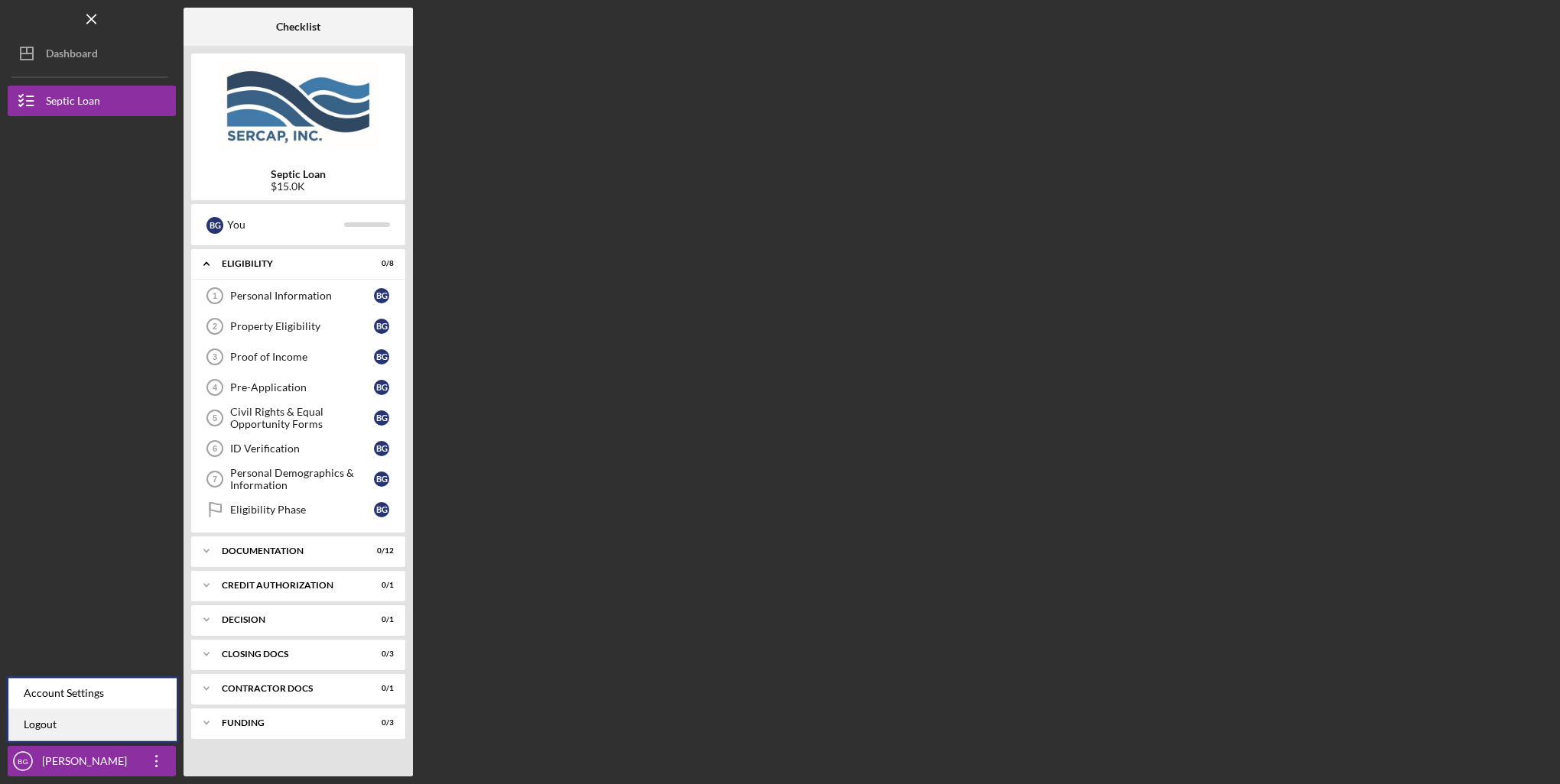
click at [74, 727] on link "Logout" at bounding box center [92, 726] width 169 height 32
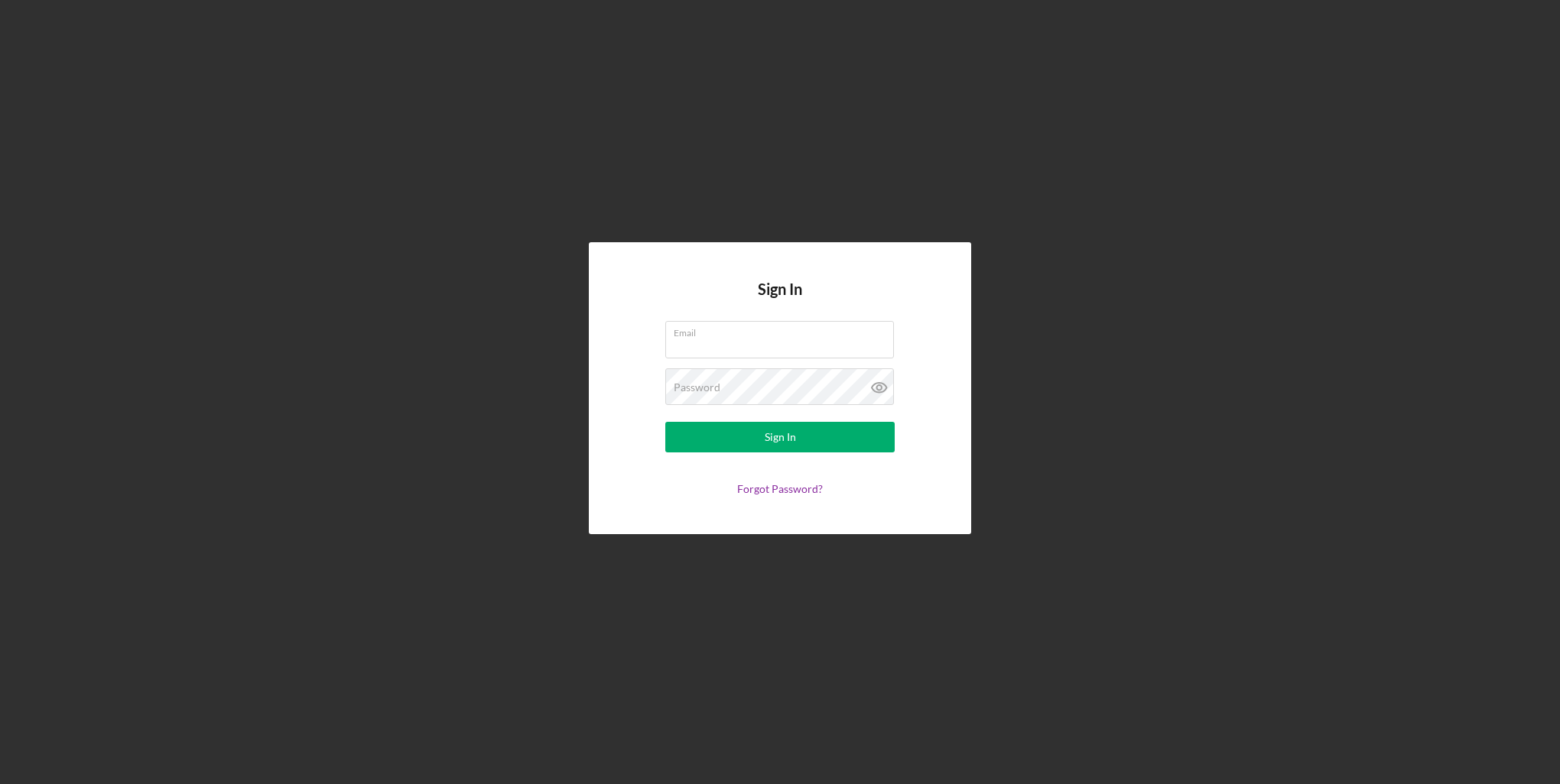
type input "[EMAIL_ADDRESS][DOMAIN_NAME]"
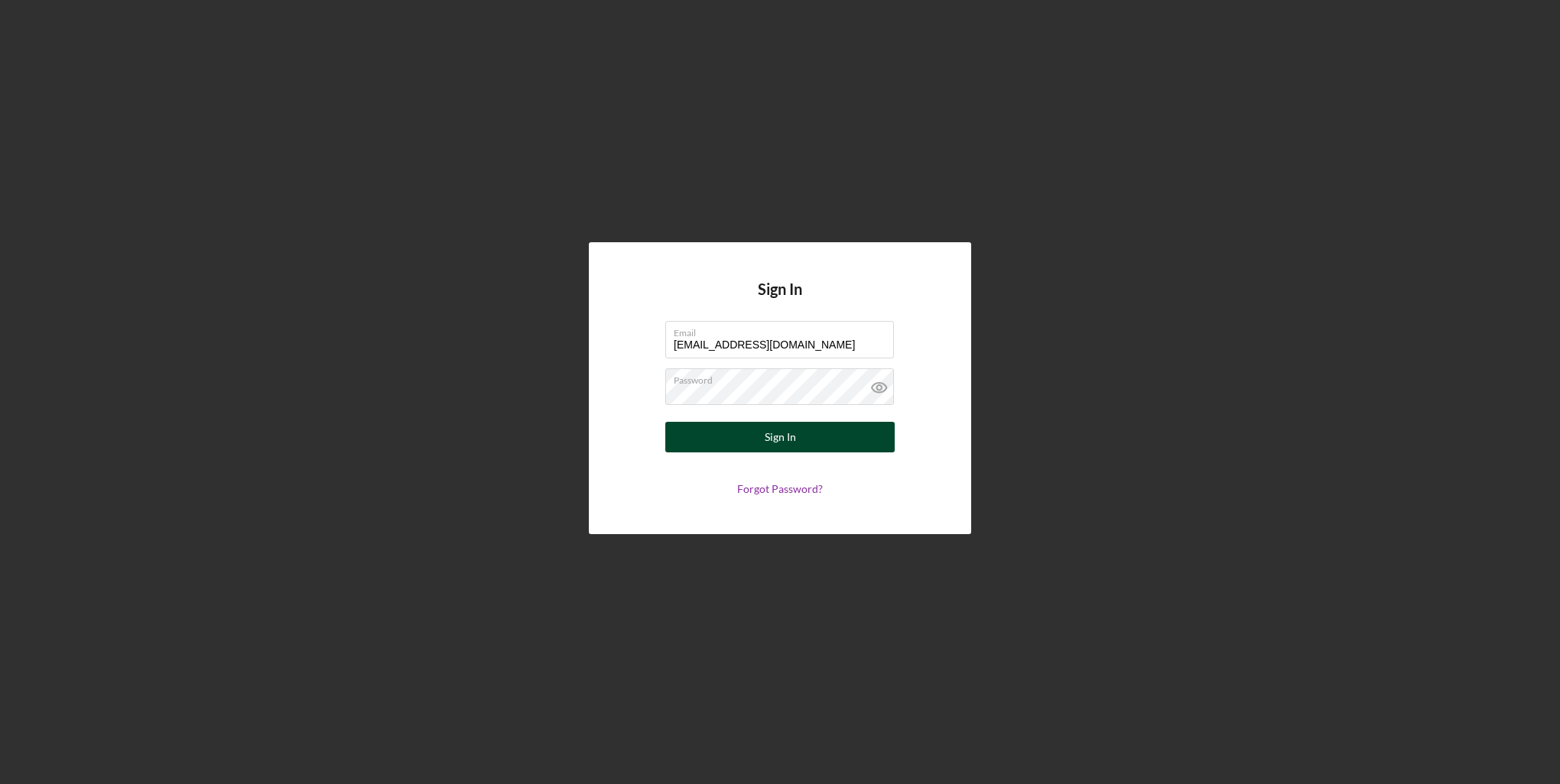
click at [769, 436] on div "Sign In" at bounding box center [780, 437] width 32 height 31
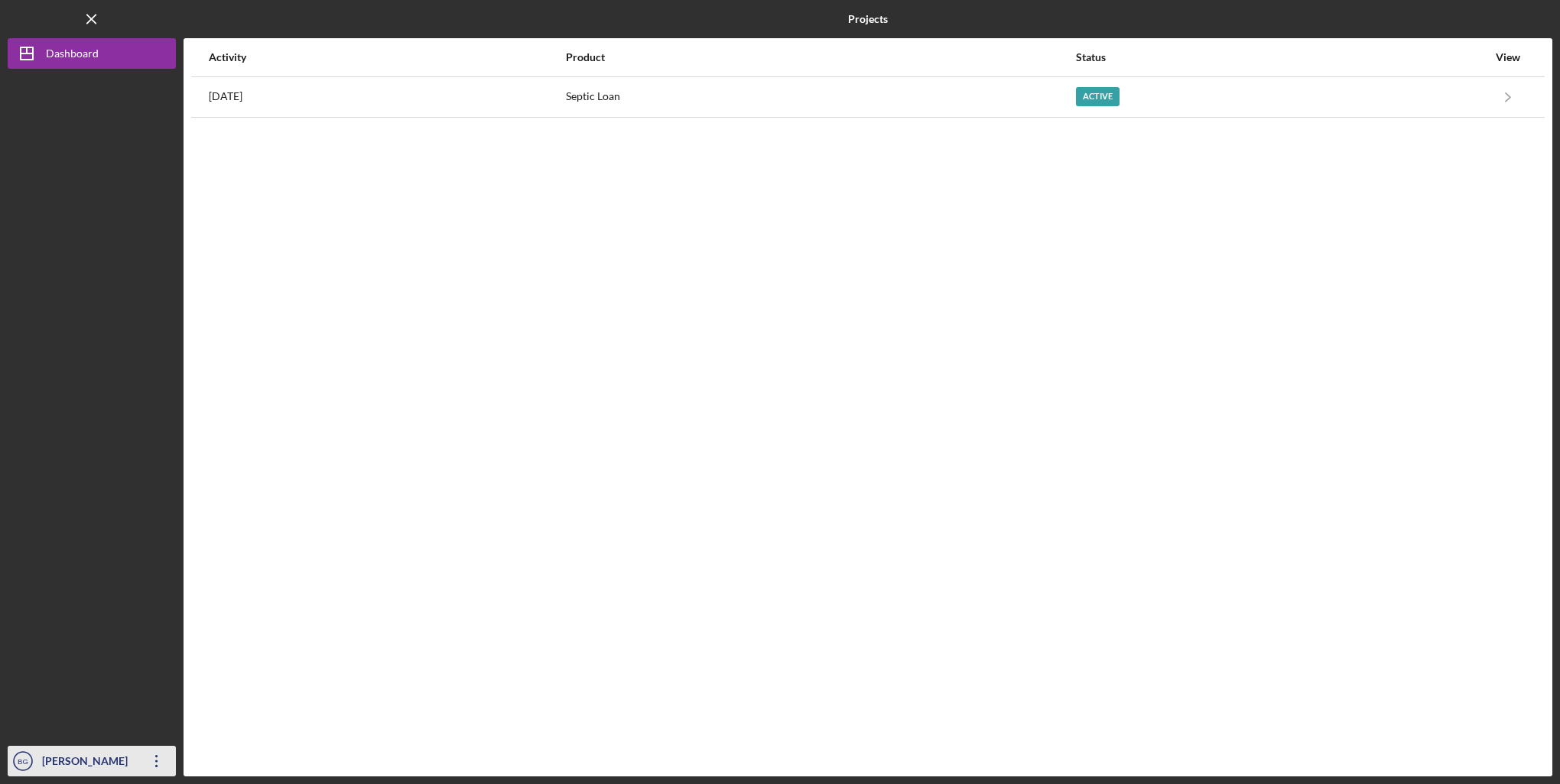
click at [66, 767] on div "[PERSON_NAME]" at bounding box center [88, 763] width 99 height 35
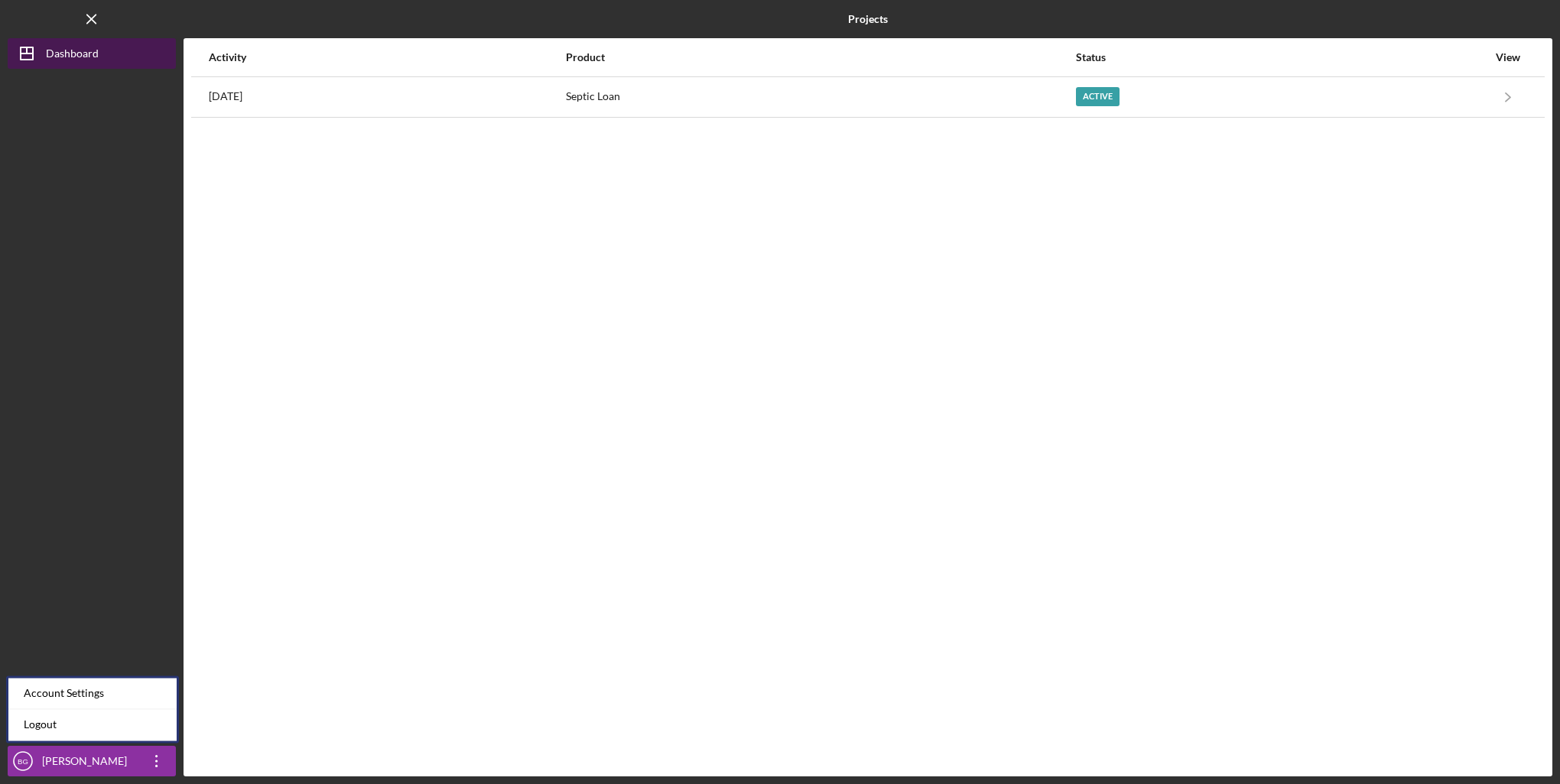
click at [62, 52] on div "Dashboard" at bounding box center [71, 56] width 53 height 35
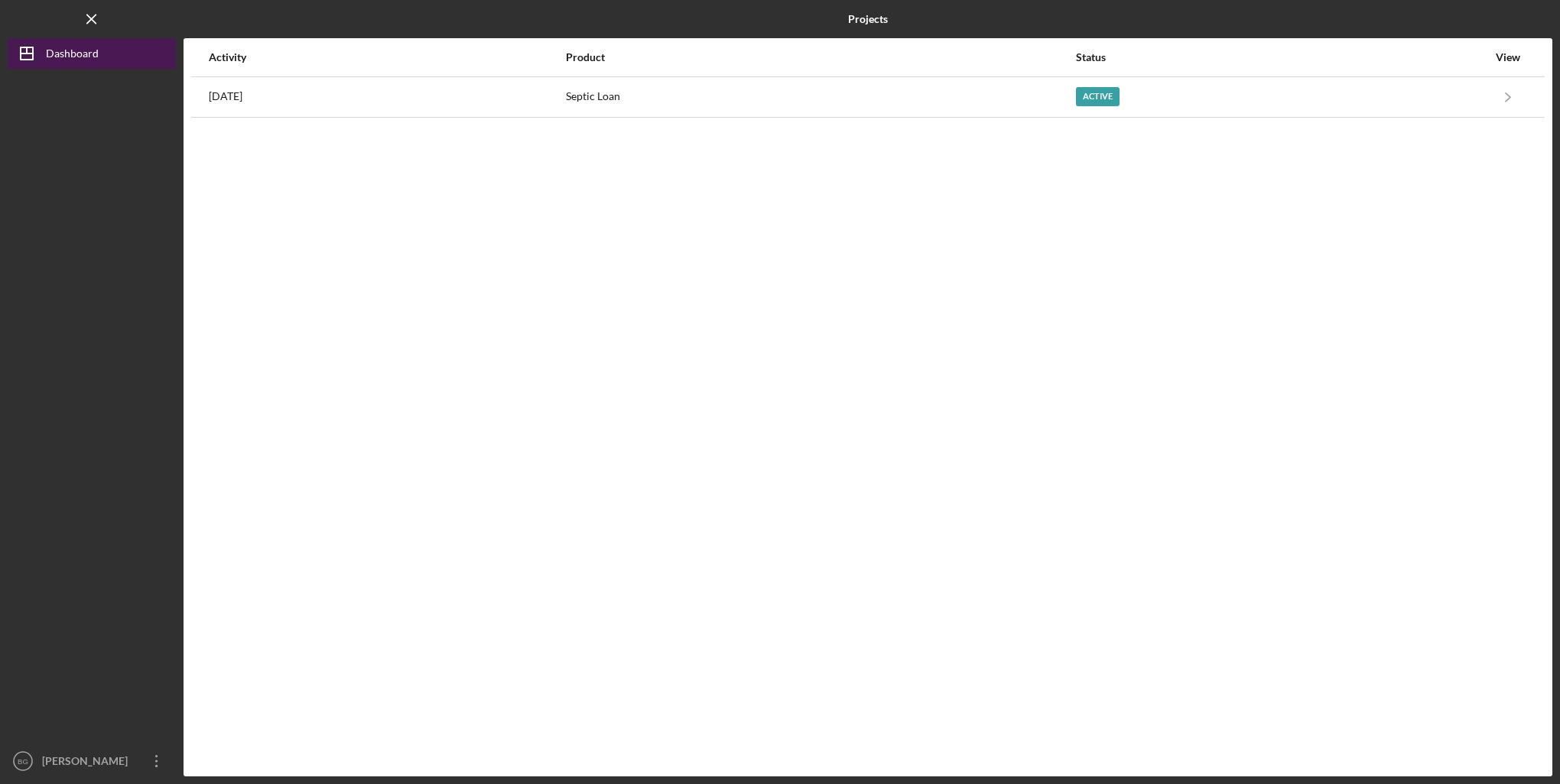
click at [19, 54] on icon "Icon/Dashboard" at bounding box center [27, 54] width 39 height 39
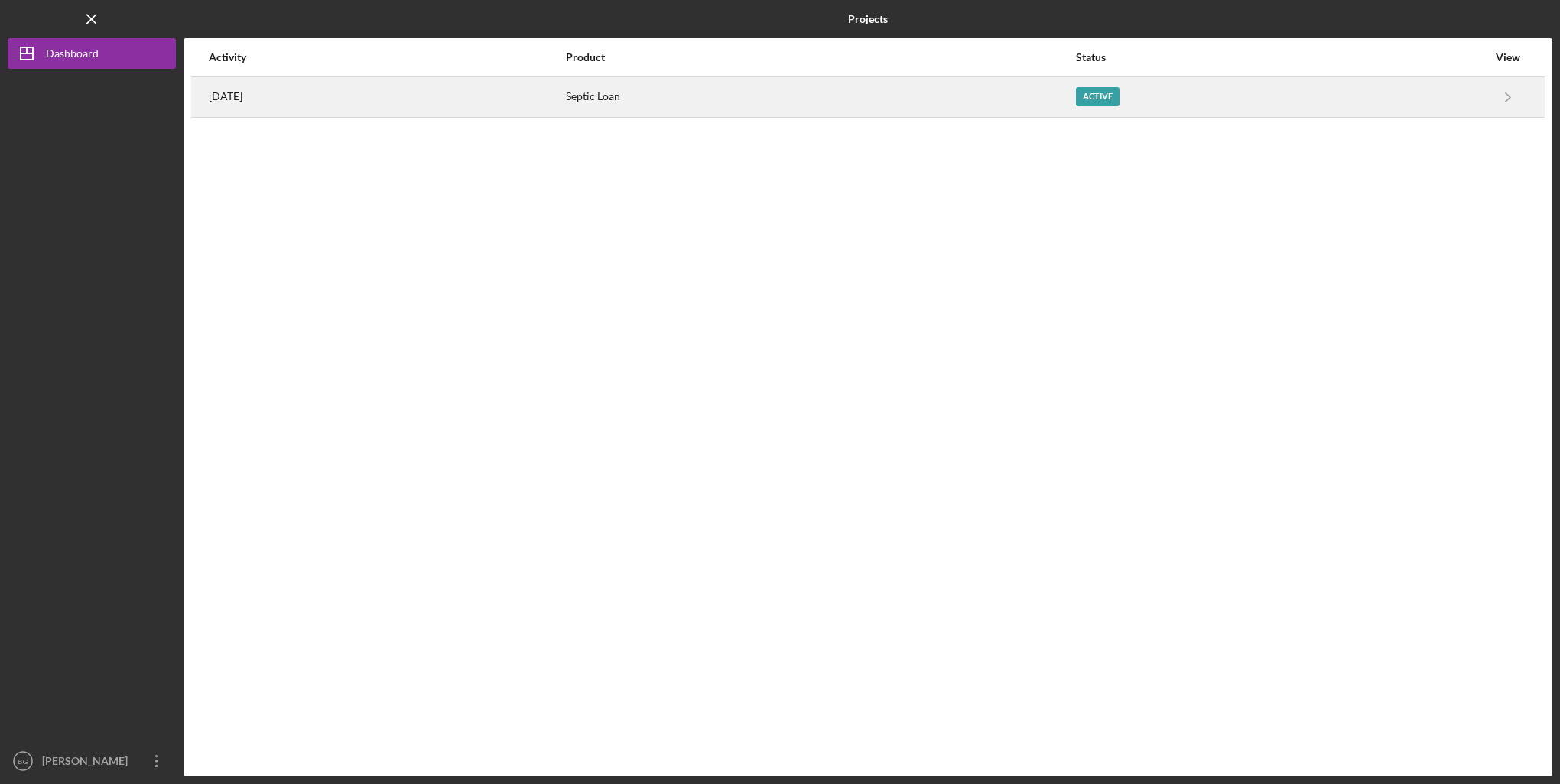
click at [231, 98] on time "[DATE]" at bounding box center [226, 96] width 34 height 12
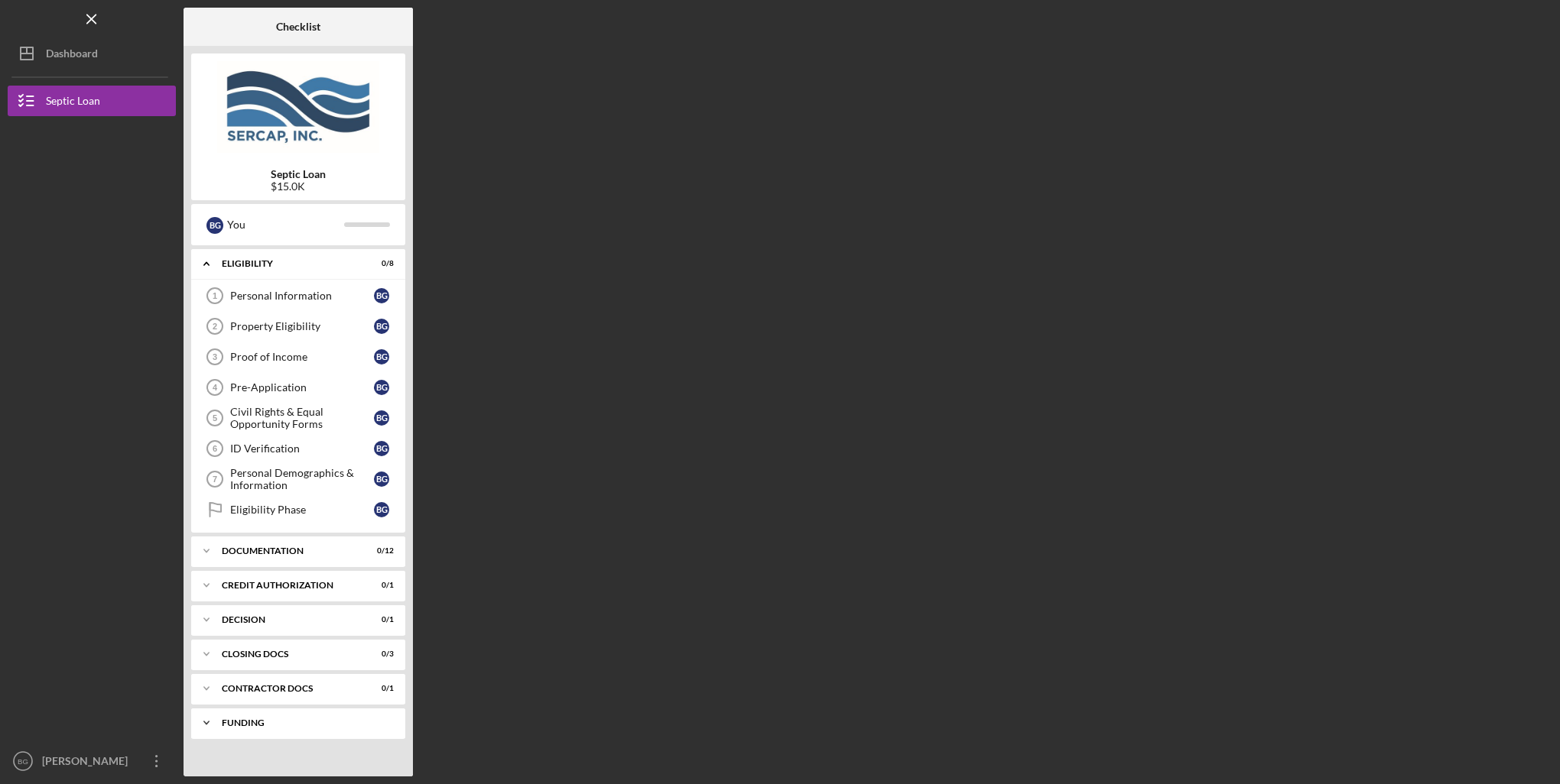
click at [270, 721] on div "Funding" at bounding box center [304, 723] width 165 height 9
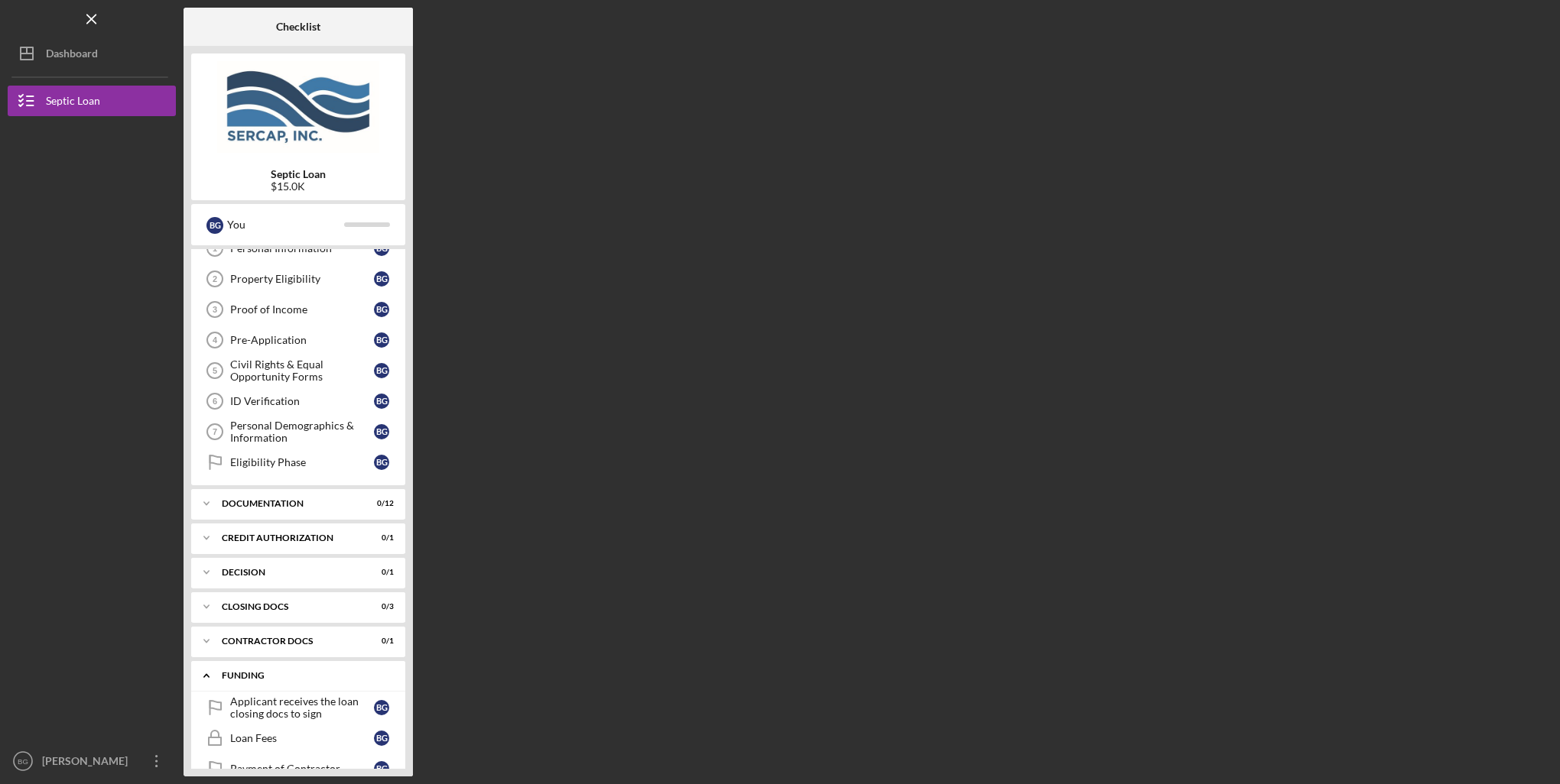
scroll to position [73, 0]
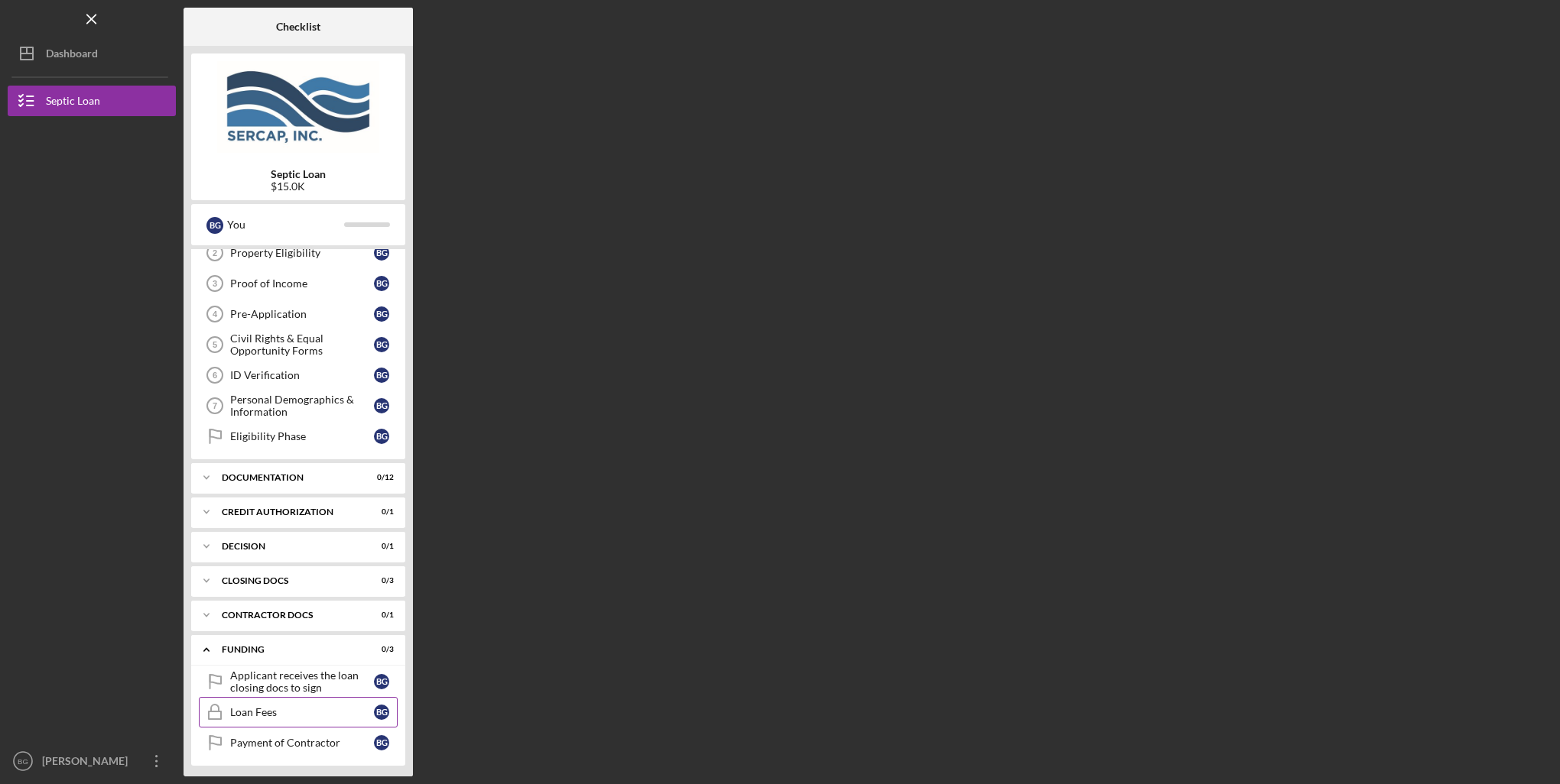
click at [261, 711] on div "Loan Fees" at bounding box center [301, 713] width 144 height 12
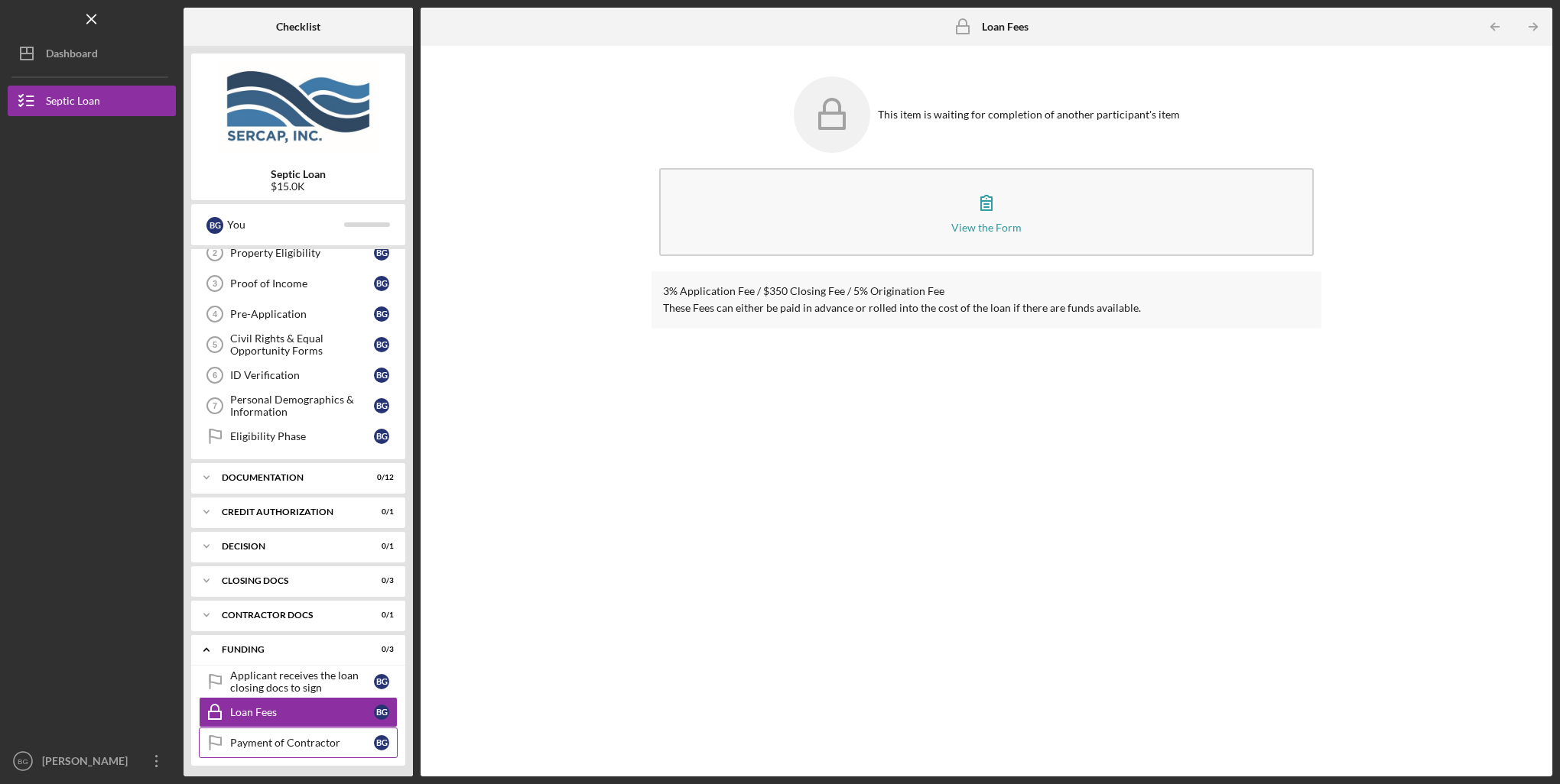
click at [251, 736] on div "Payment of Contractor" at bounding box center [301, 742] width 144 height 12
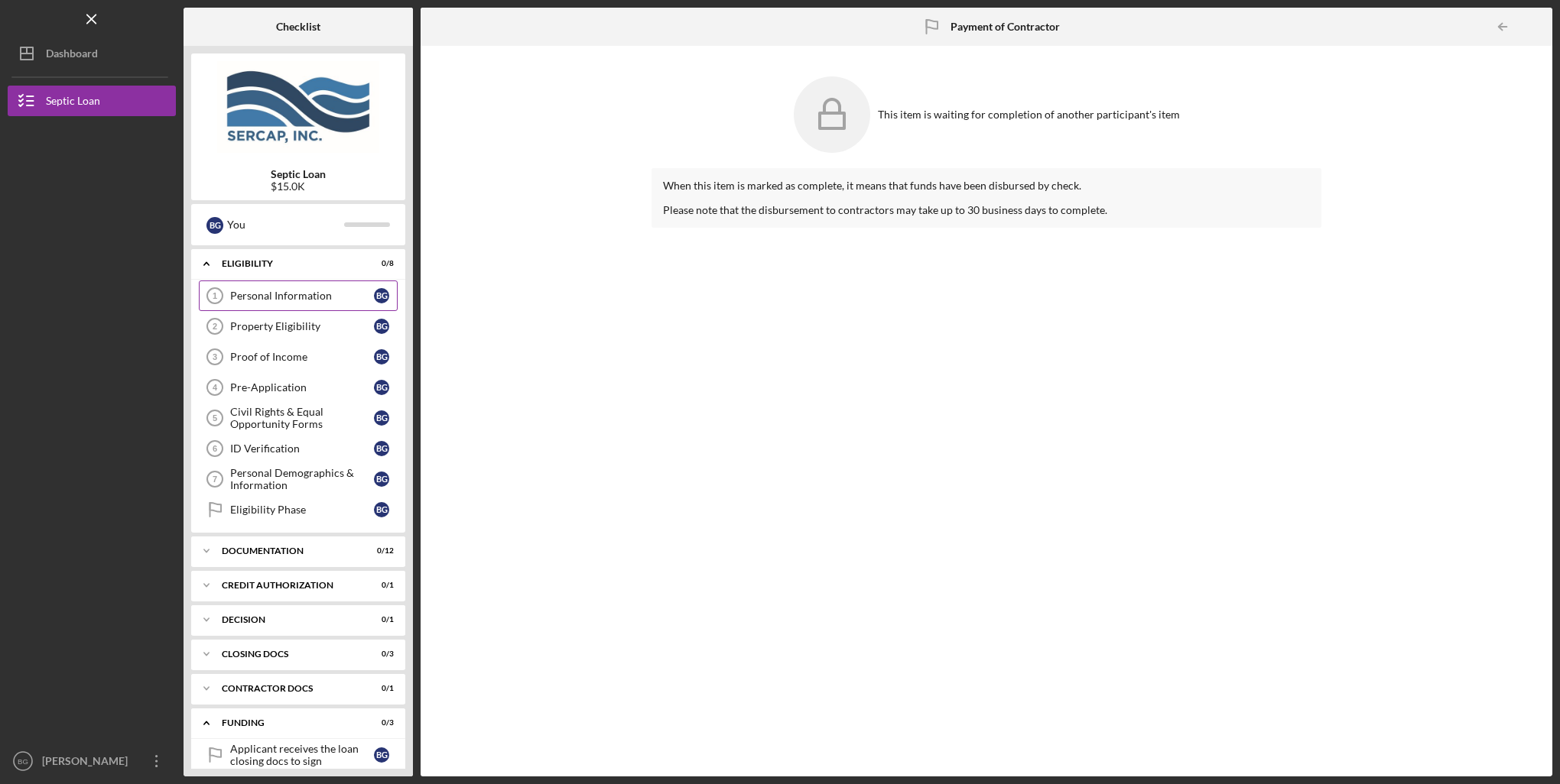
click at [260, 293] on div "Personal Information" at bounding box center [301, 295] width 144 height 12
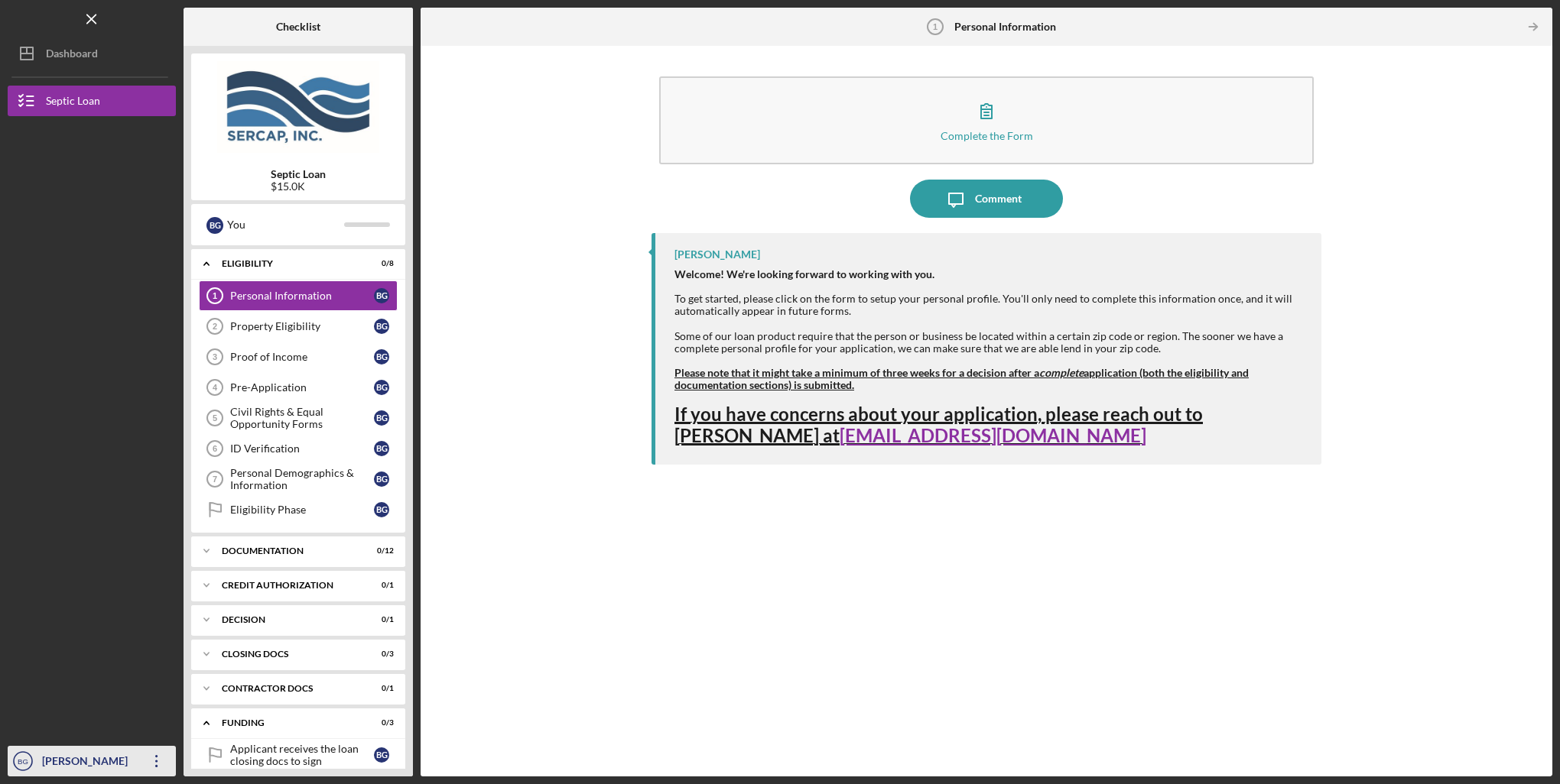
click at [148, 758] on icon "Icon/Overflow" at bounding box center [157, 761] width 39 height 39
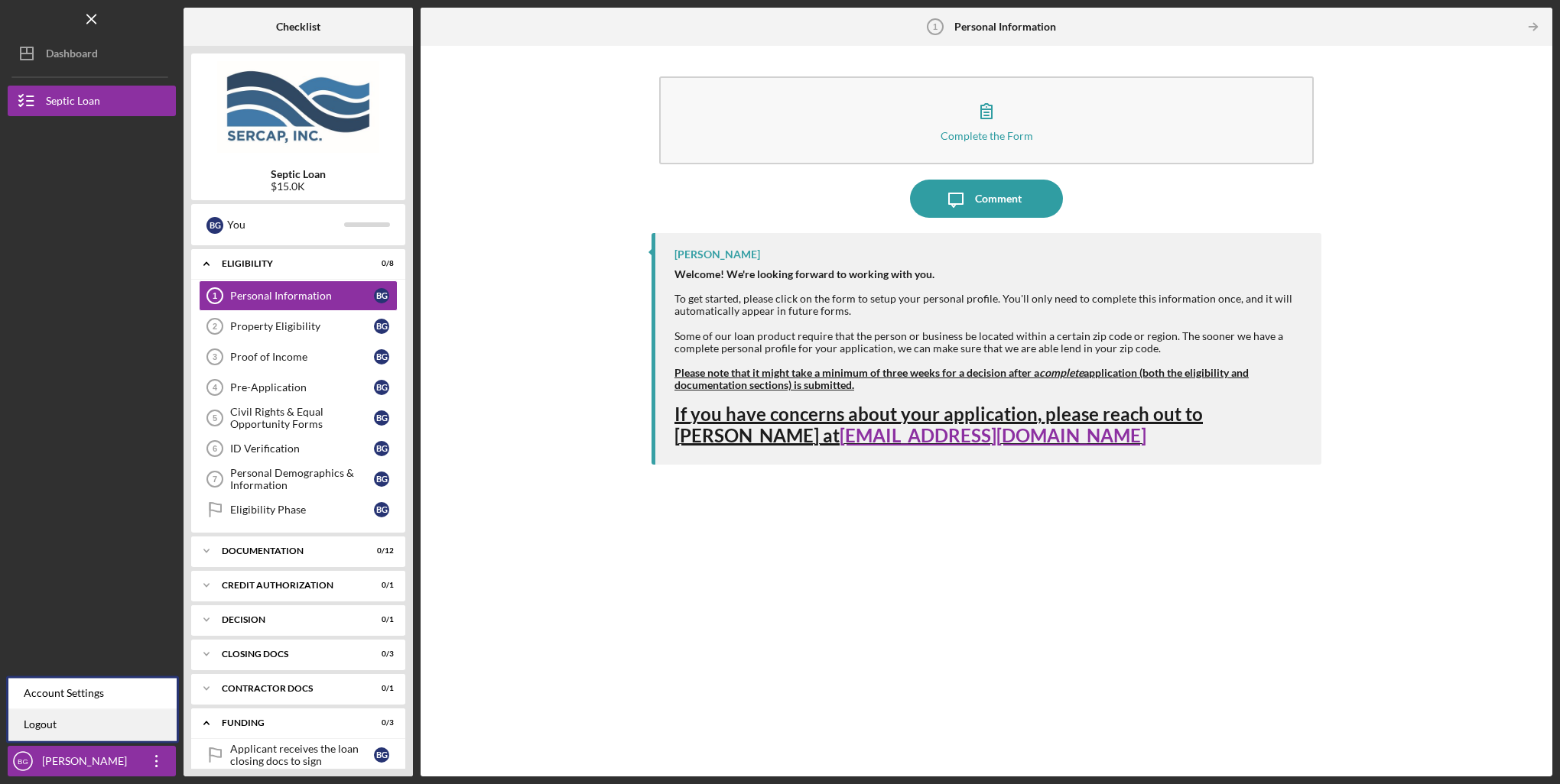
click at [64, 724] on link "Logout" at bounding box center [92, 726] width 169 height 32
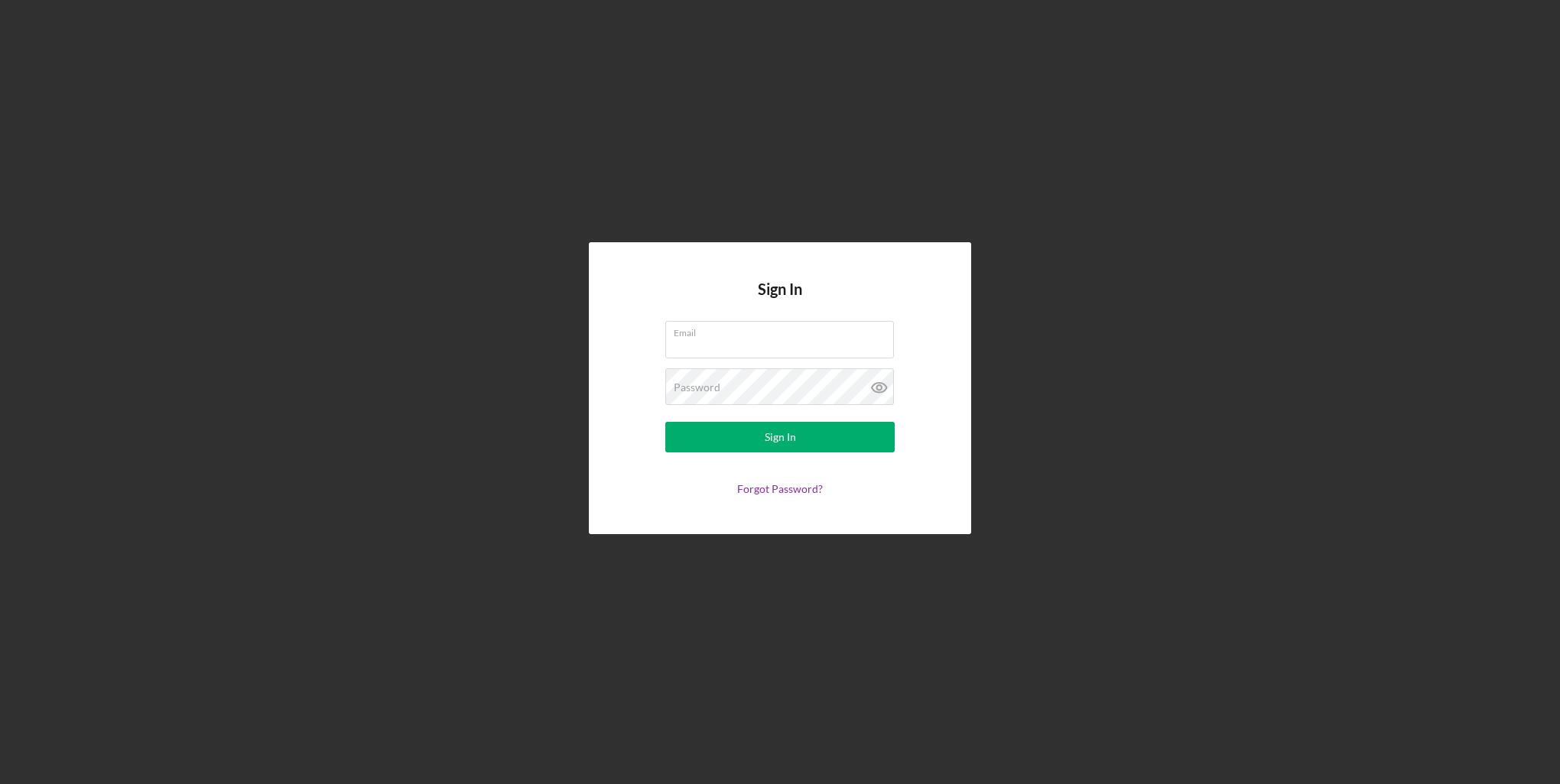
type input "[EMAIL_ADDRESS][DOMAIN_NAME]"
